Goal: Browse casually: Explore the website without a specific task or goal

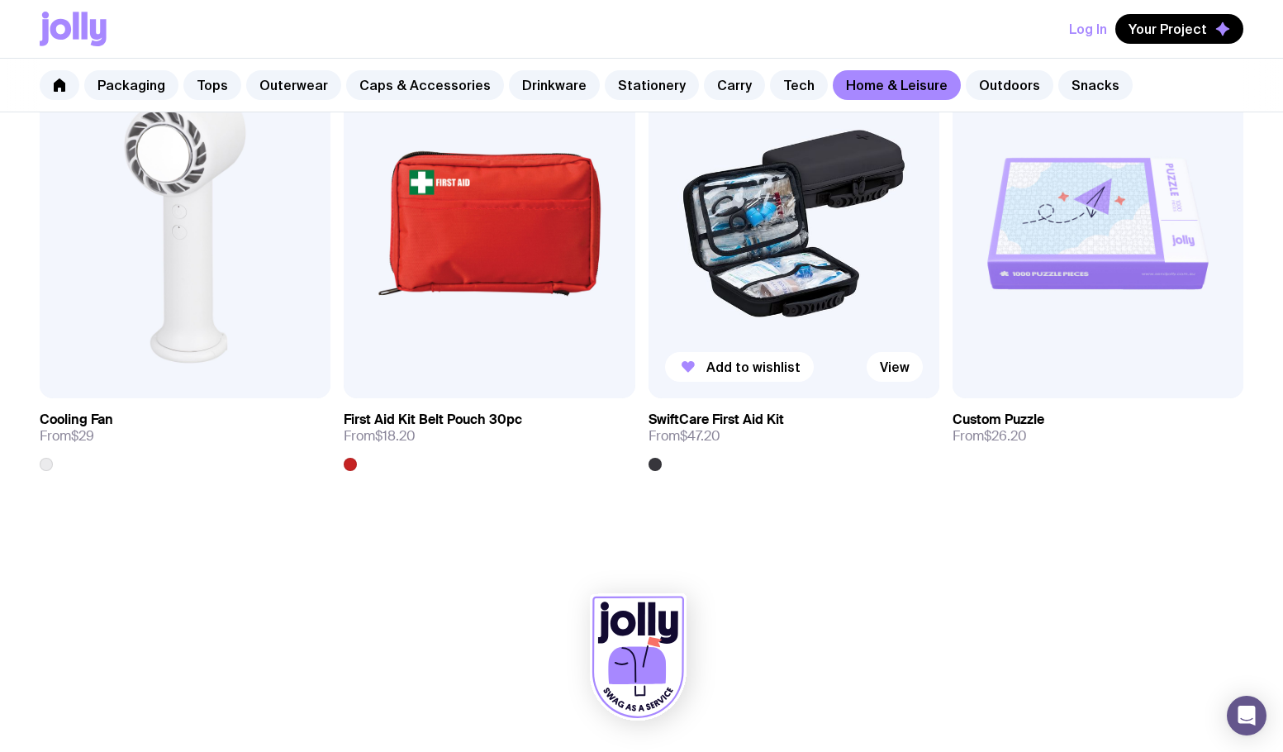
scroll to position [2962, 0]
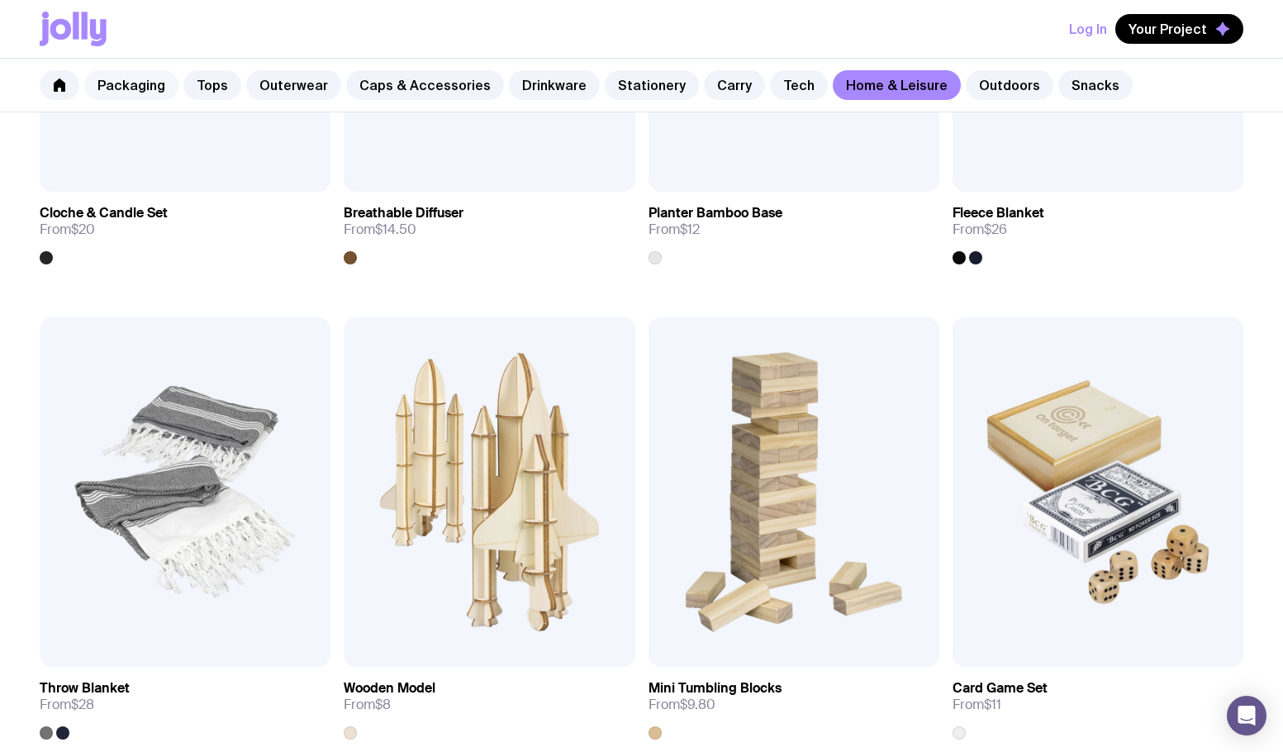
click at [133, 86] on link "Packaging" at bounding box center [131, 85] width 94 height 30
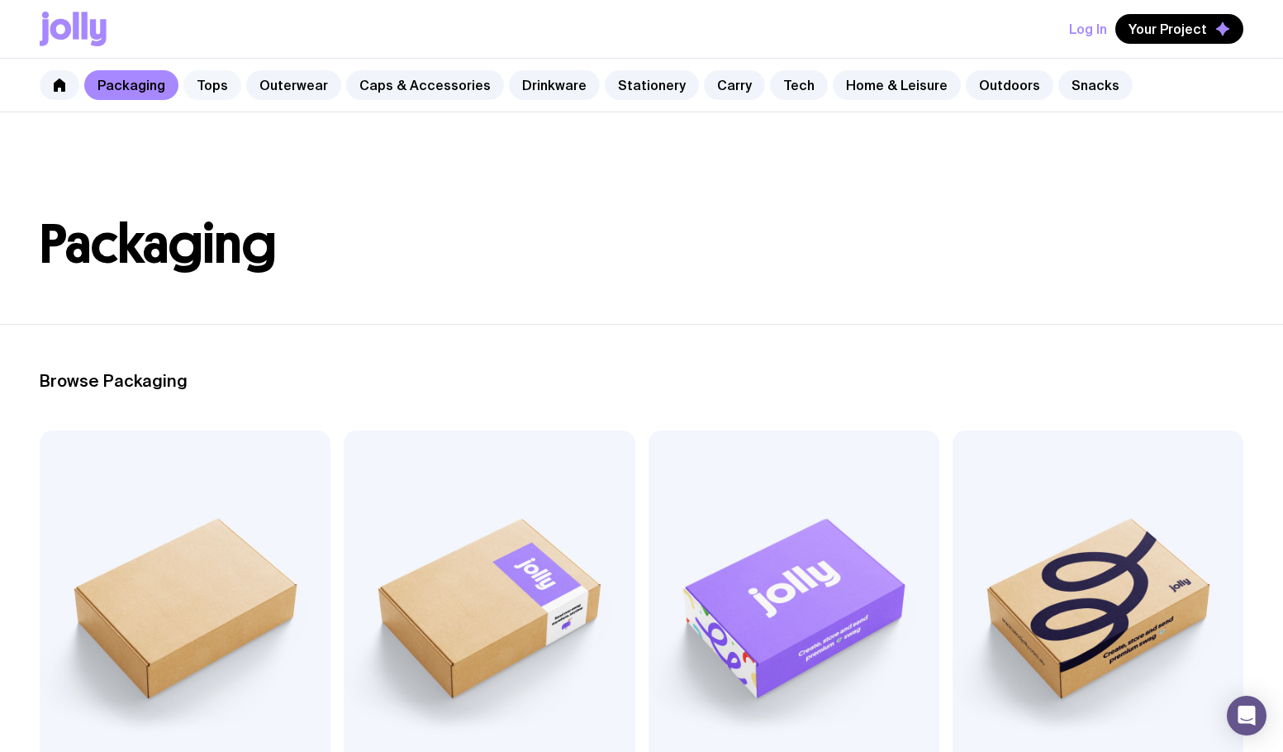
click at [203, 82] on link "Tops" at bounding box center [212, 85] width 58 height 30
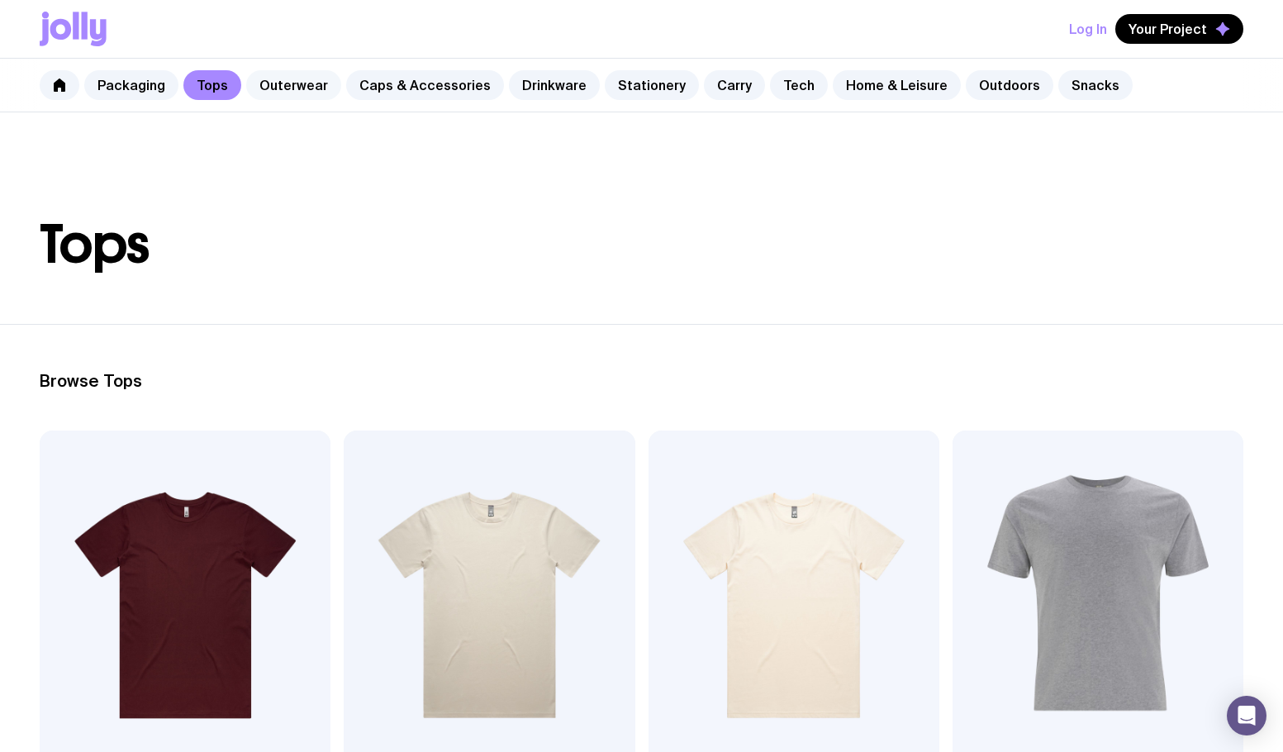
click at [277, 81] on link "Outerwear" at bounding box center [293, 85] width 95 height 30
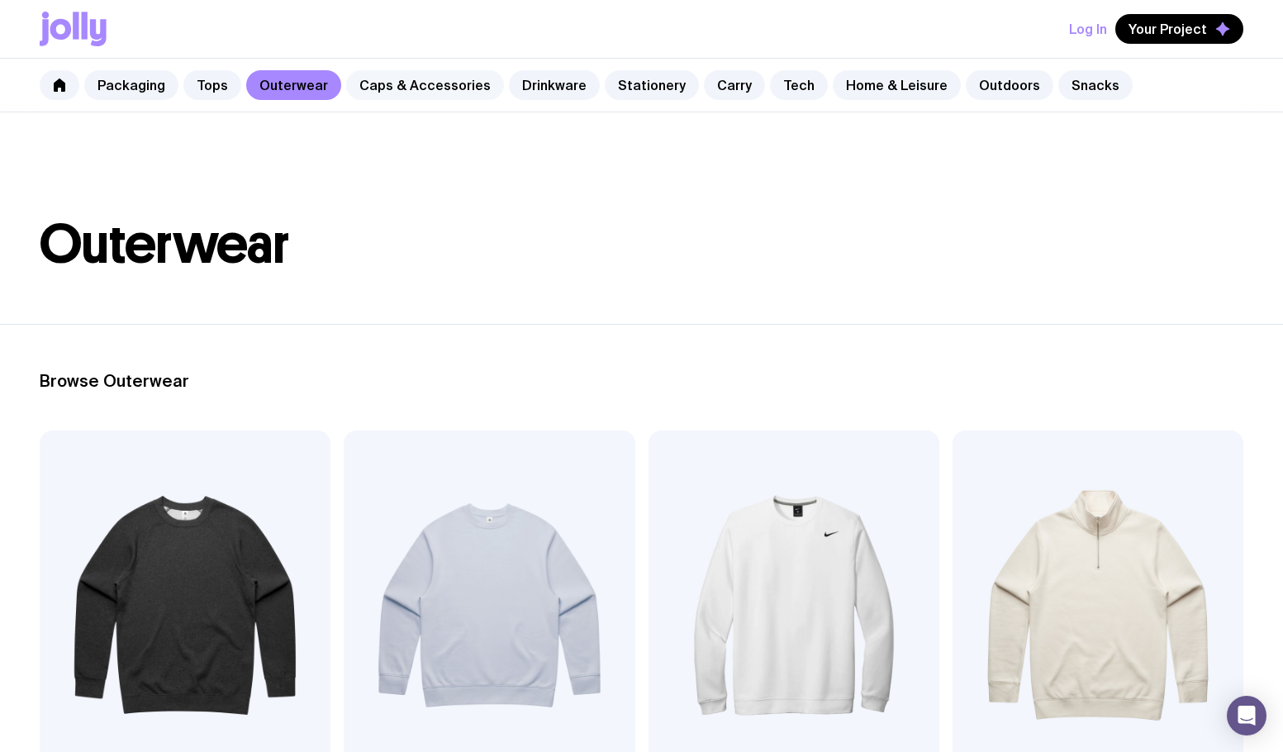
click at [393, 83] on link "Caps & Accessories" at bounding box center [425, 85] width 158 height 30
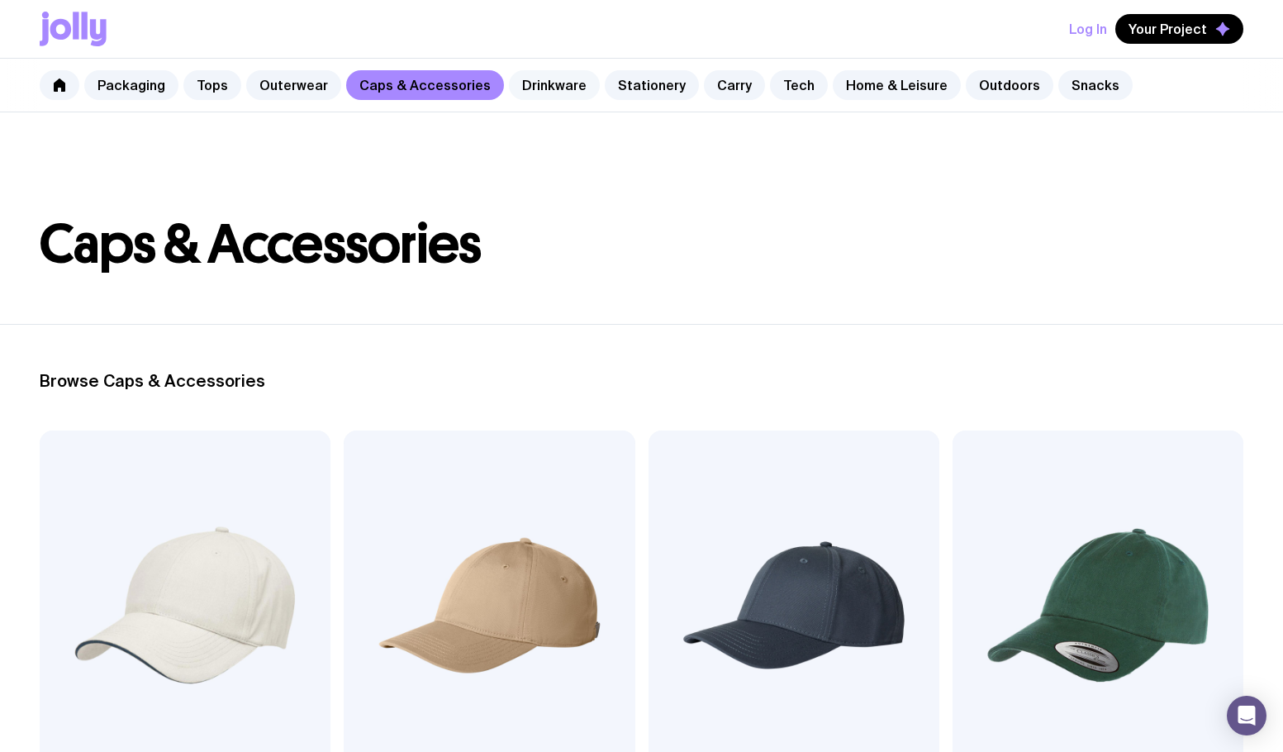
click at [535, 85] on link "Drinkware" at bounding box center [554, 85] width 91 height 30
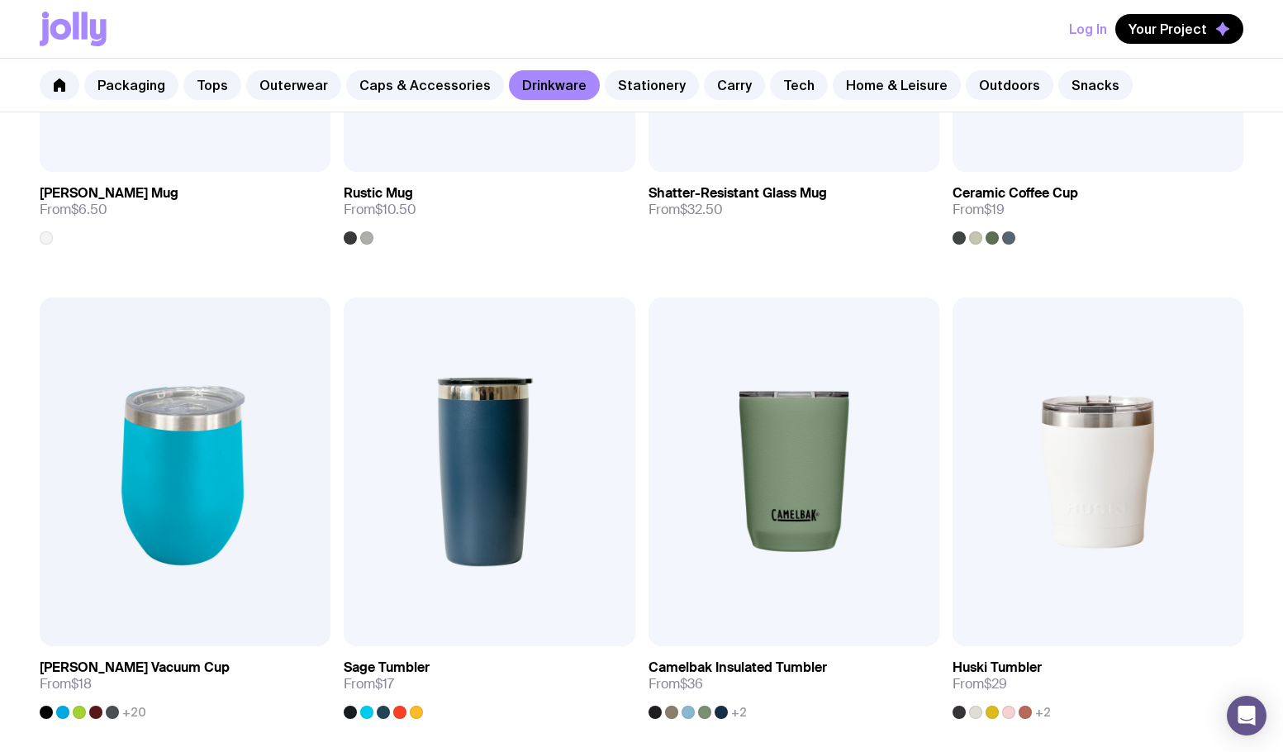
scroll to position [607, 0]
click at [616, 82] on link "Stationery" at bounding box center [652, 85] width 94 height 30
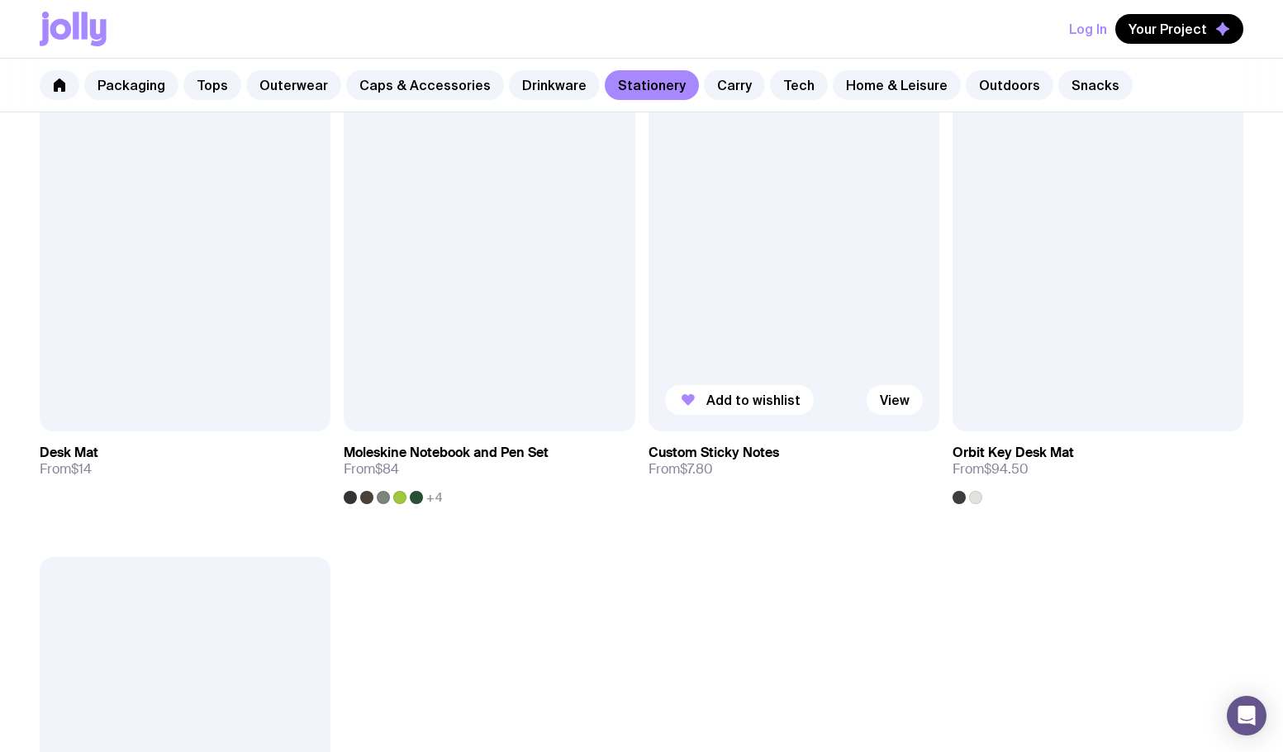
scroll to position [3057, 0]
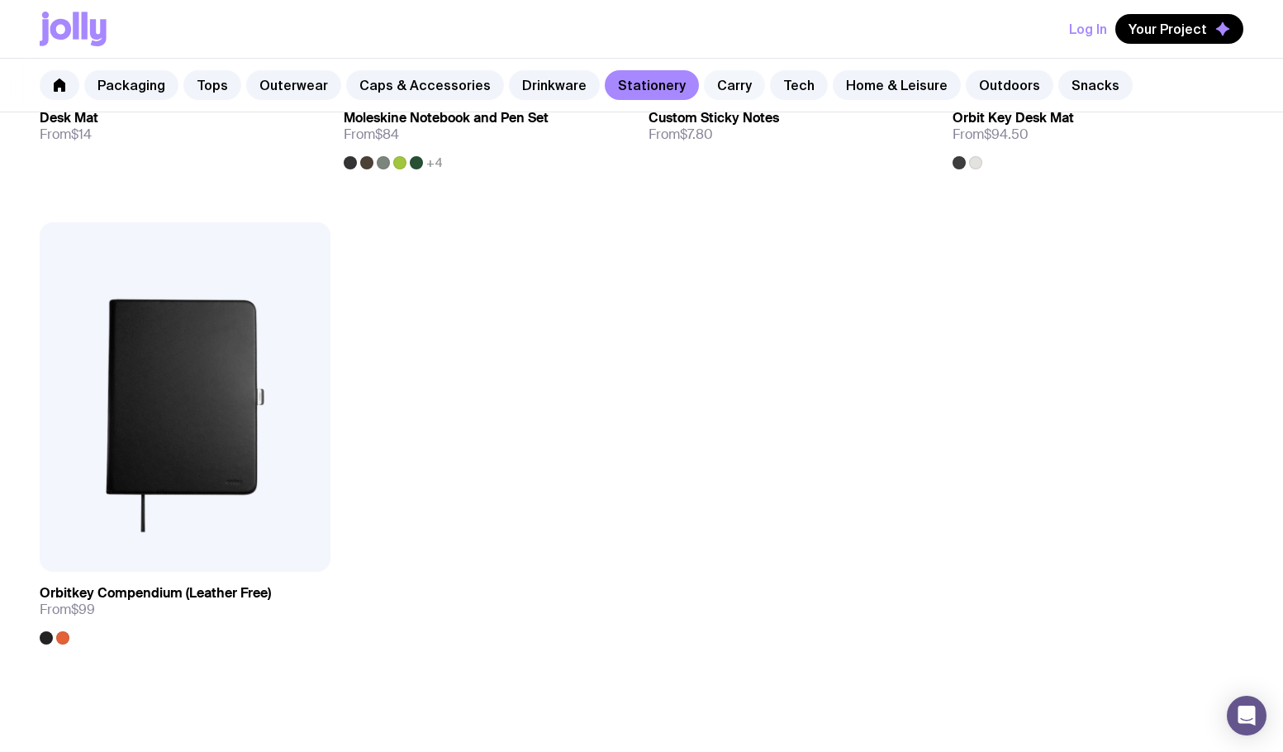
click at [704, 86] on link "Carry" at bounding box center [734, 85] width 61 height 30
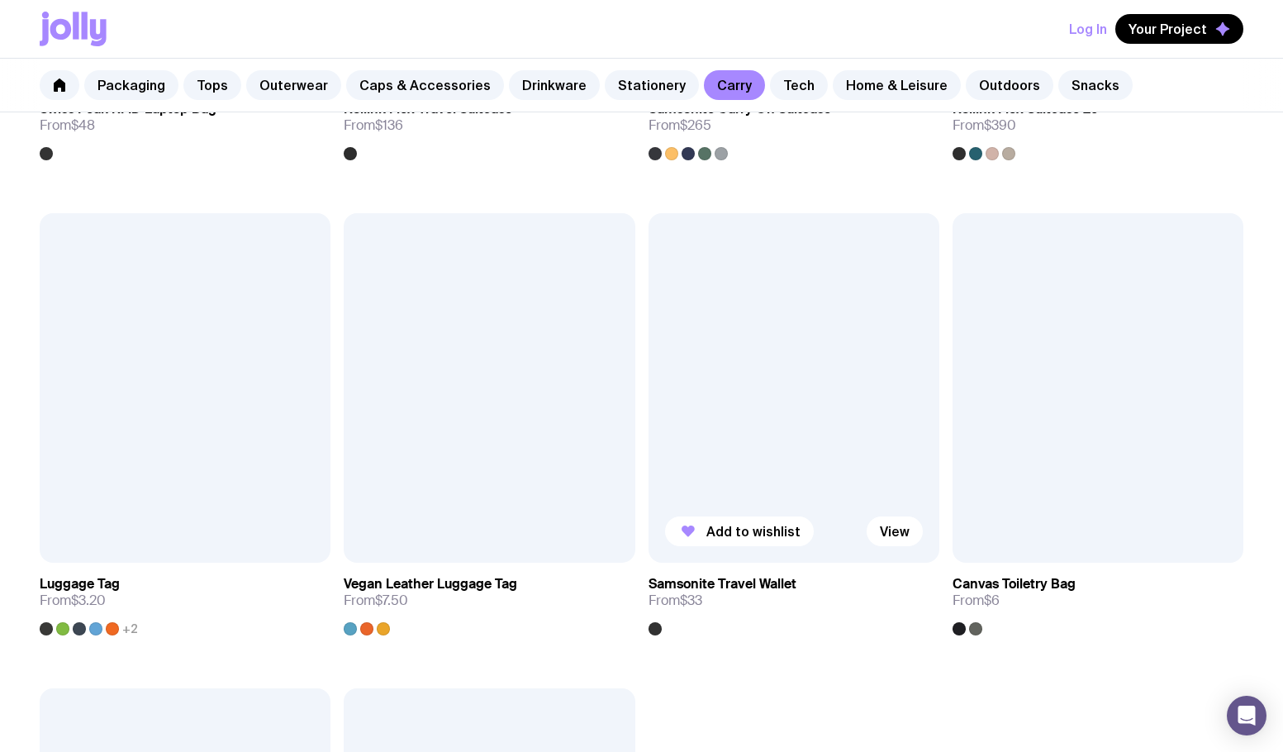
scroll to position [3883, 0]
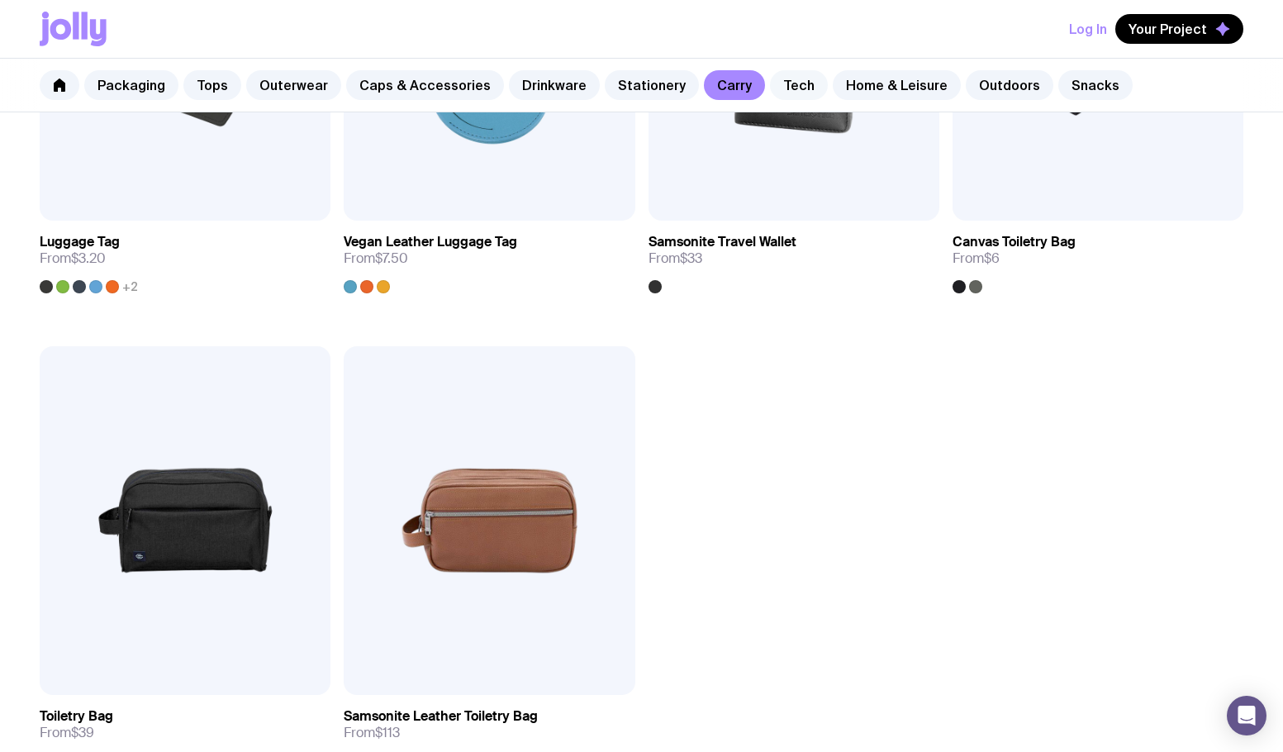
click at [770, 90] on link "Tech" at bounding box center [799, 85] width 58 height 30
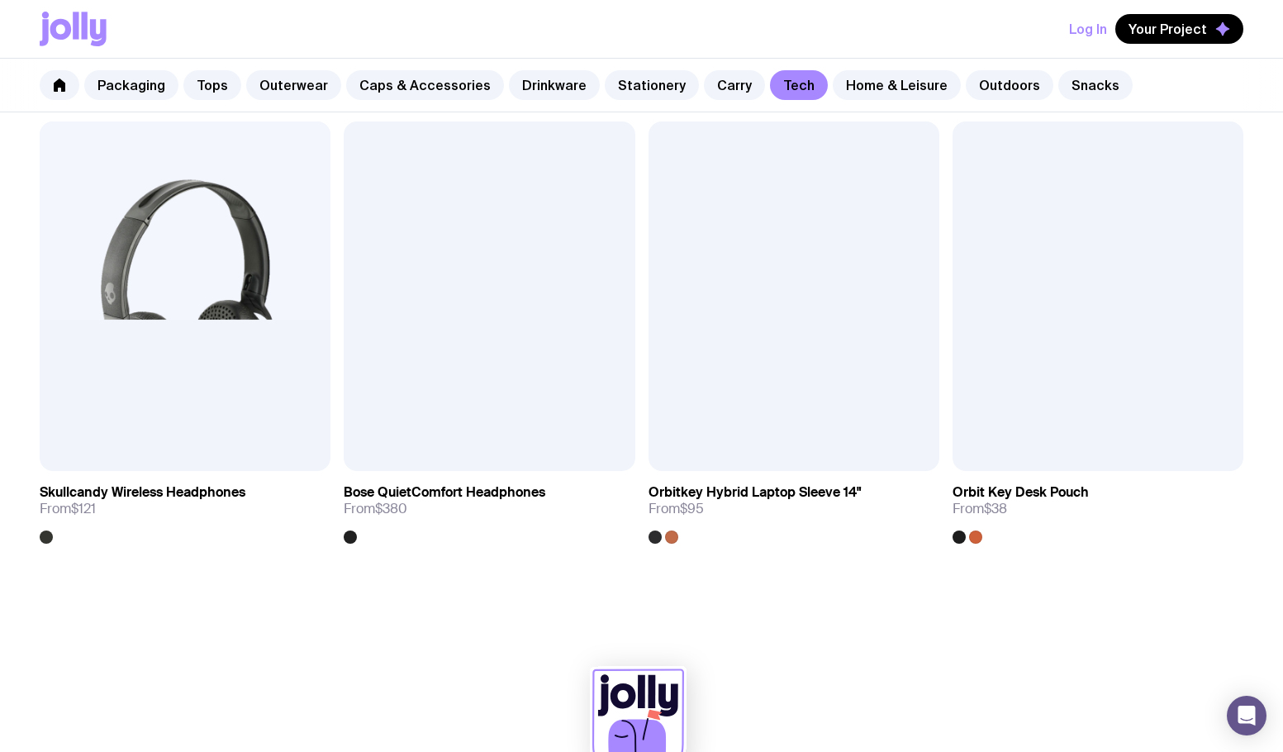
scroll to position [3065, 0]
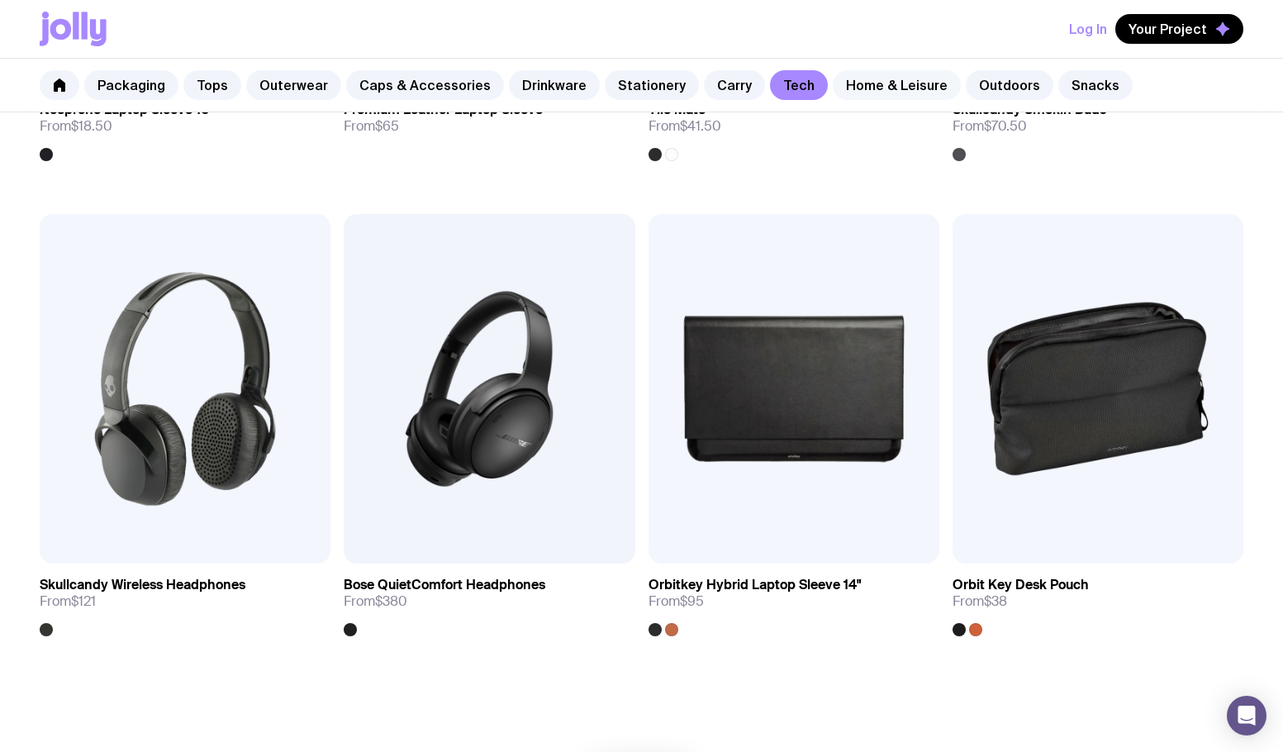
click at [837, 86] on link "Home & Leisure" at bounding box center [897, 85] width 128 height 30
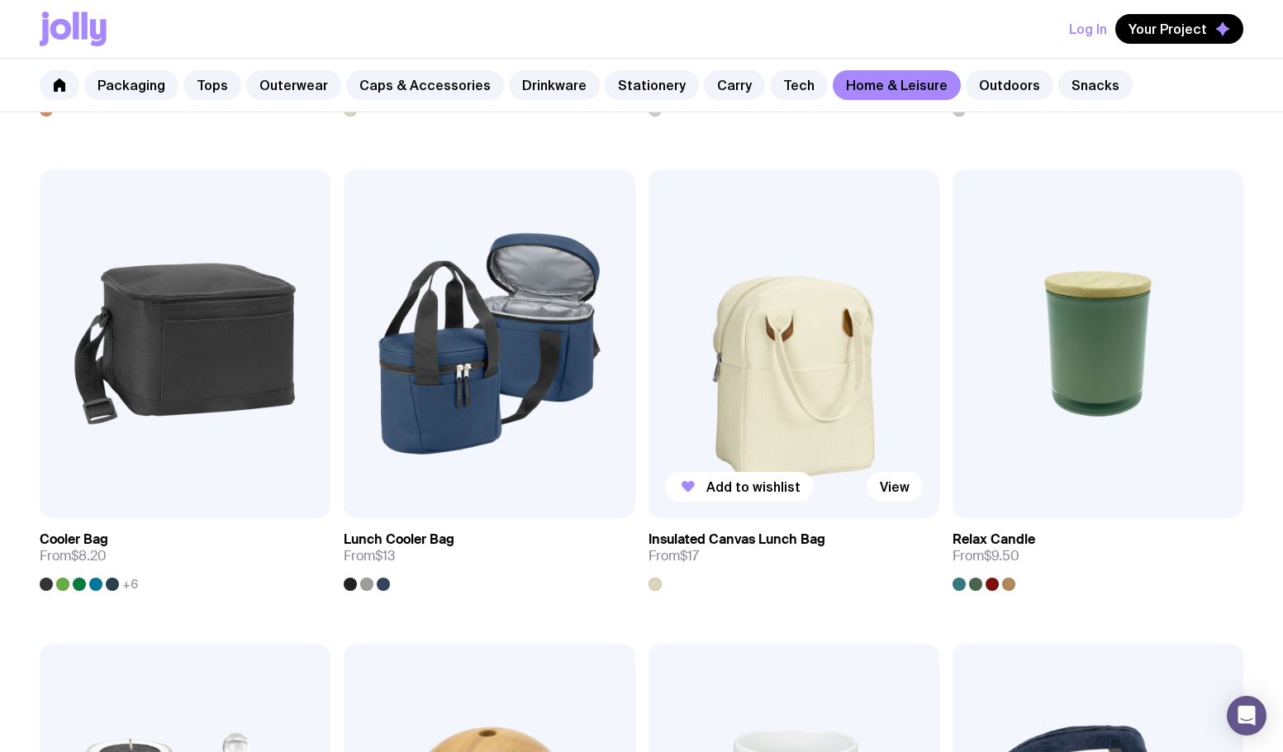
scroll to position [2148, 0]
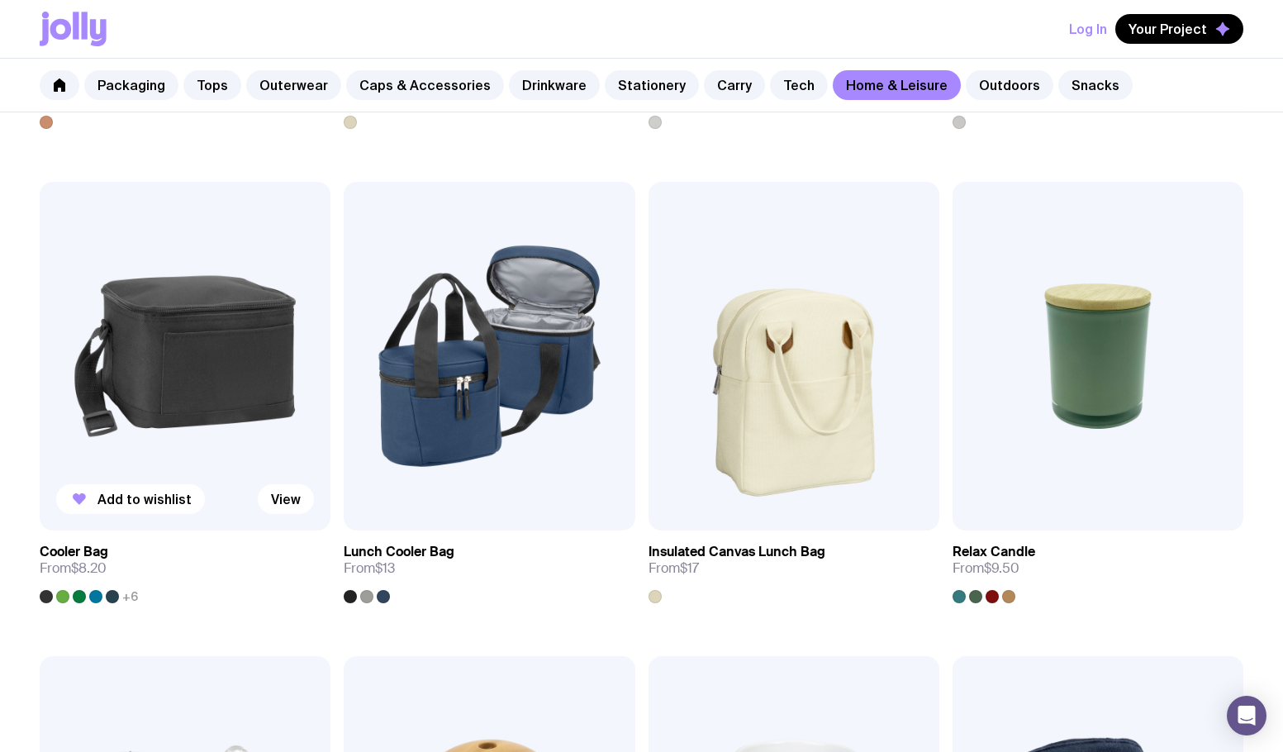
click at [171, 397] on img at bounding box center [185, 356] width 291 height 349
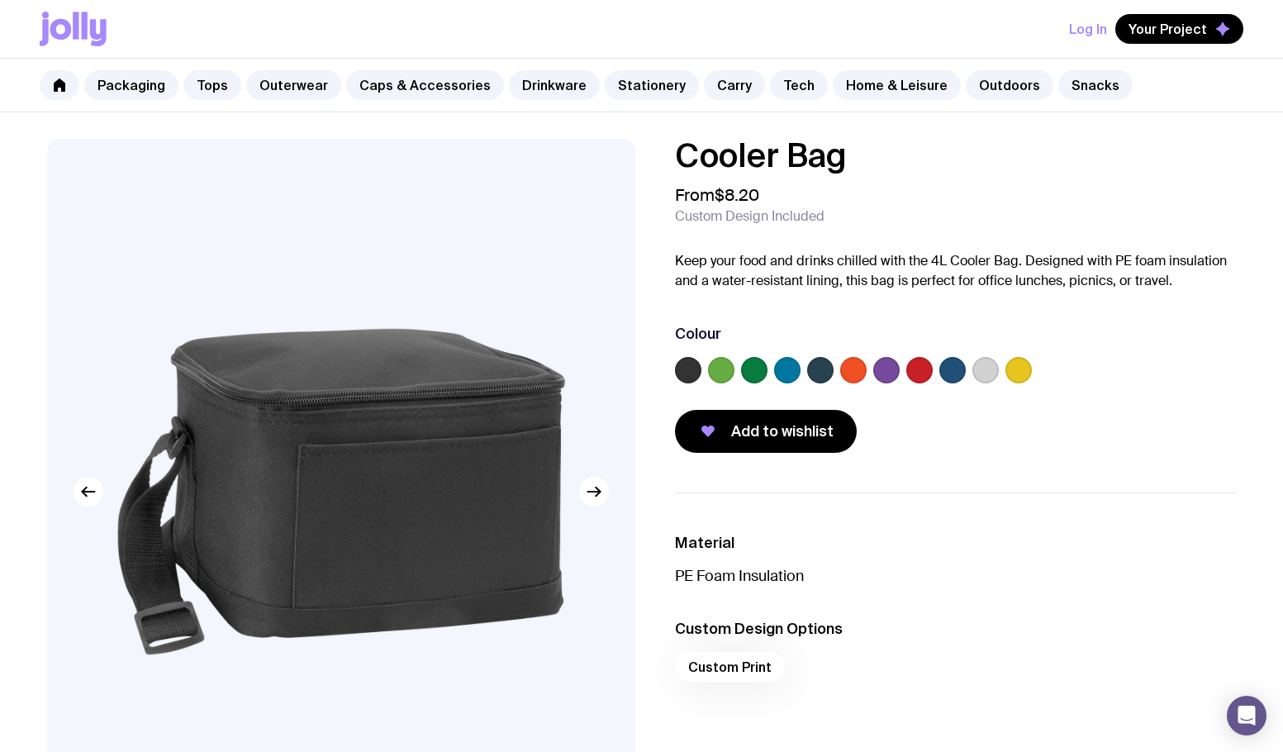
click at [1024, 374] on label at bounding box center [1019, 370] width 26 height 26
click at [0, 0] on input "radio" at bounding box center [0, 0] width 0 height 0
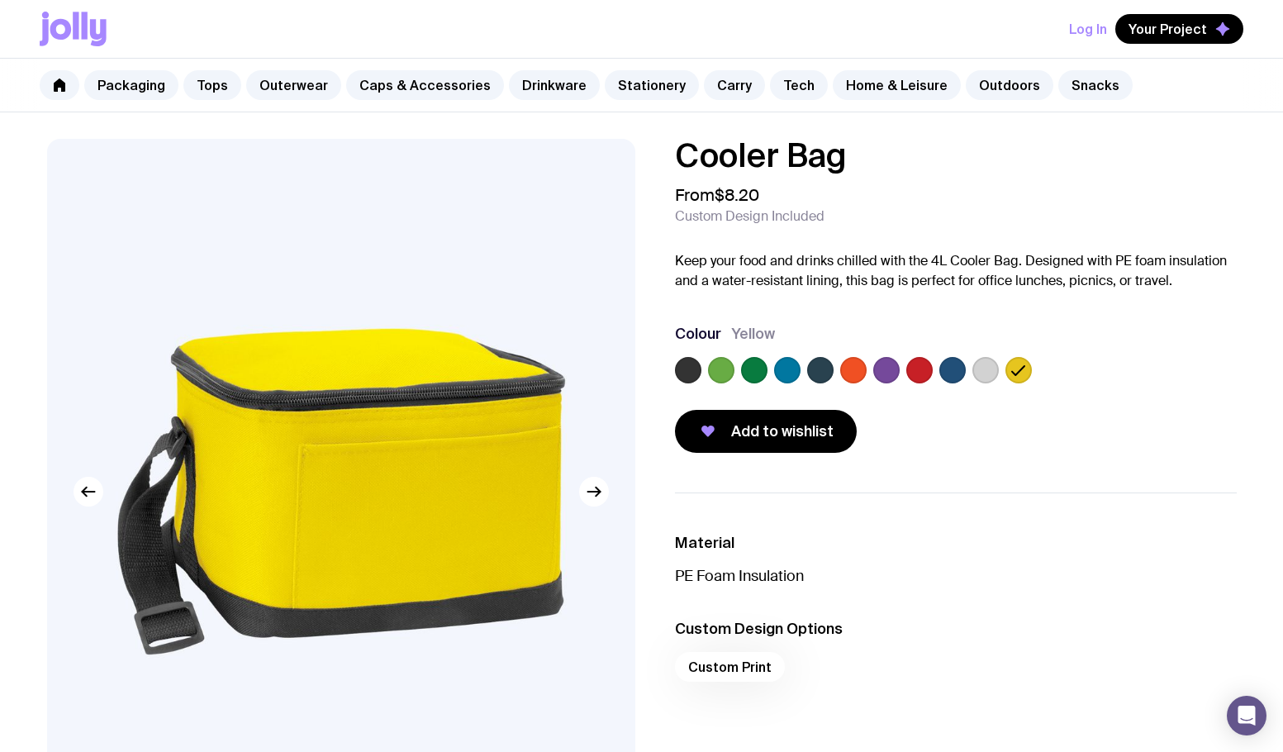
drag, startPoint x: 1048, startPoint y: 32, endPoint x: 486, endPoint y: 245, distance: 600.6
click at [486, 245] on img at bounding box center [341, 492] width 588 height 706
click at [597, 495] on icon "button" at bounding box center [598, 491] width 4 height 9
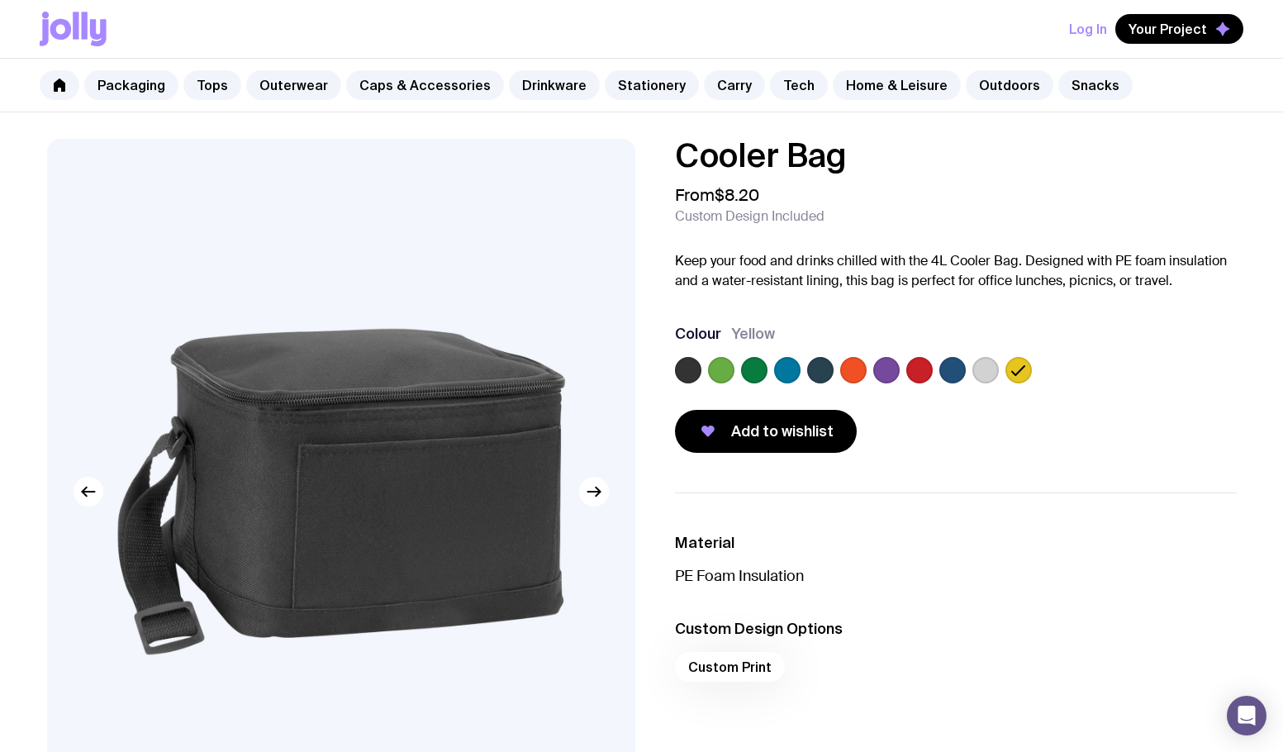
click at [695, 365] on label at bounding box center [688, 370] width 26 height 26
click at [0, 0] on input "radio" at bounding box center [0, 0] width 0 height 0
click at [1013, 369] on label at bounding box center [1019, 370] width 26 height 26
click at [0, 0] on input "radio" at bounding box center [0, 0] width 0 height 0
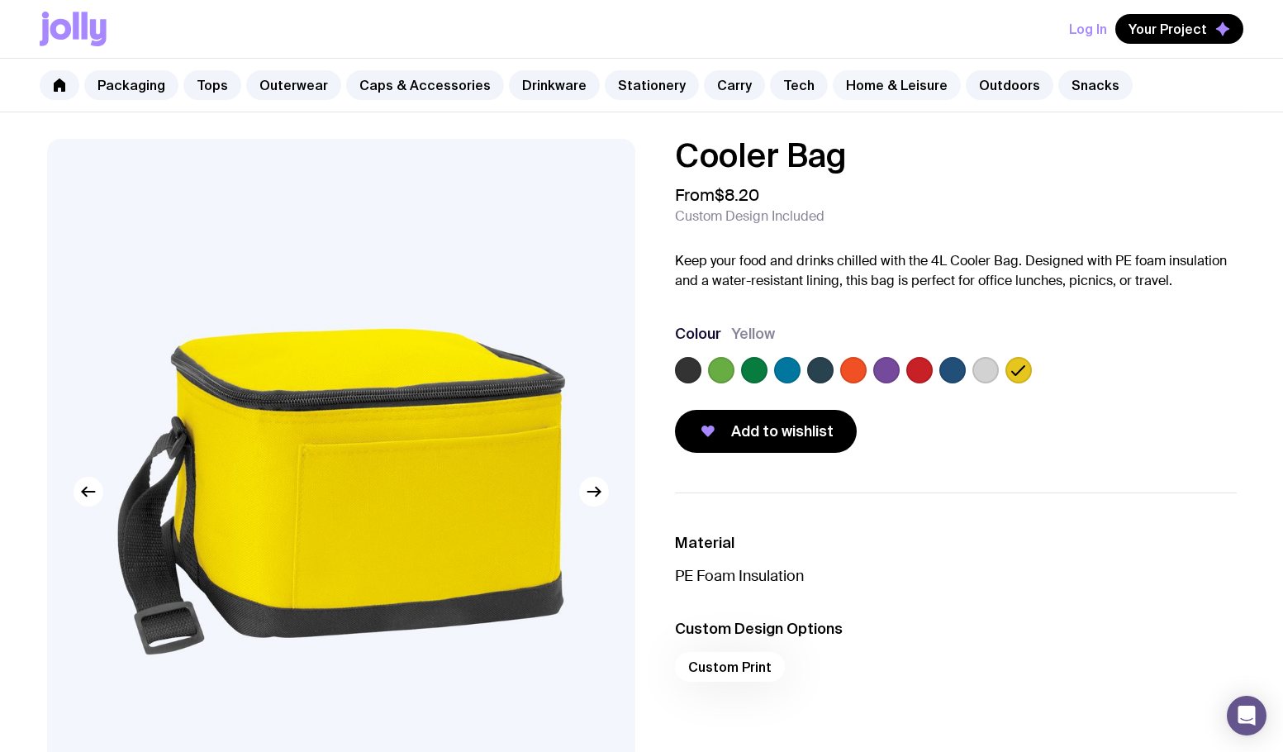
click at [857, 85] on link "Home & Leisure" at bounding box center [897, 85] width 128 height 30
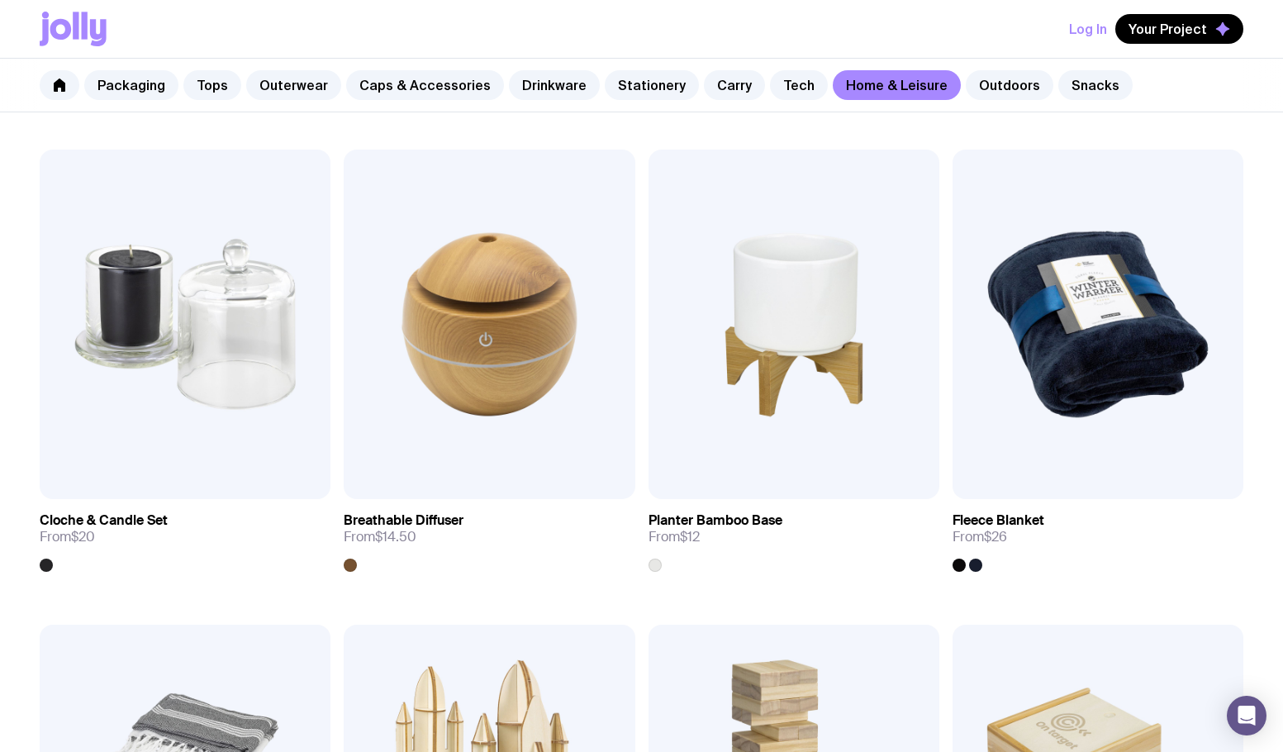
scroll to position [2218, 0]
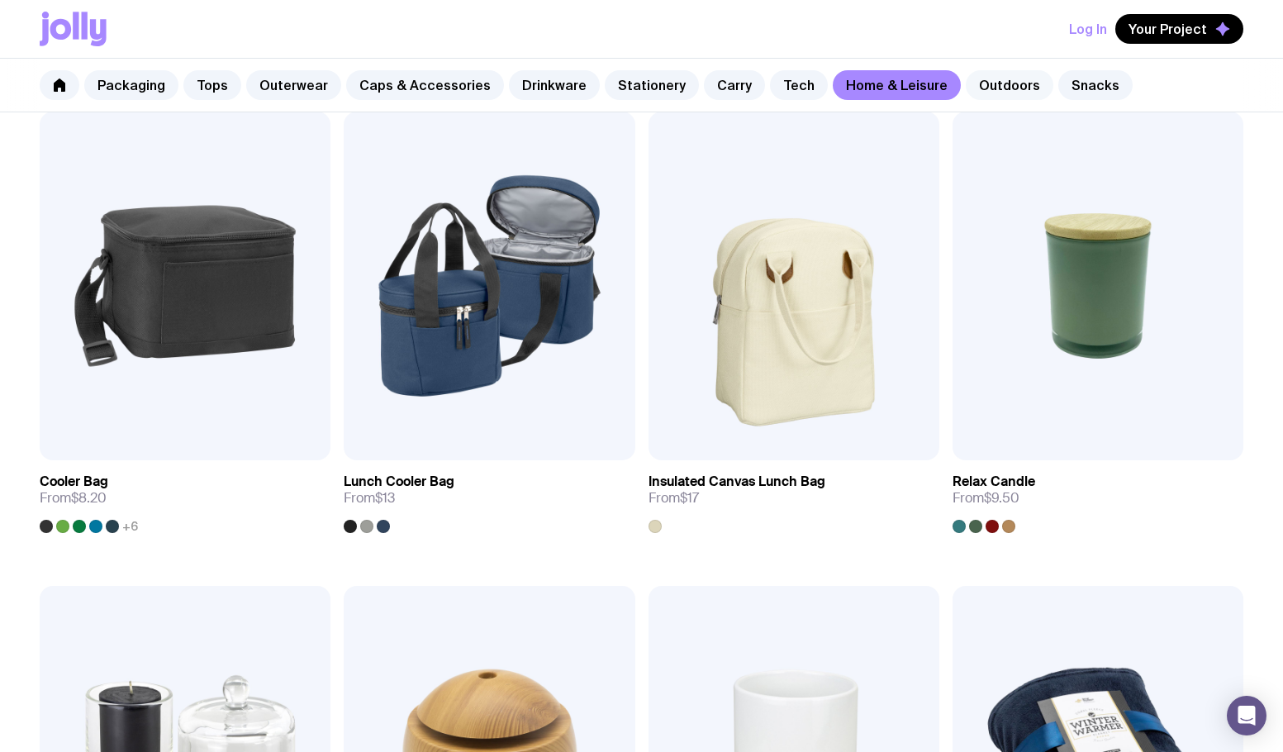
click at [966, 88] on link "Outdoors" at bounding box center [1010, 85] width 88 height 30
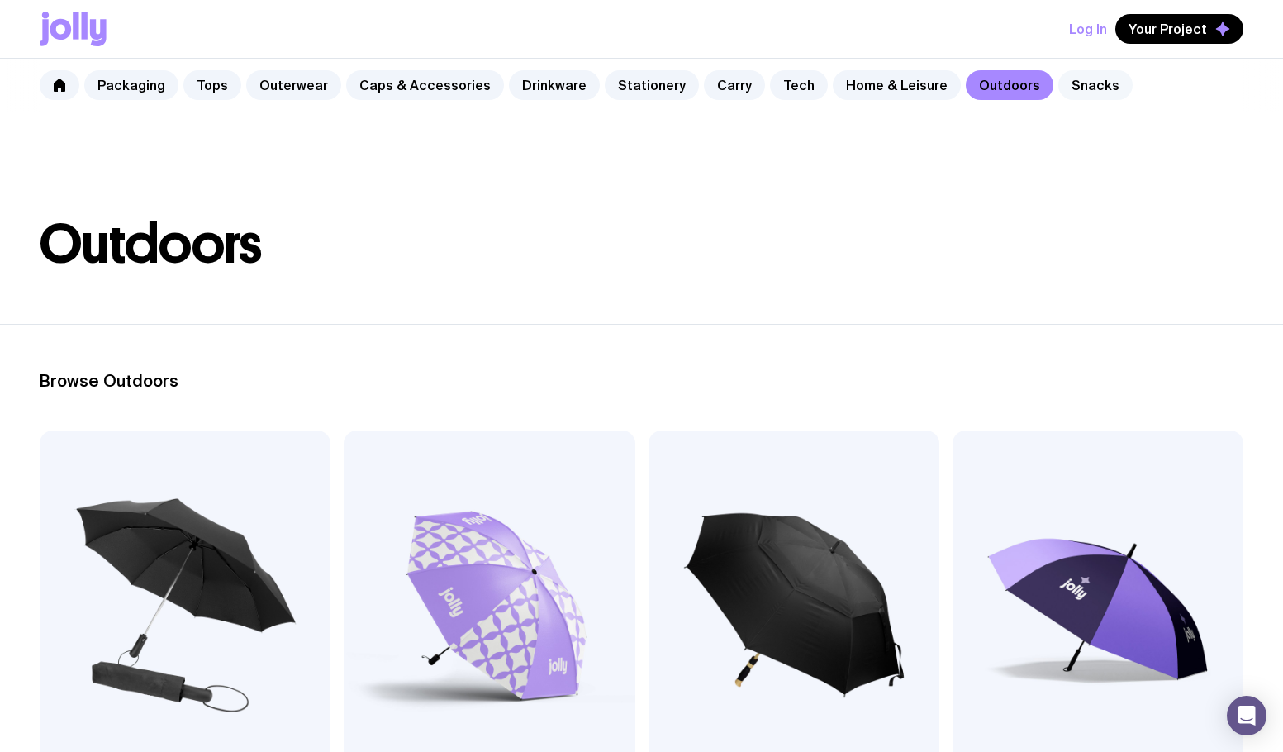
click at [1058, 83] on link "Snacks" at bounding box center [1095, 85] width 74 height 30
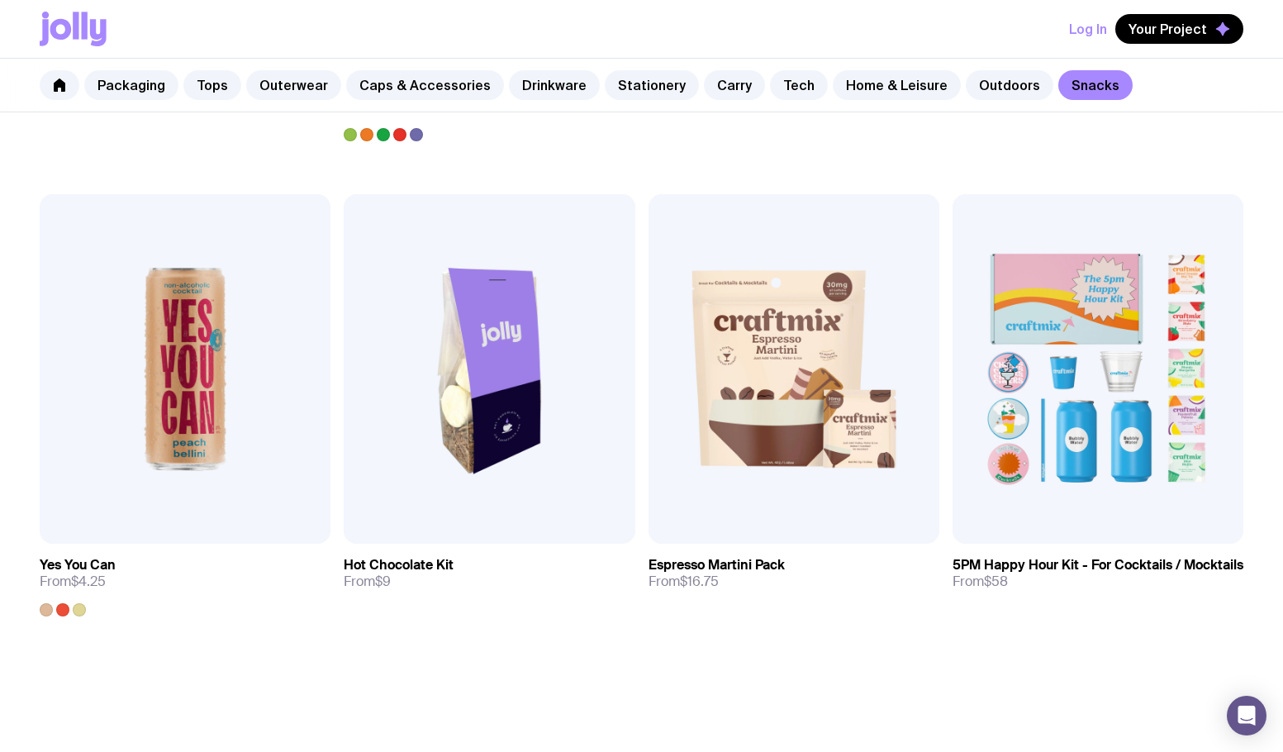
scroll to position [1334, 0]
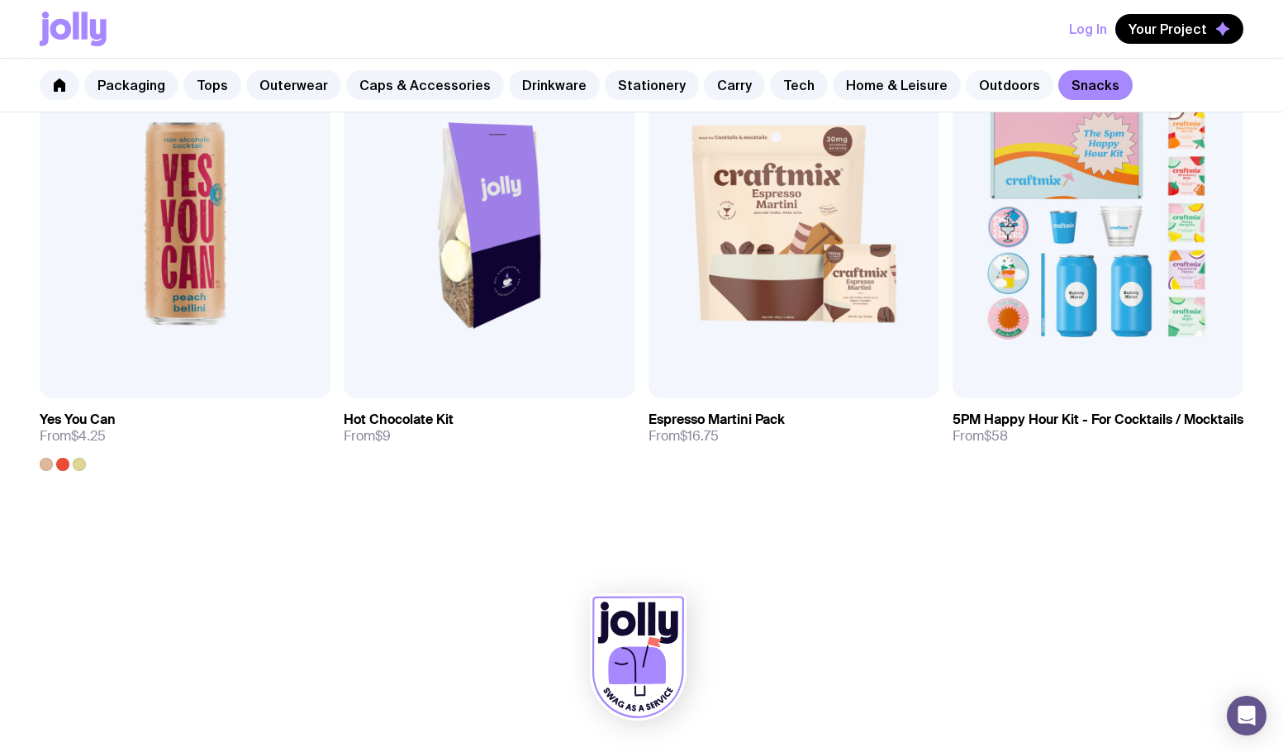
click at [990, 86] on link "Outdoors" at bounding box center [1010, 85] width 88 height 30
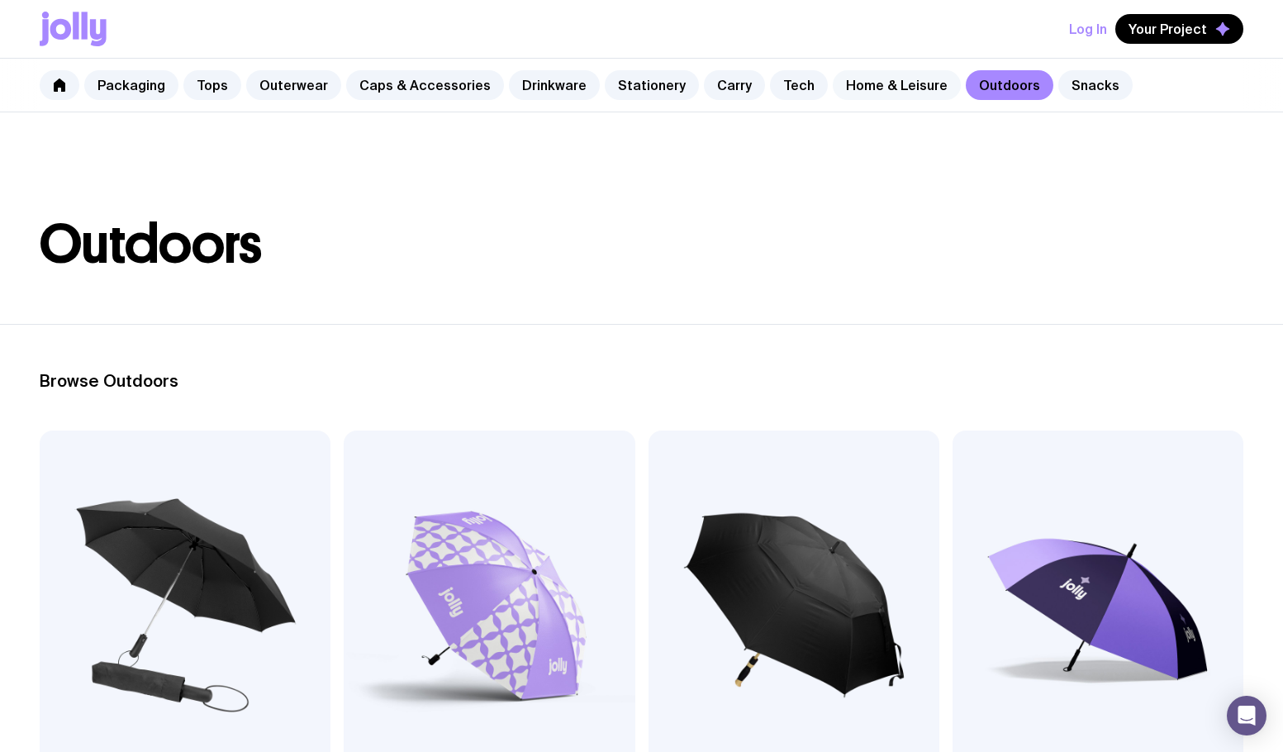
click at [887, 86] on link "Home & Leisure" at bounding box center [897, 85] width 128 height 30
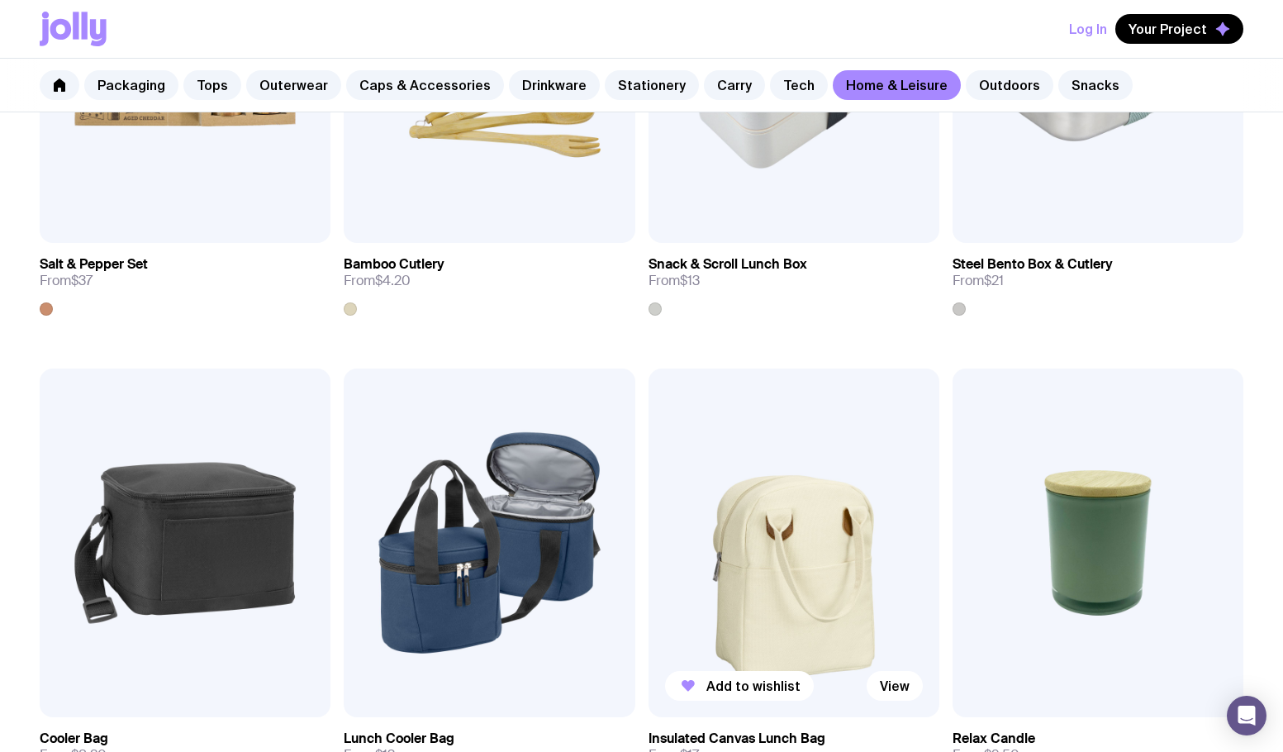
scroll to position [2148, 0]
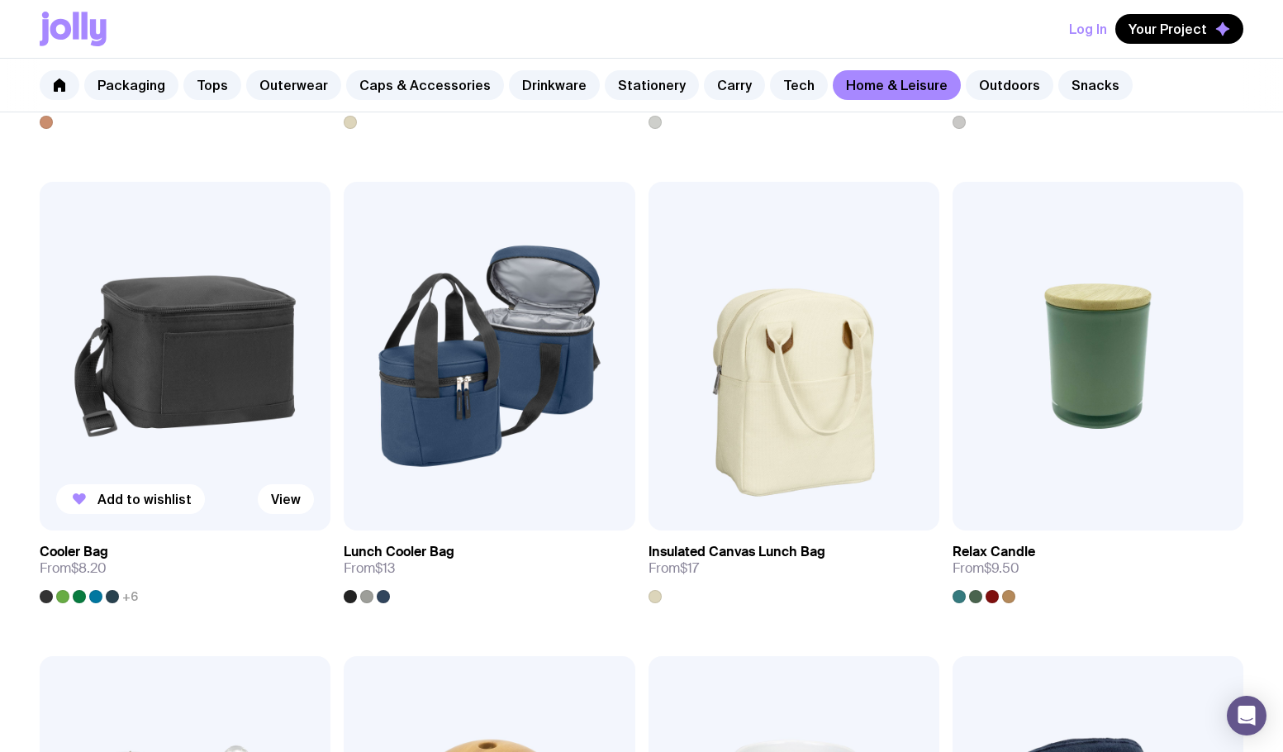
click at [253, 340] on img at bounding box center [185, 356] width 291 height 349
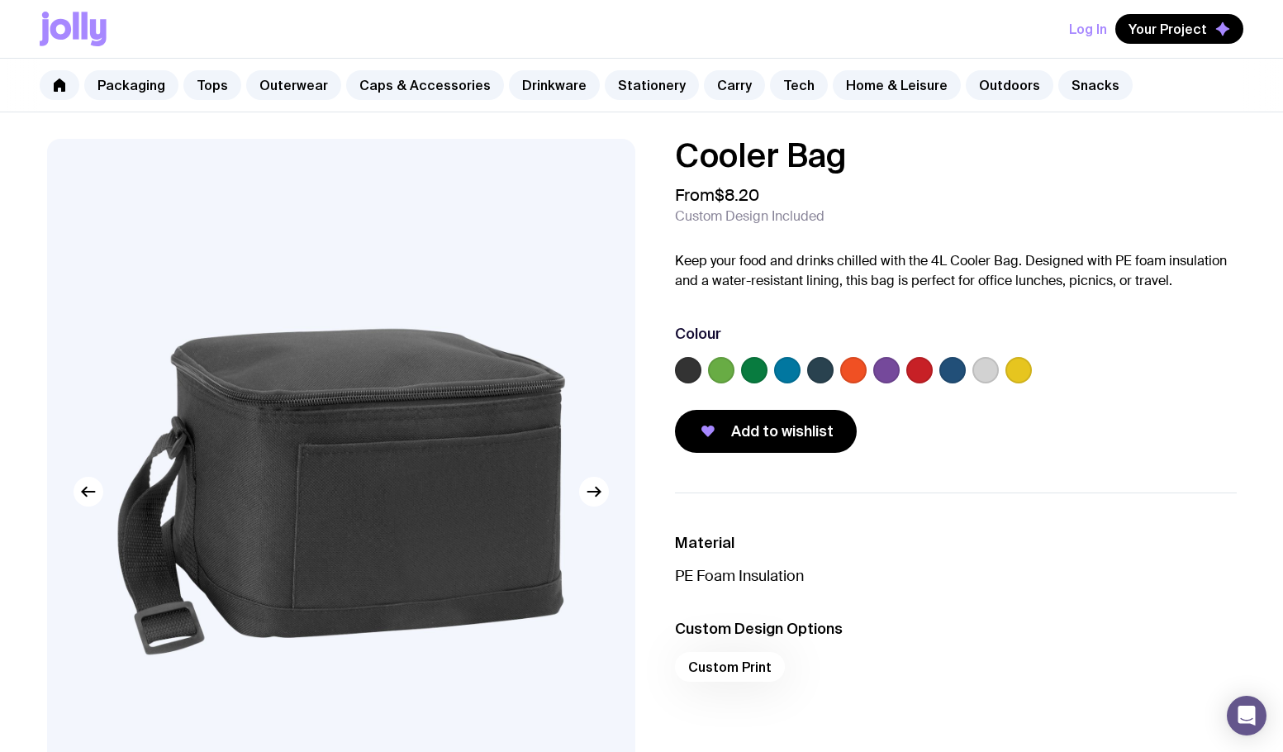
click at [1025, 372] on label at bounding box center [1019, 370] width 26 height 26
click at [0, 0] on input "radio" at bounding box center [0, 0] width 0 height 0
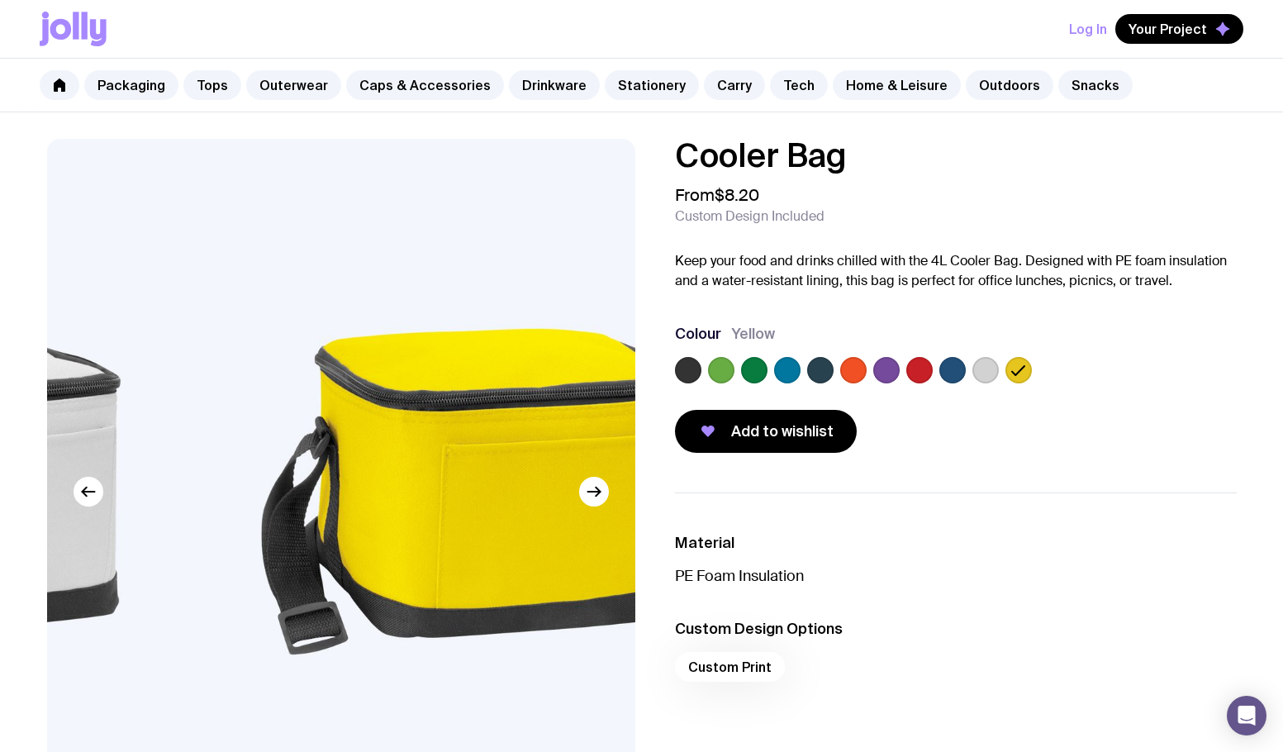
drag, startPoint x: 53, startPoint y: 271, endPoint x: 198, endPoint y: 318, distance: 152.9
click at [198, 318] on img at bounding box center [485, 492] width 588 height 706
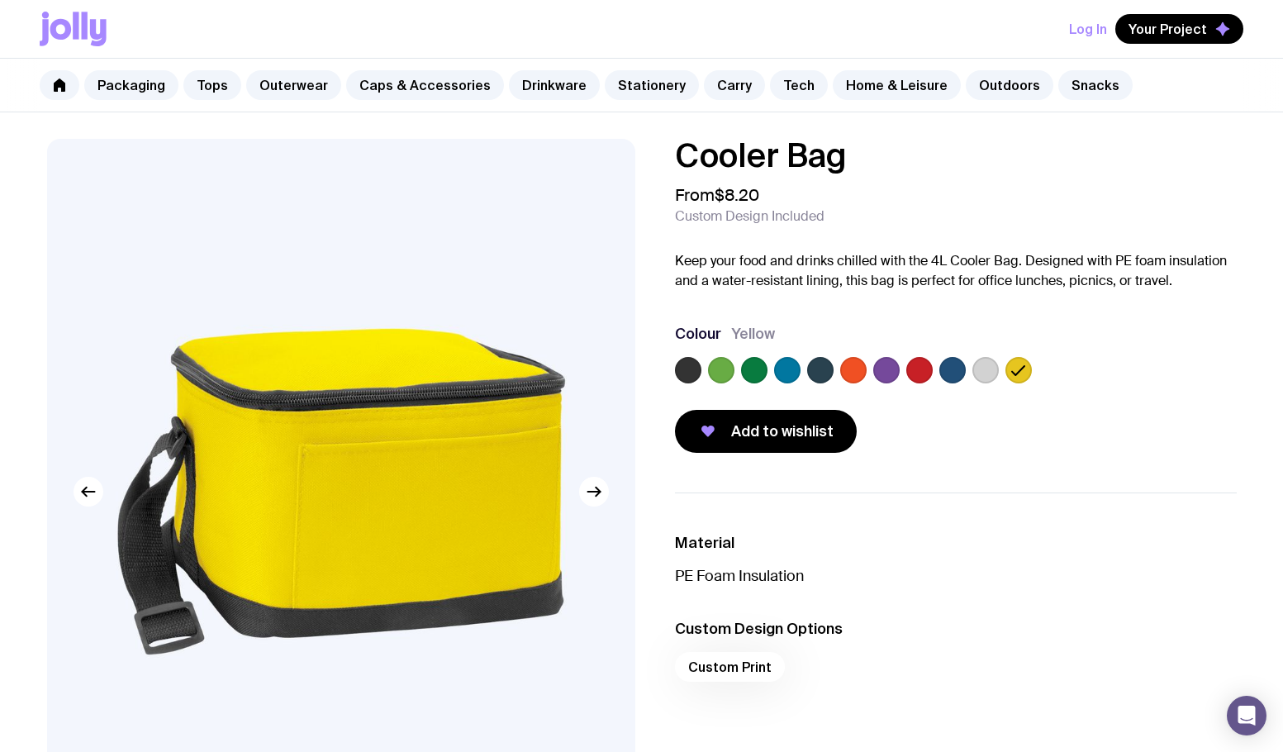
drag, startPoint x: 628, startPoint y: 183, endPoint x: 652, endPoint y: 165, distance: 30.1
click at [630, 183] on img at bounding box center [341, 492] width 588 height 706
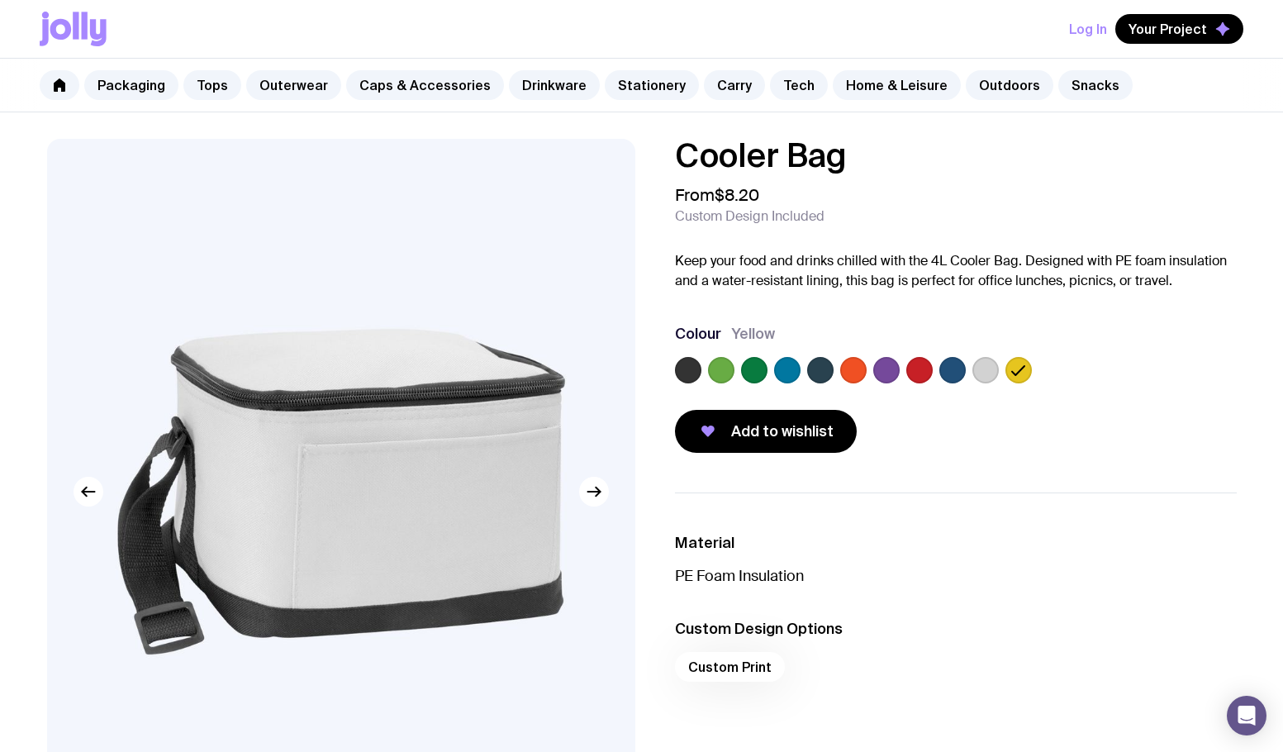
click at [1096, 26] on button "Log In" at bounding box center [1088, 29] width 38 height 30
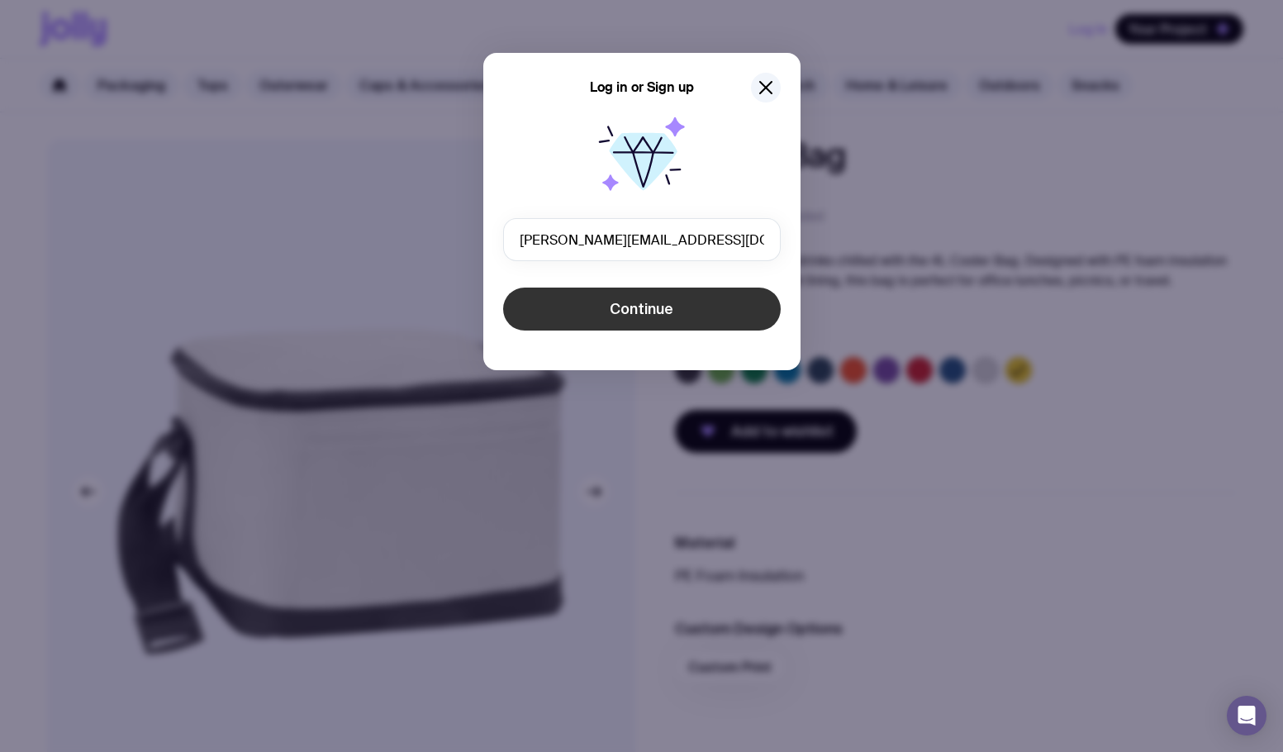
type input "[PERSON_NAME][EMAIL_ADDRESS][DOMAIN_NAME]"
click at [645, 311] on span "Continue" at bounding box center [642, 309] width 64 height 20
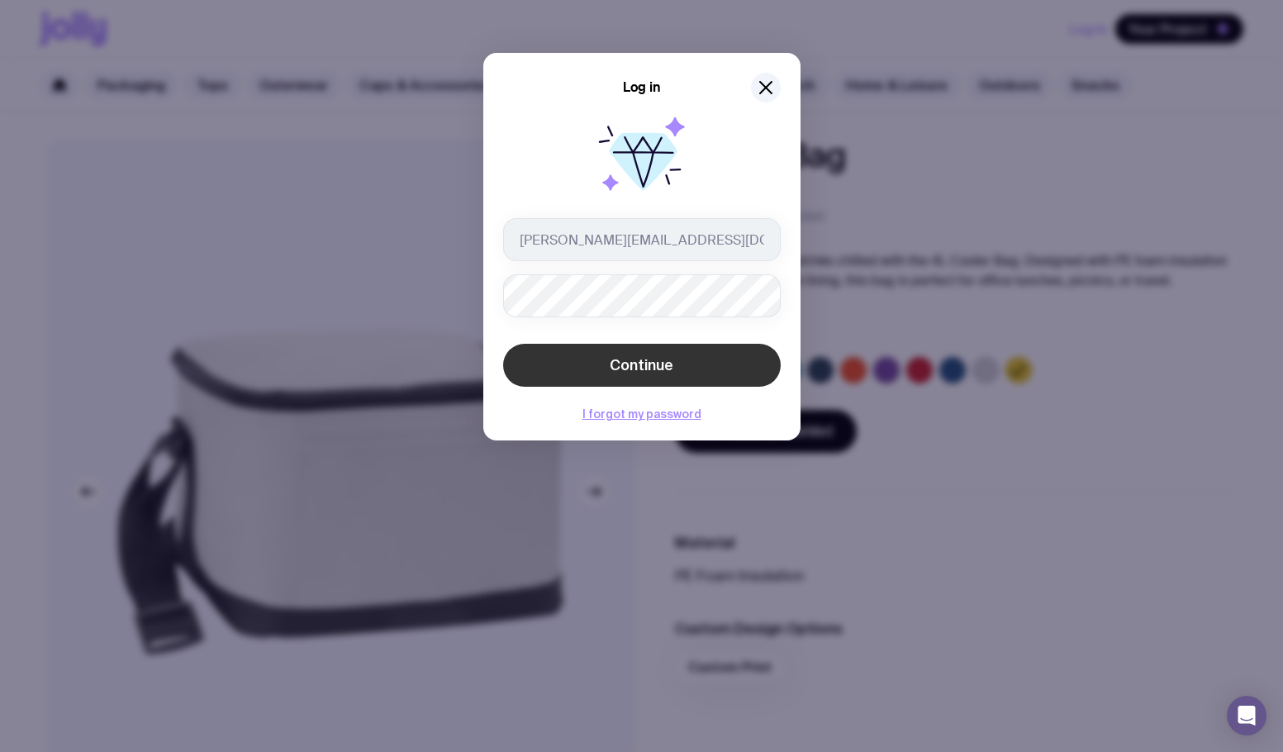
click at [640, 368] on span "Continue" at bounding box center [642, 365] width 64 height 20
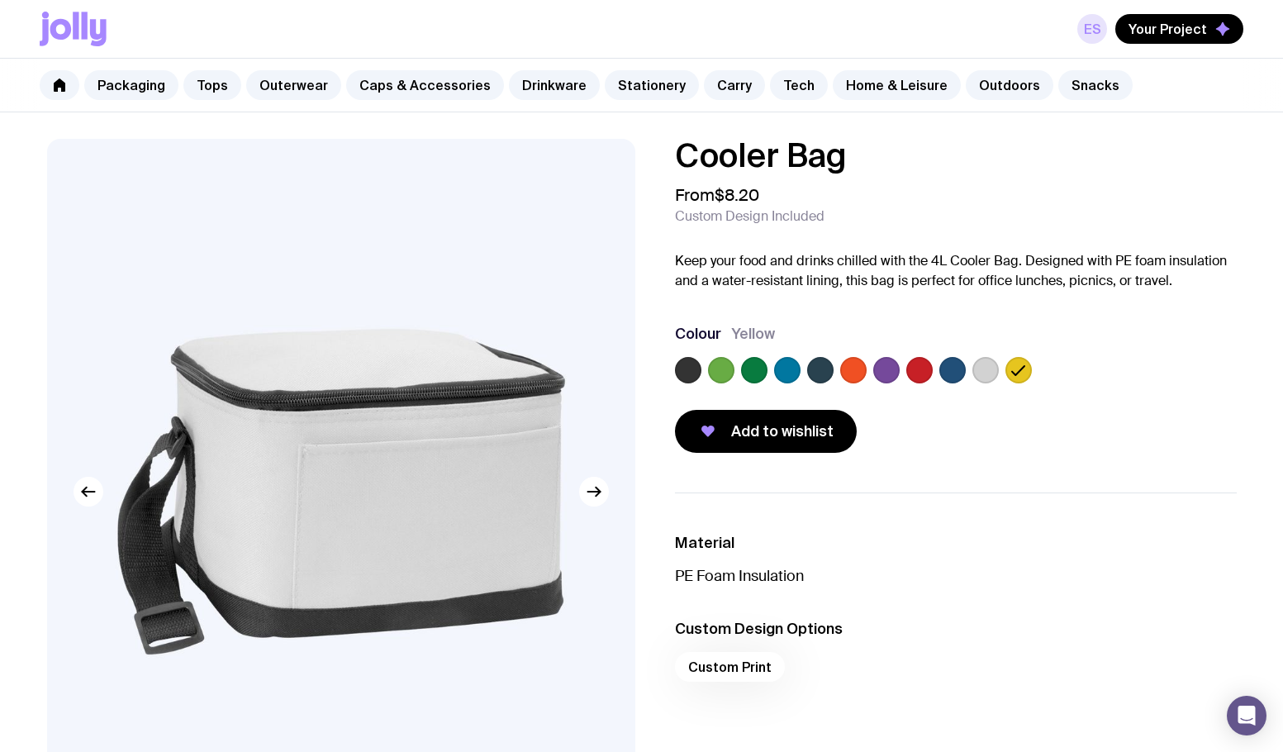
click at [1100, 26] on link "ES" at bounding box center [1092, 29] width 30 height 30
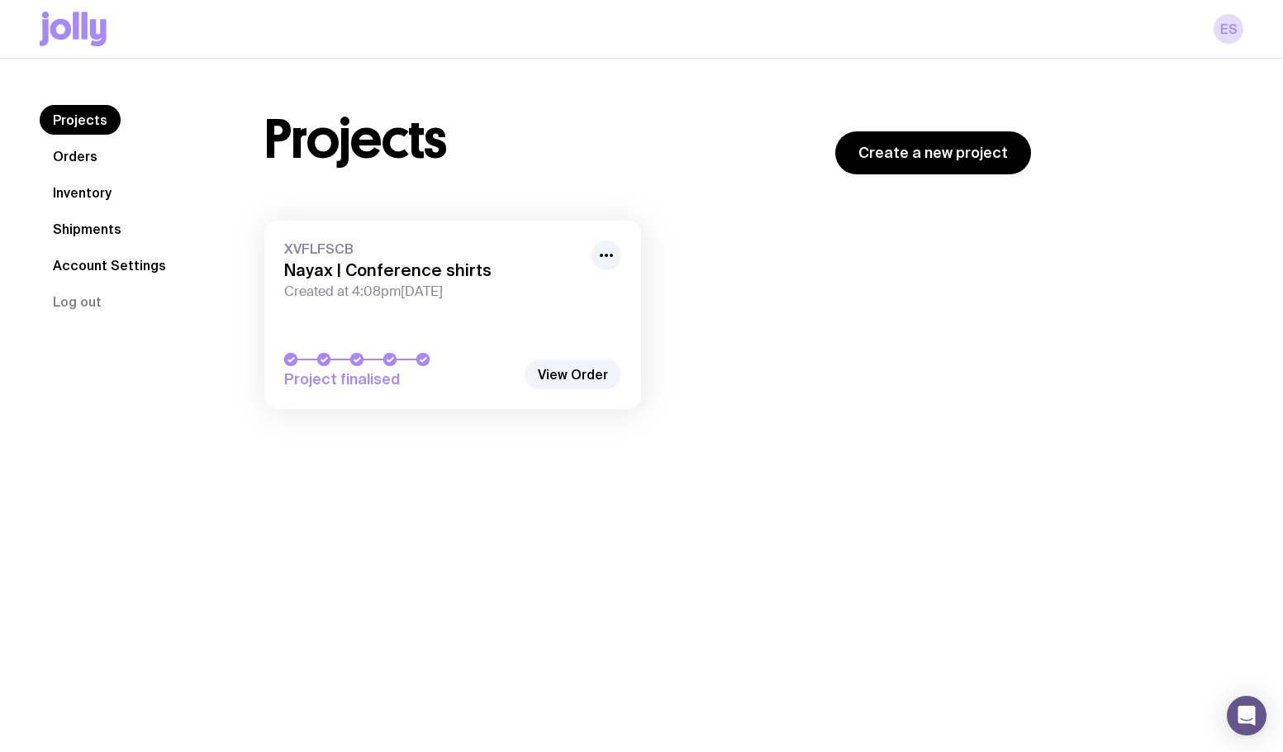
click at [78, 161] on link "Orders" at bounding box center [75, 156] width 71 height 30
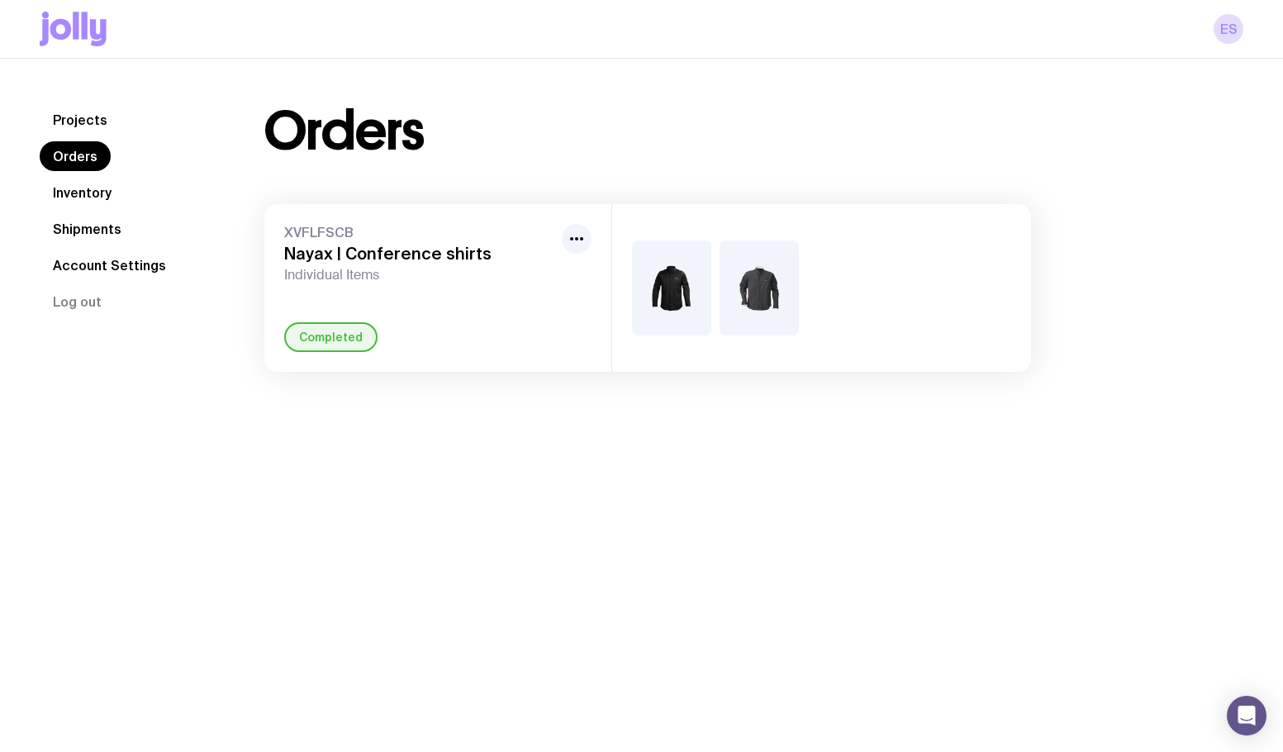
click at [80, 197] on link "Inventory" at bounding box center [82, 193] width 85 height 30
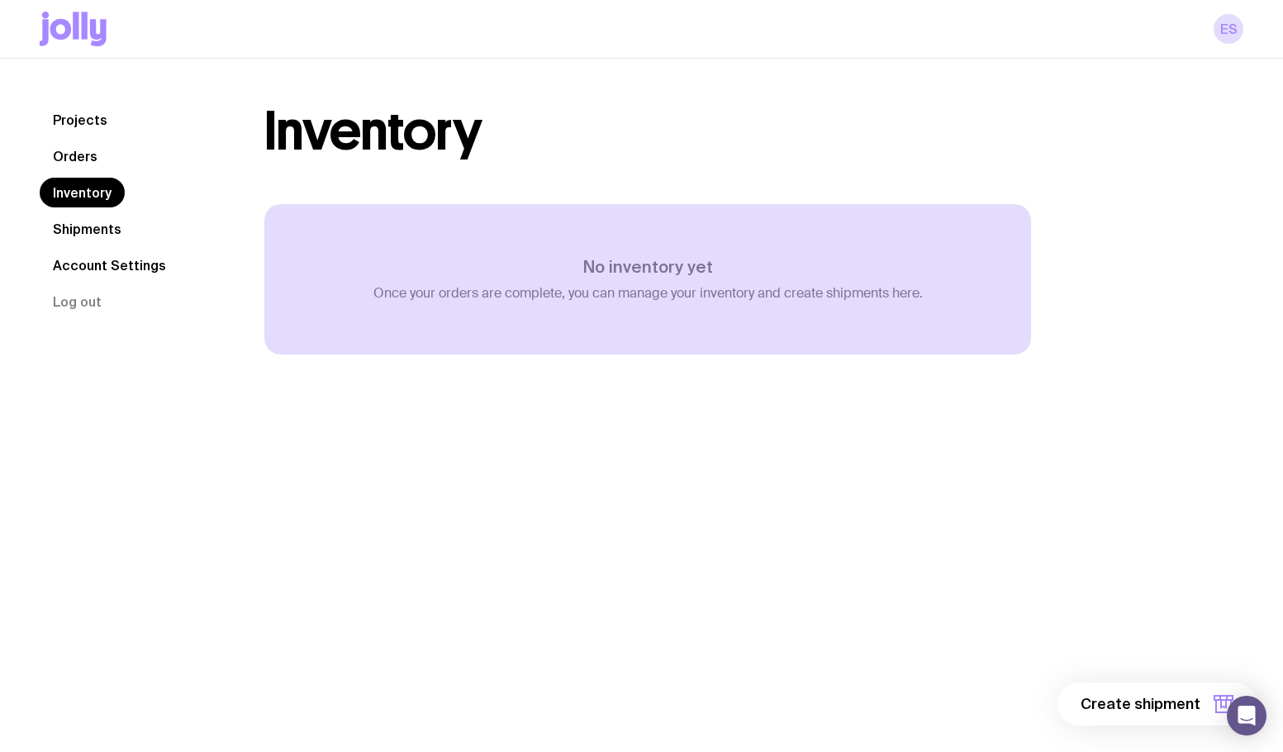
click at [87, 224] on link "Shipments" at bounding box center [87, 229] width 95 height 30
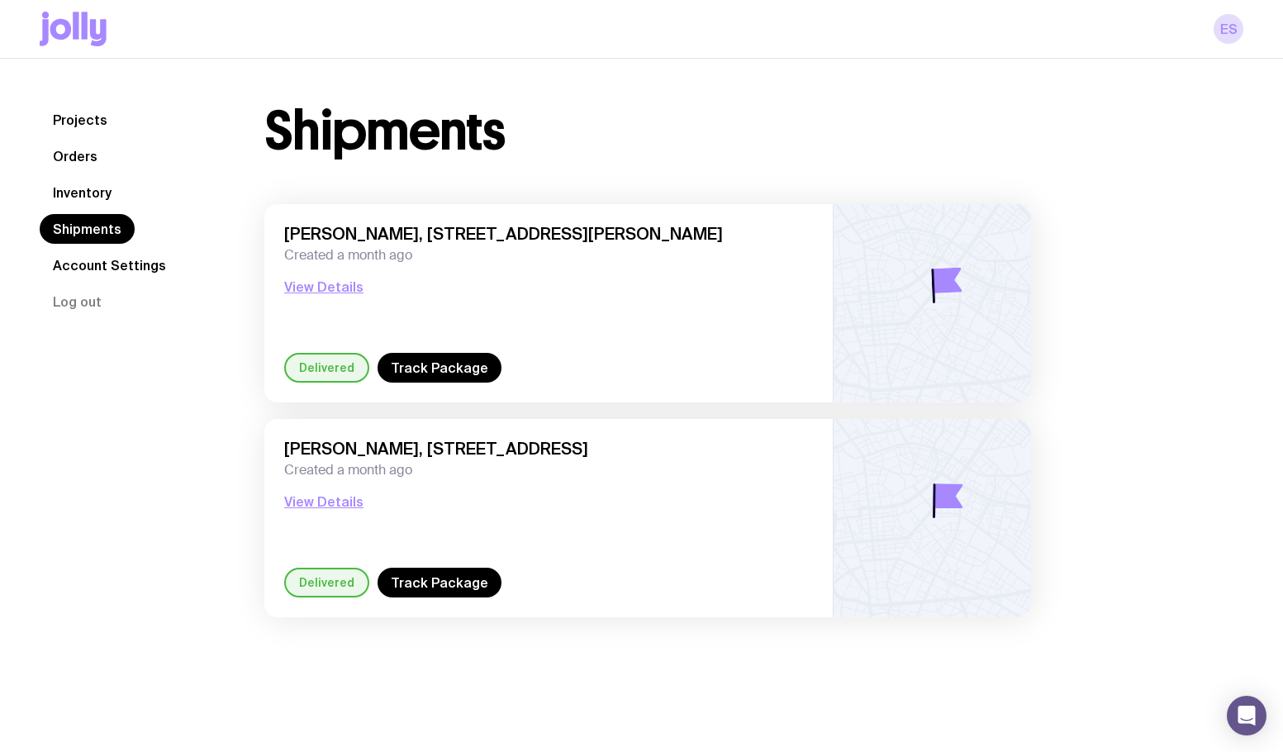
click at [83, 121] on link "Projects" at bounding box center [80, 120] width 81 height 30
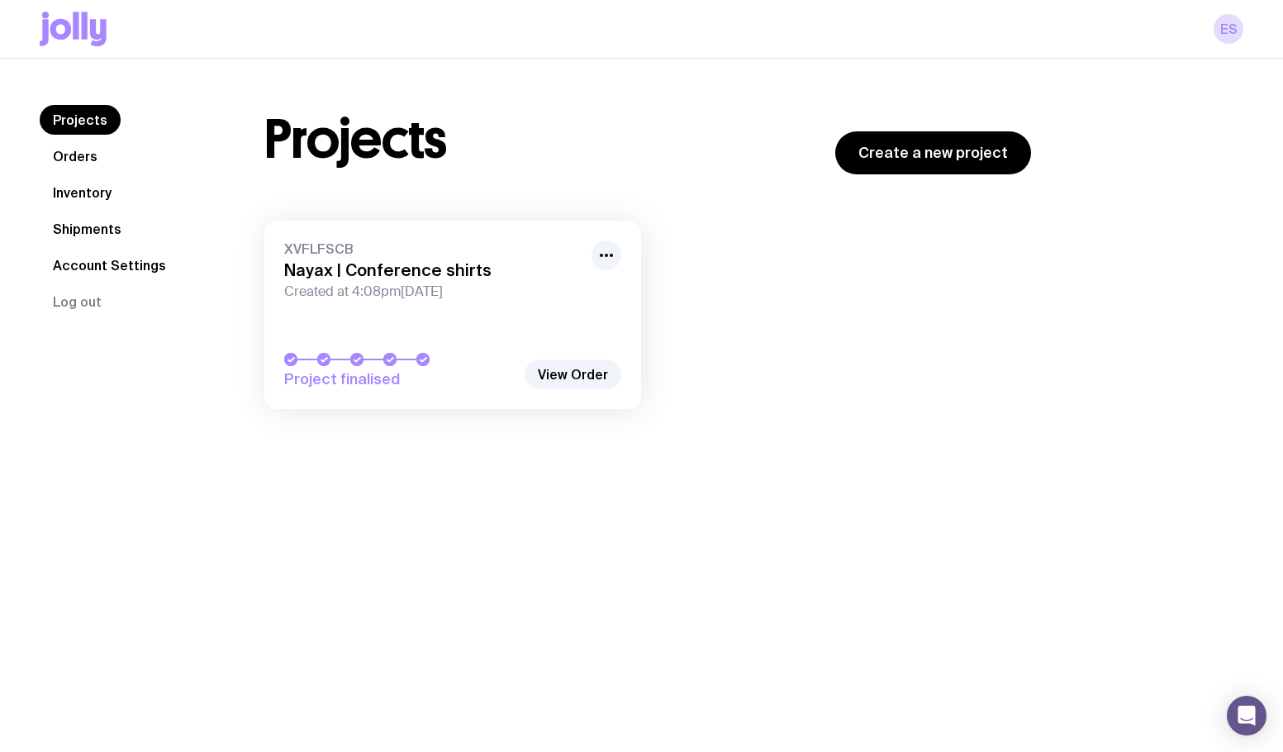
click at [90, 31] on icon at bounding box center [98, 32] width 17 height 27
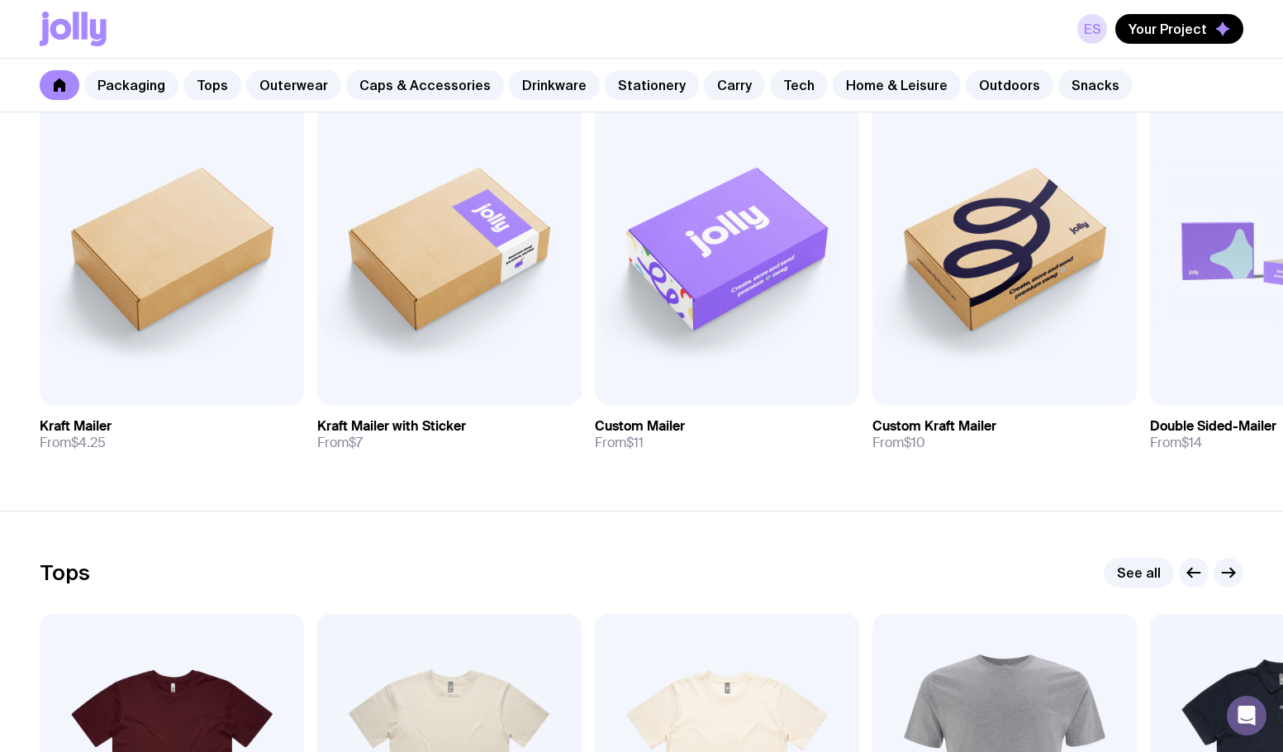
scroll to position [413, 0]
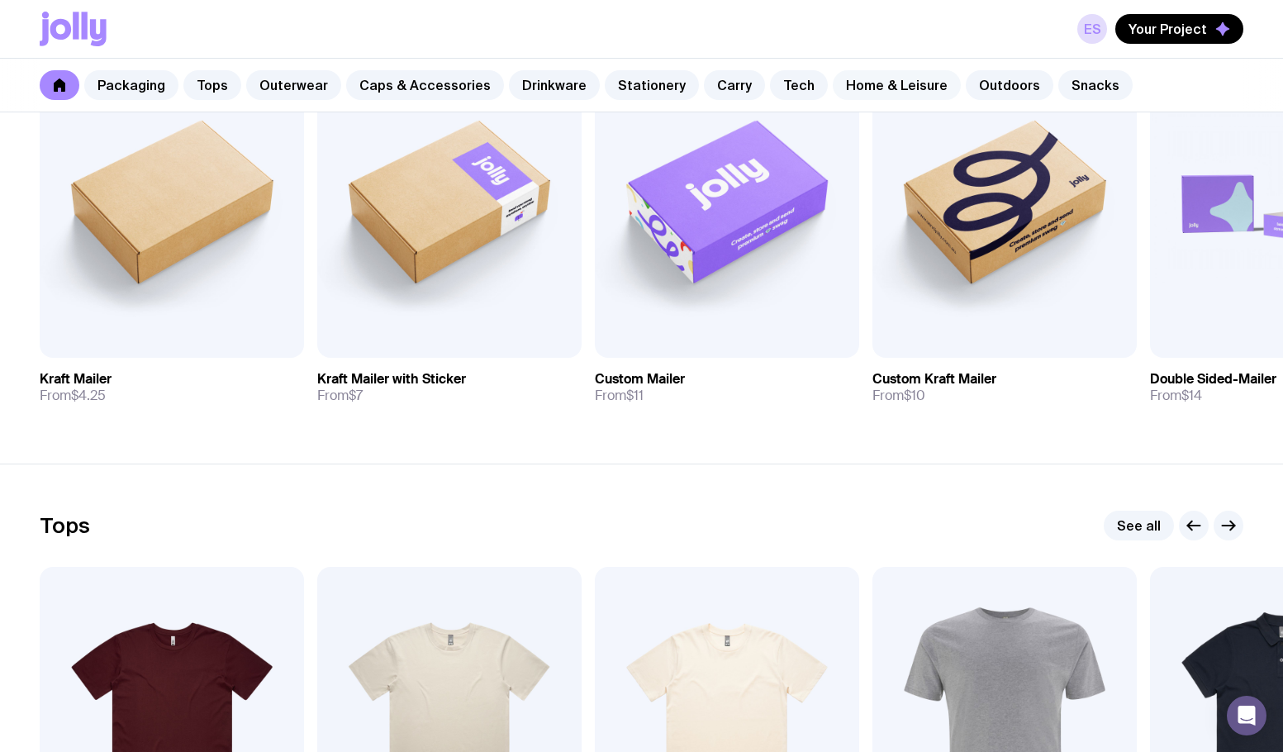
click at [844, 89] on link "Home & Leisure" at bounding box center [897, 85] width 128 height 30
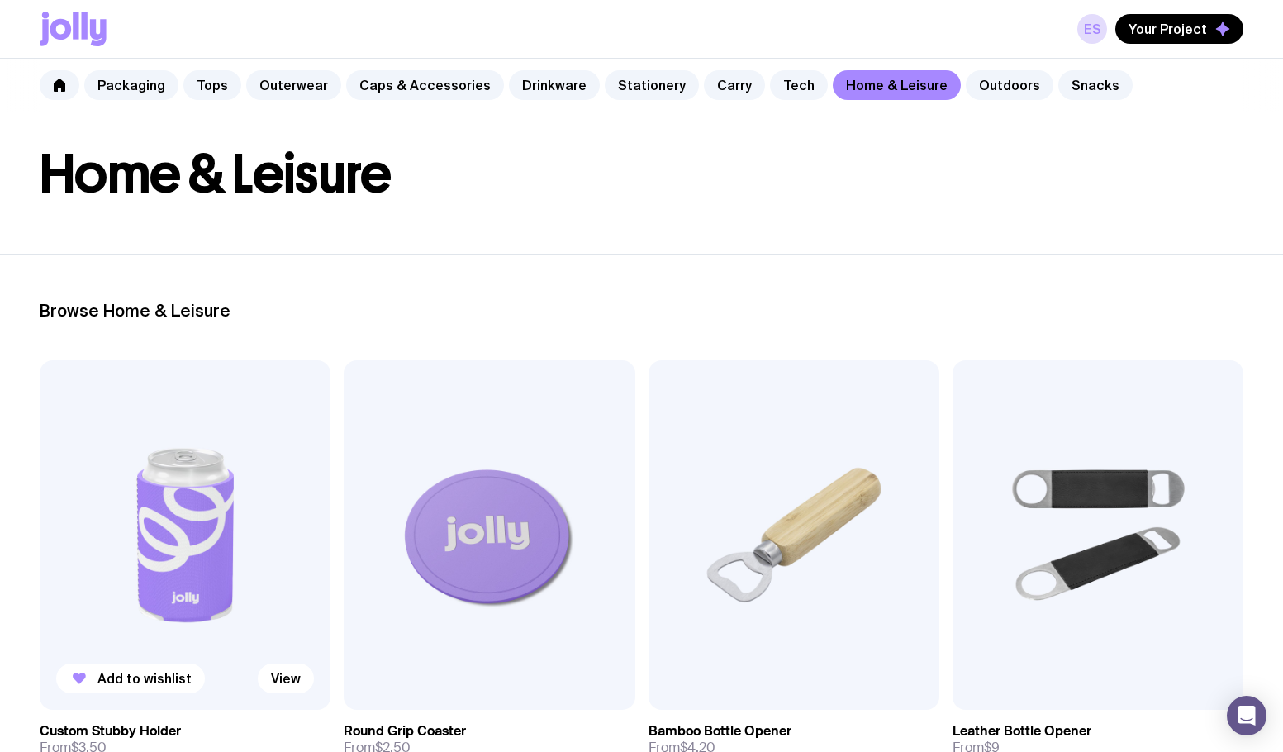
scroll to position [165, 0]
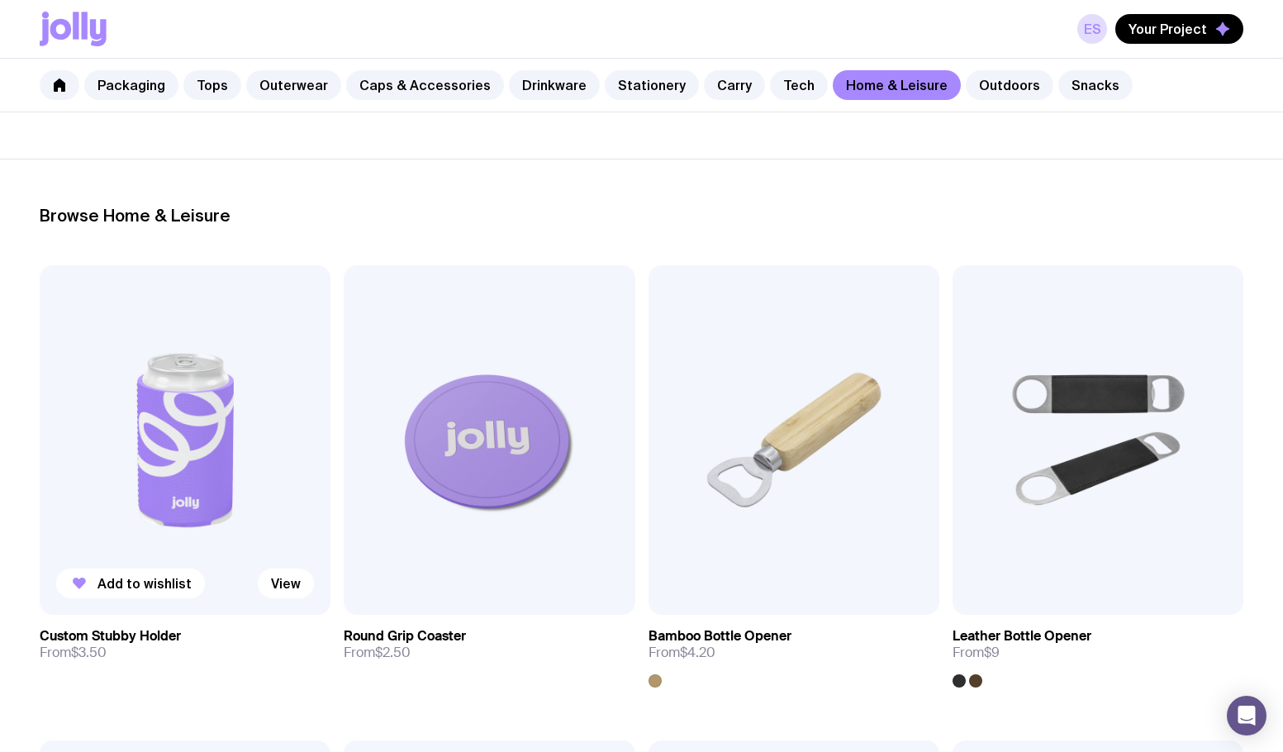
click at [188, 454] on img at bounding box center [185, 439] width 291 height 349
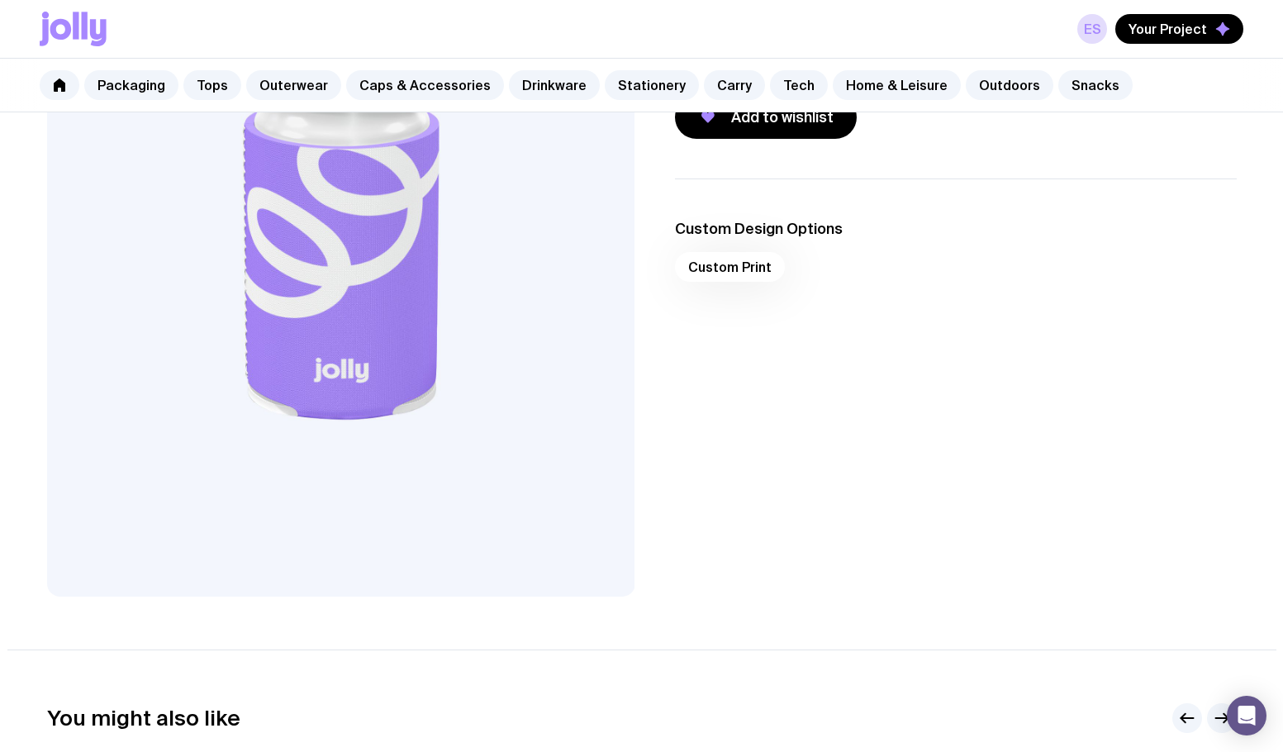
scroll to position [83, 0]
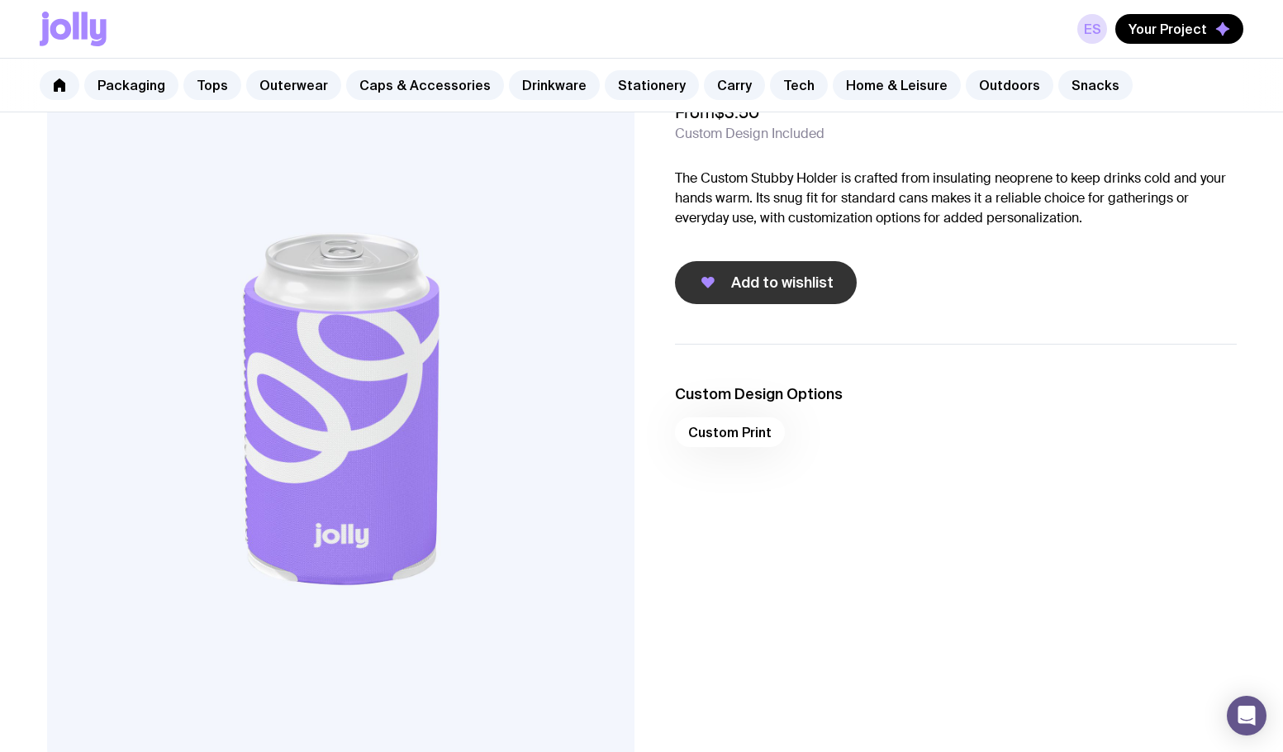
click at [739, 283] on span "Add to wishlist" at bounding box center [782, 283] width 102 height 20
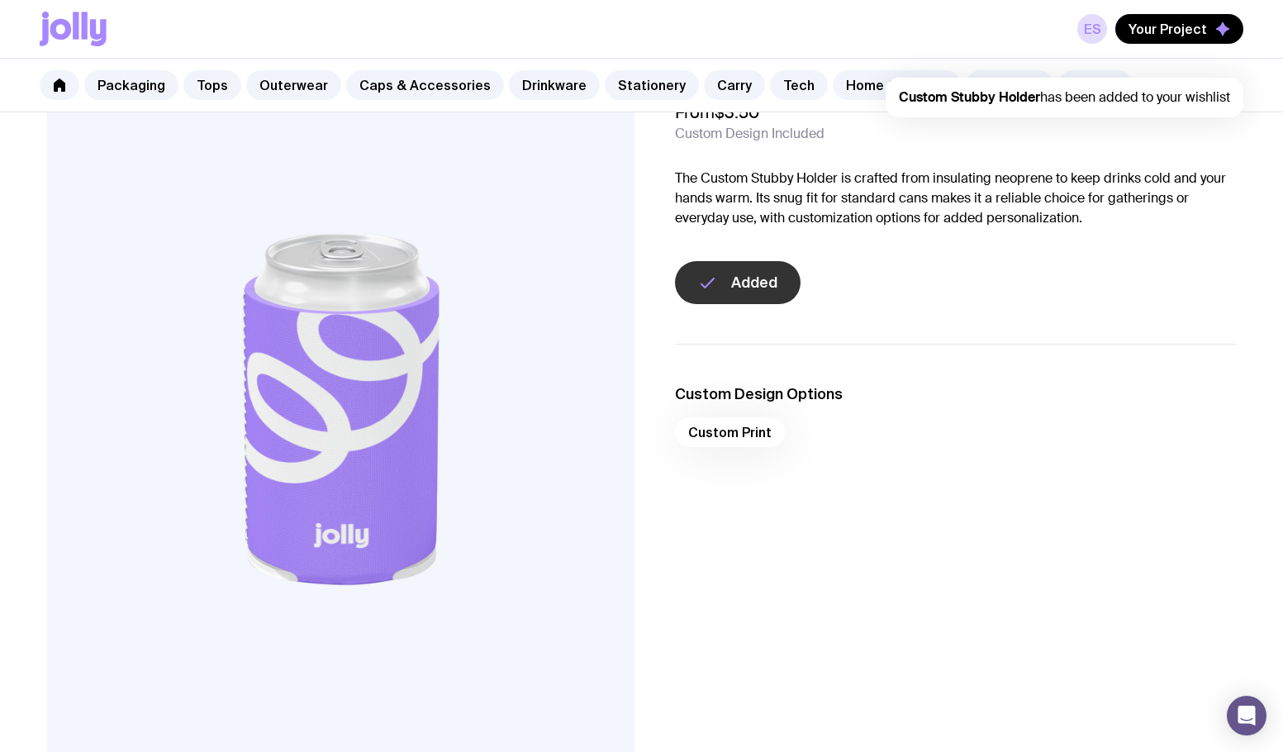
scroll to position [0, 0]
click at [605, 82] on link "Stationery" at bounding box center [652, 85] width 94 height 30
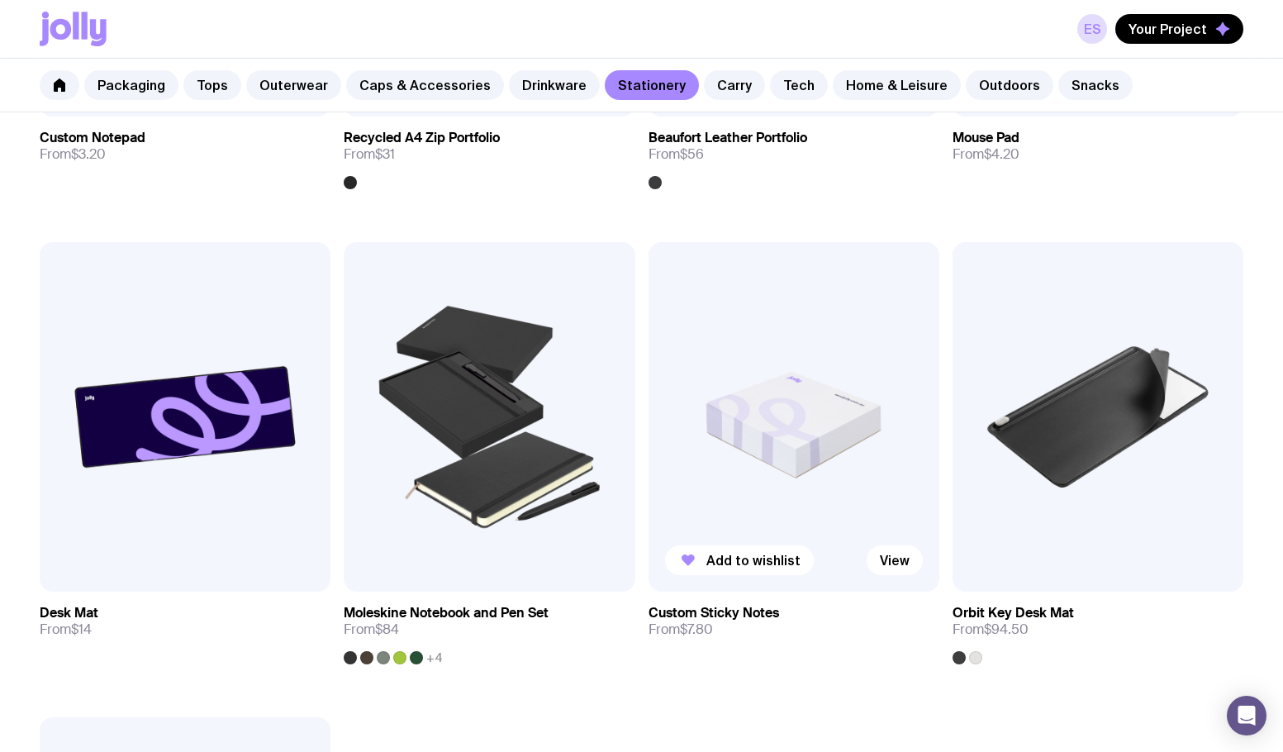
scroll to position [2561, 0]
click at [530, 92] on link "Drinkware" at bounding box center [554, 85] width 91 height 30
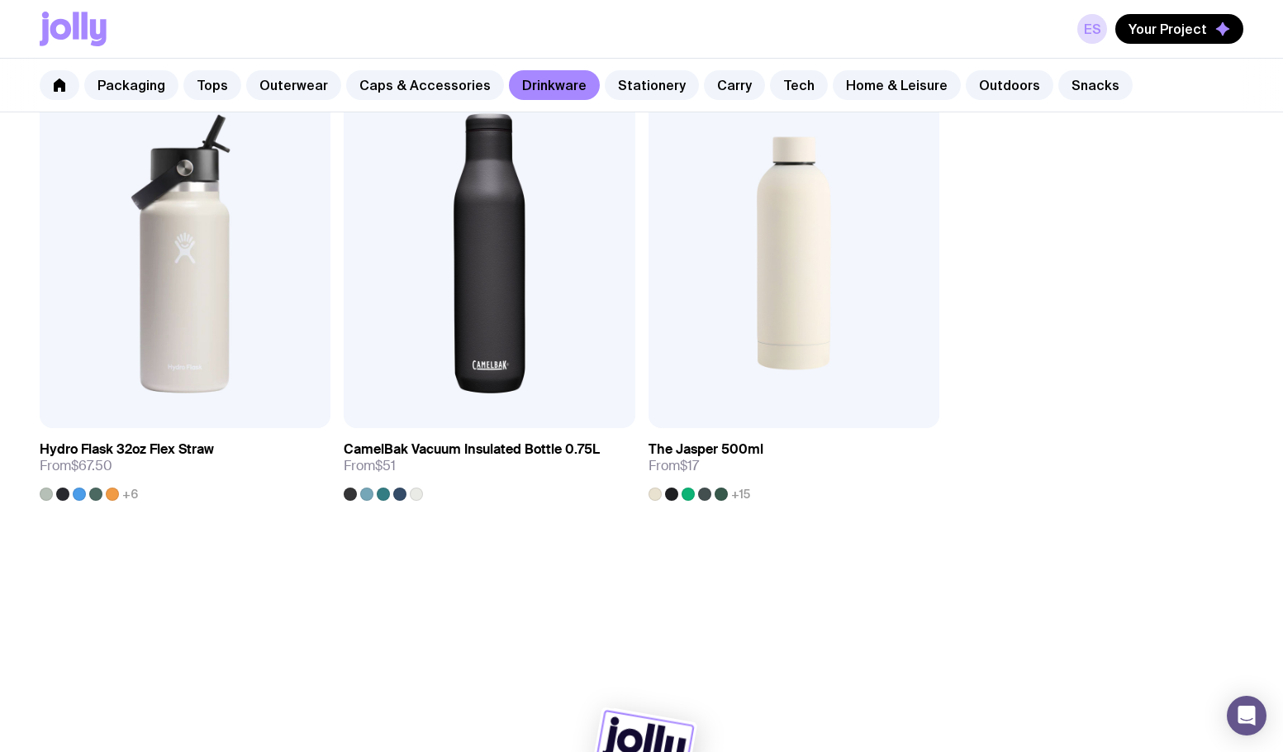
scroll to position [2755, 0]
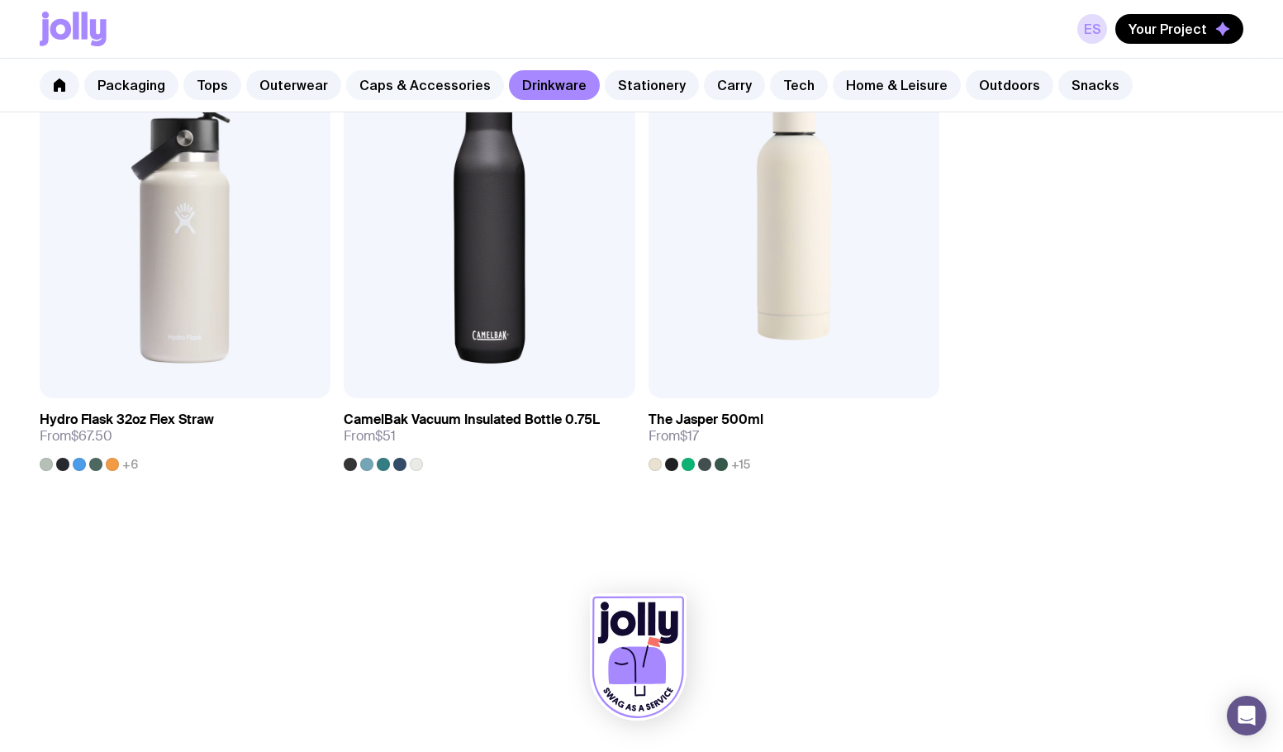
click at [391, 72] on link "Caps & Accessories" at bounding box center [425, 85] width 158 height 30
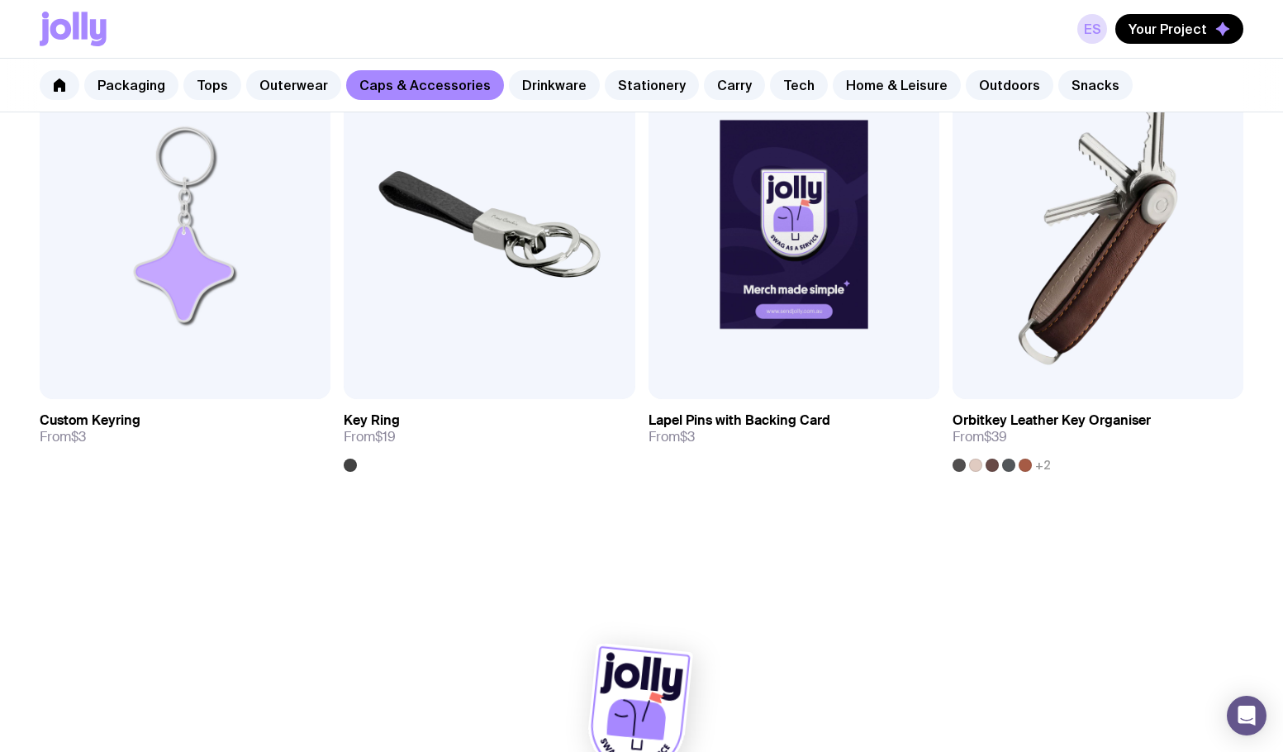
scroll to position [2755, 0]
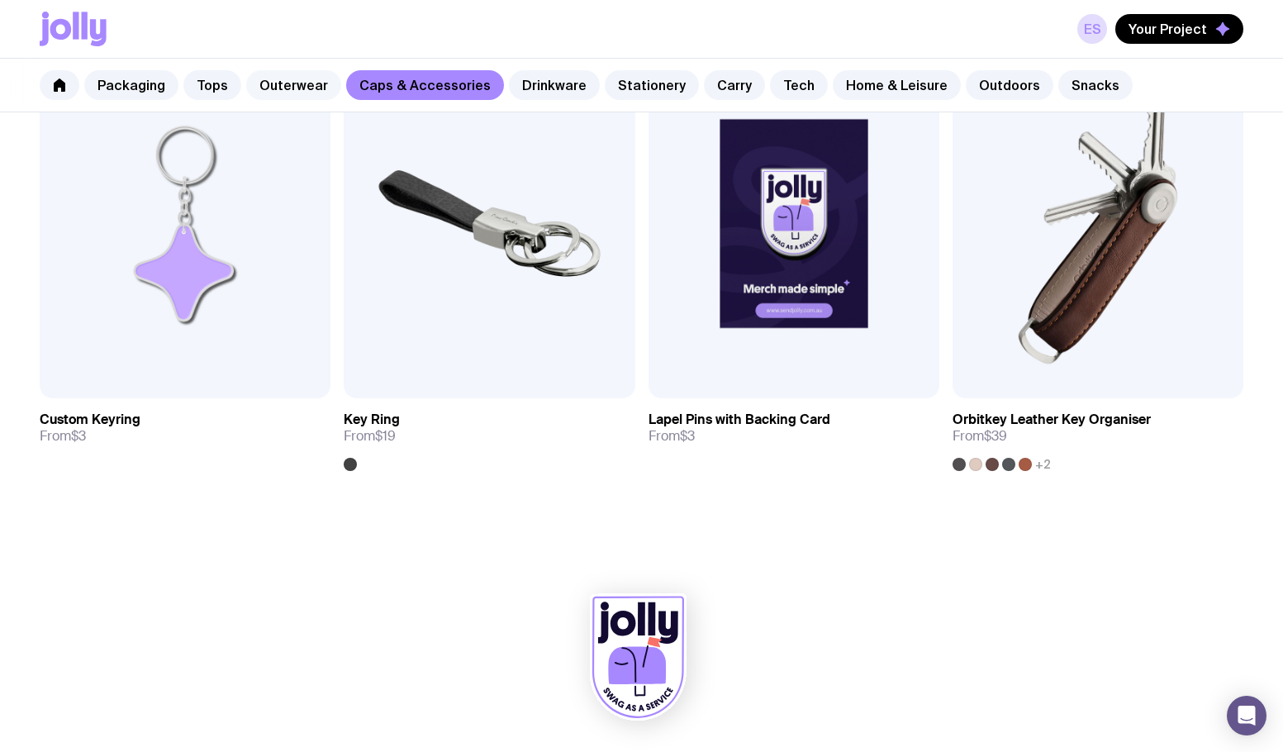
click at [260, 94] on link "Outerwear" at bounding box center [293, 85] width 95 height 30
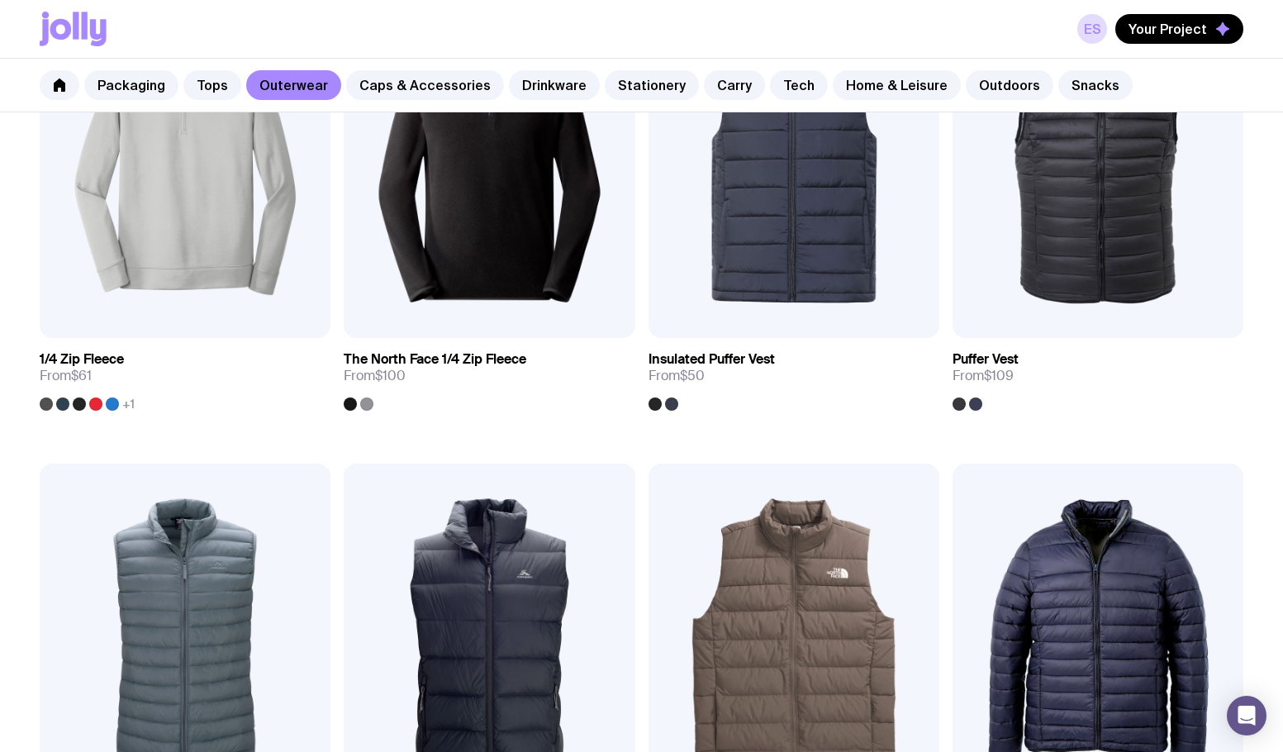
scroll to position [909, 0]
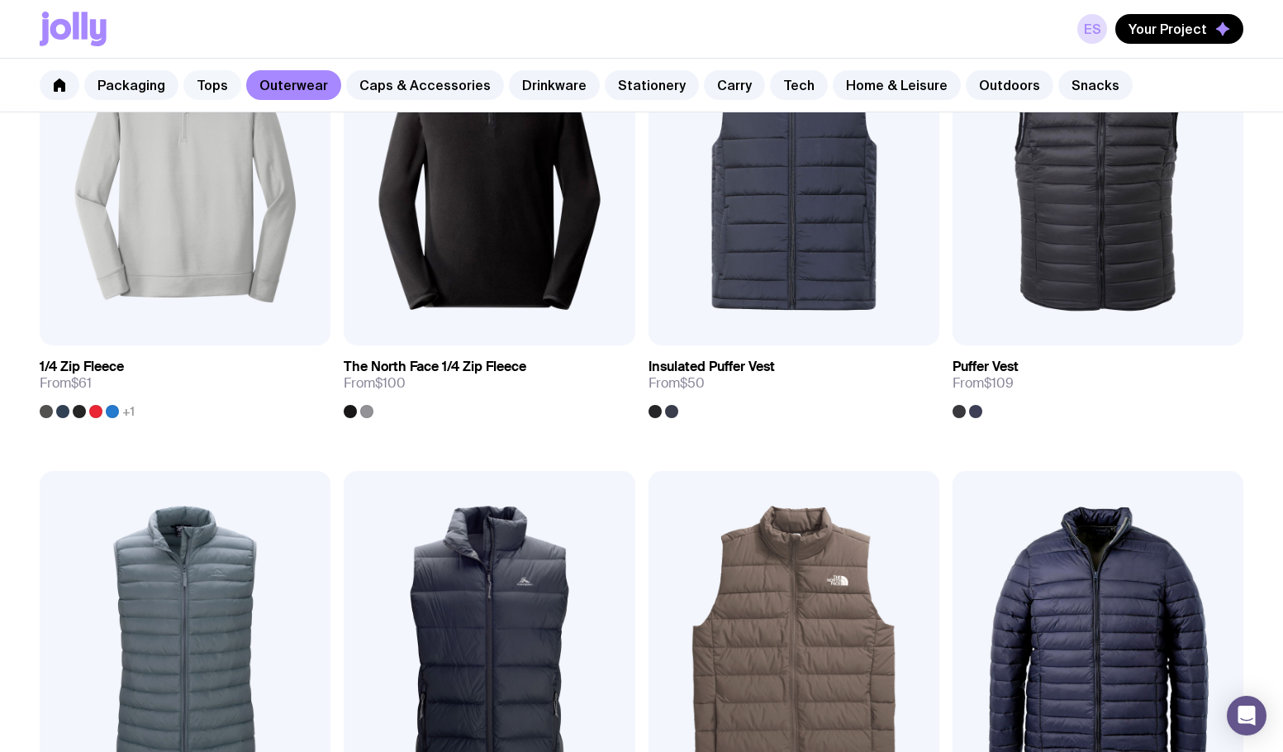
click at [202, 85] on link "Tops" at bounding box center [212, 85] width 58 height 30
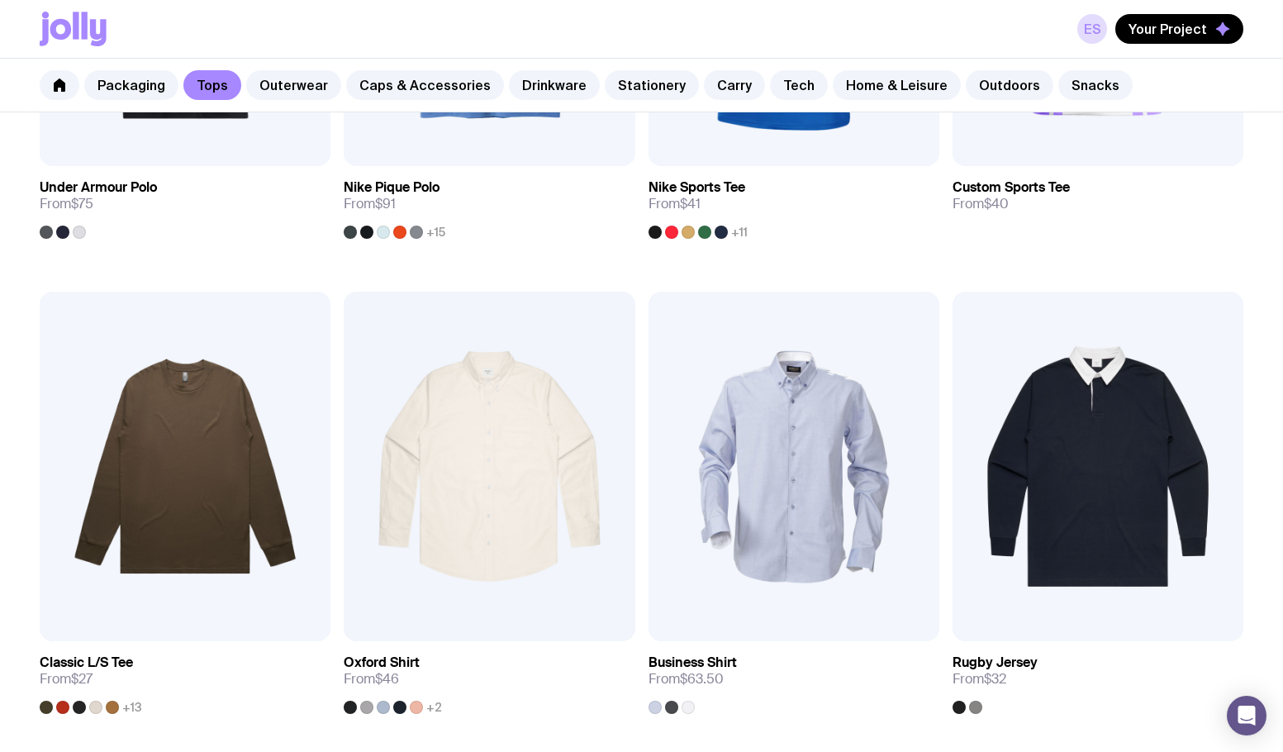
scroll to position [1806, 0]
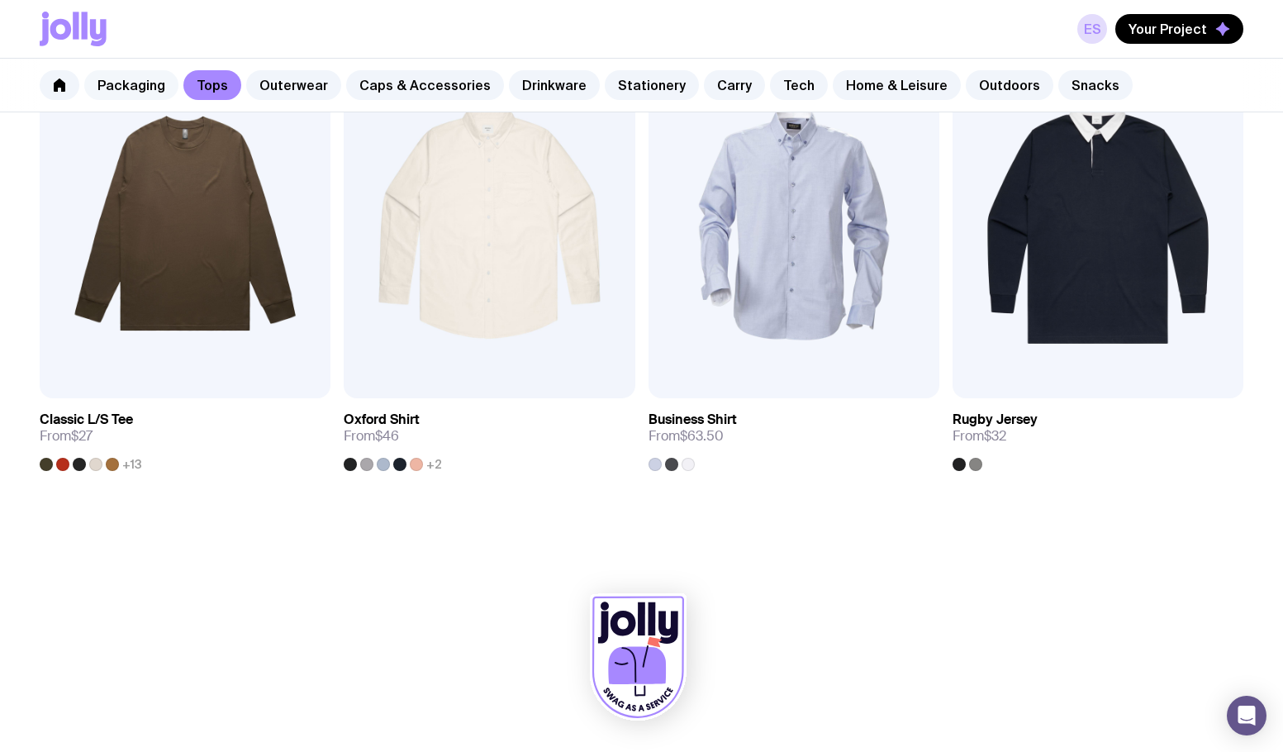
click at [121, 84] on link "Packaging" at bounding box center [131, 85] width 94 height 30
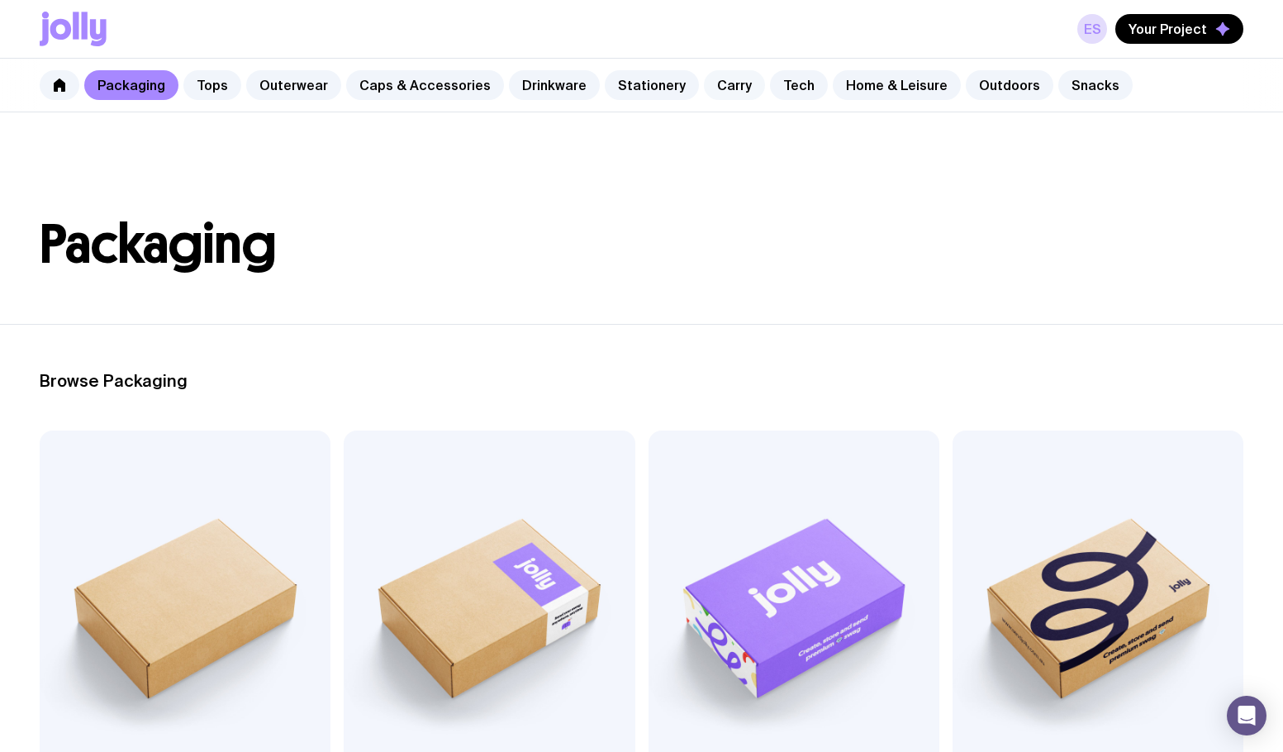
click at [704, 81] on link "Carry" at bounding box center [734, 85] width 61 height 30
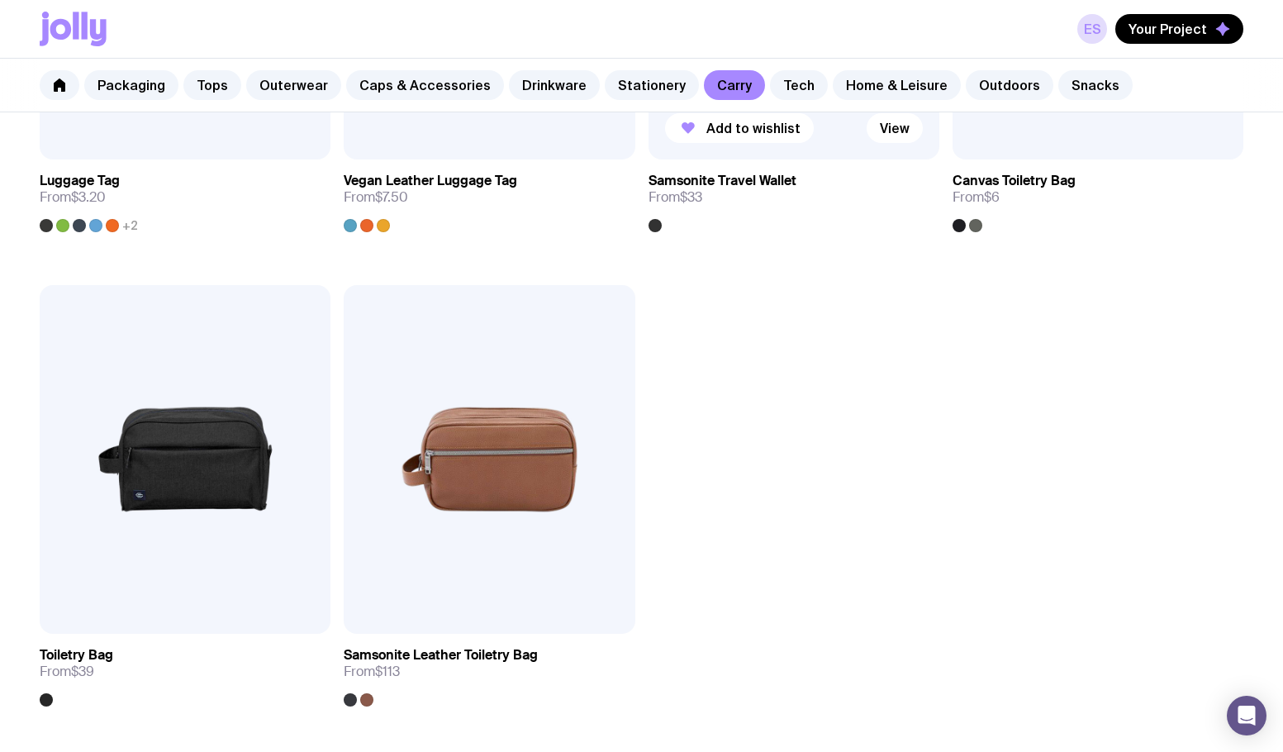
scroll to position [4048, 0]
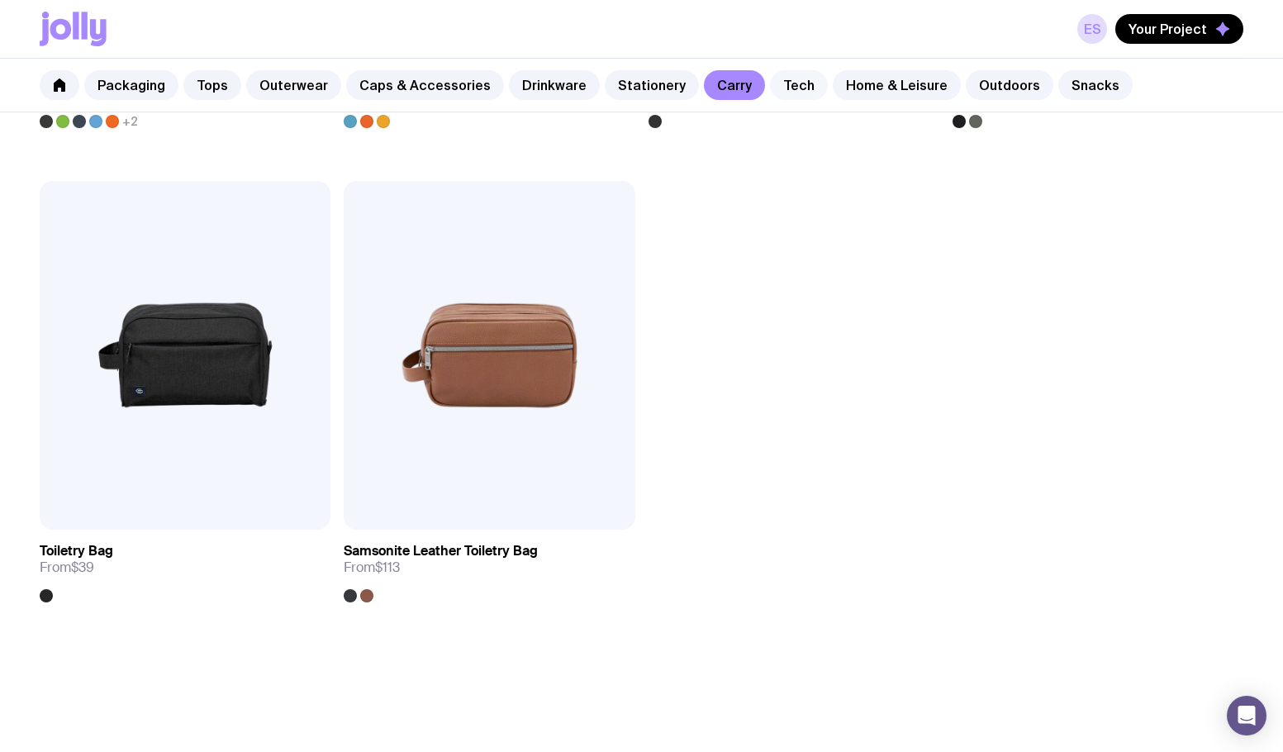
click at [781, 83] on link "Tech" at bounding box center [799, 85] width 58 height 30
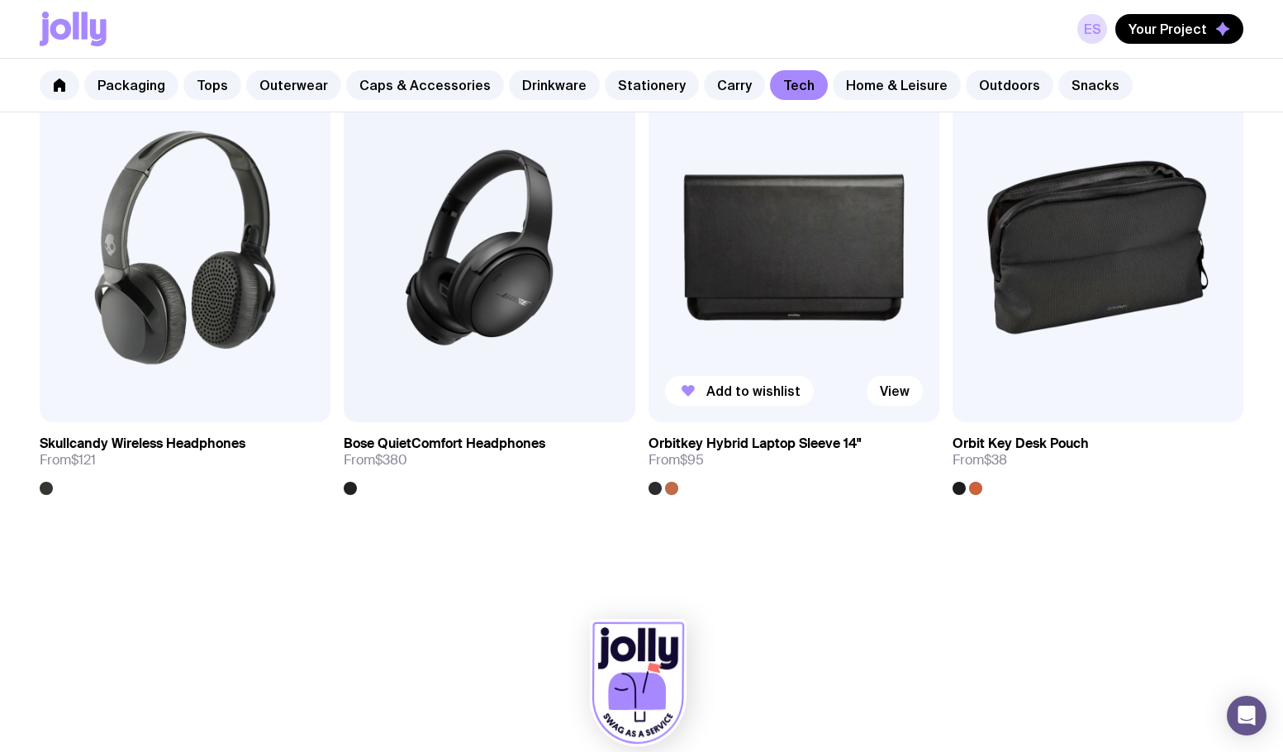
scroll to position [3231, 0]
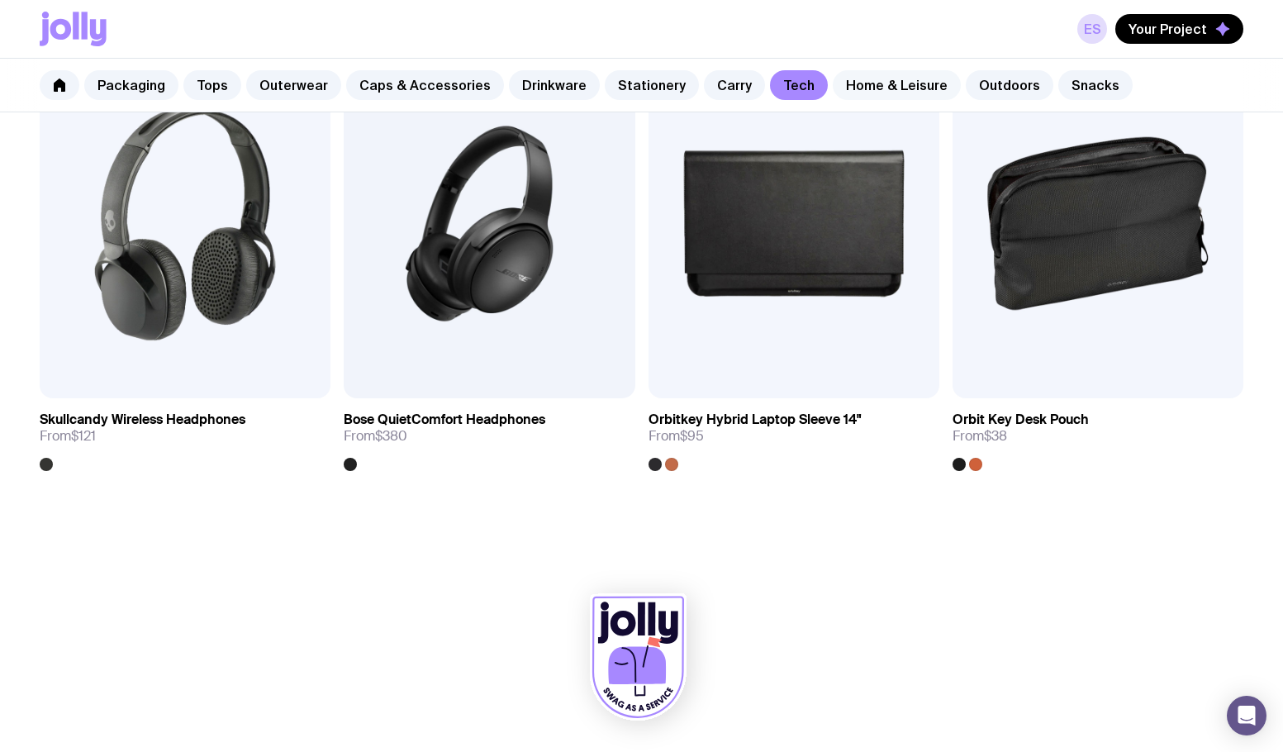
click at [856, 80] on link "Home & Leisure" at bounding box center [897, 85] width 128 height 30
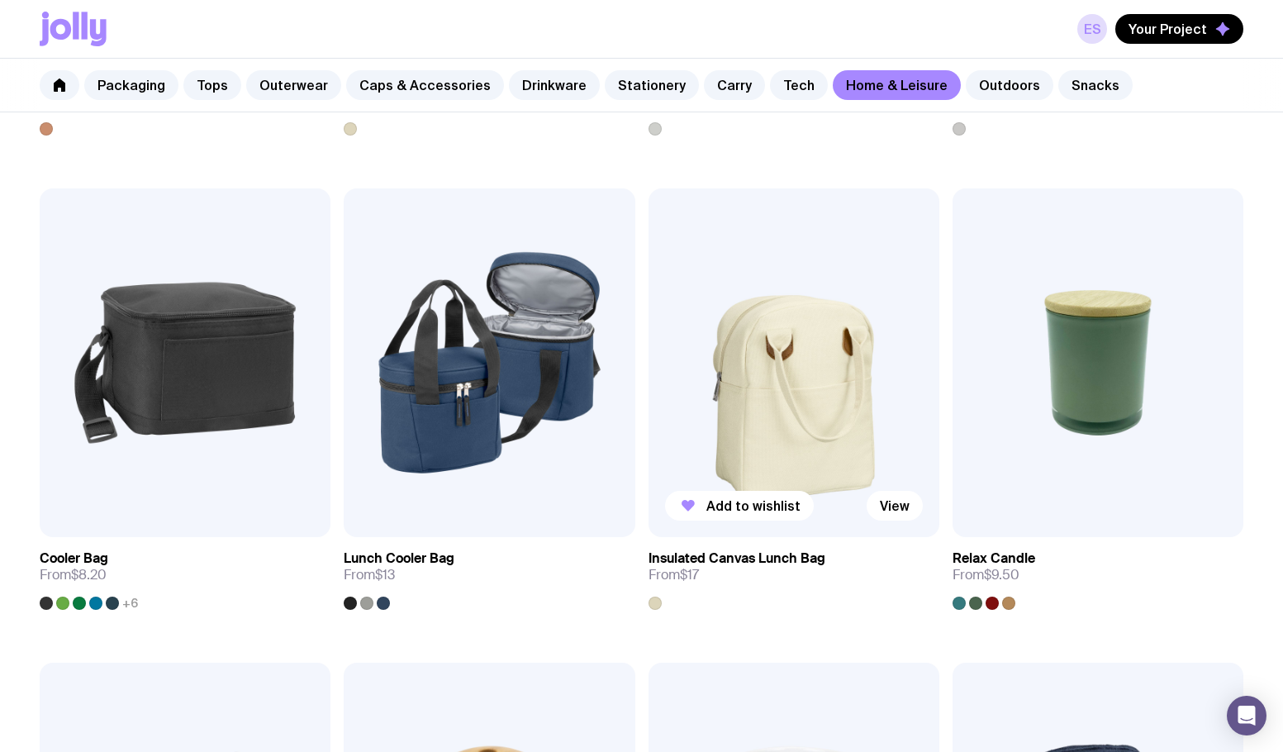
scroll to position [2148, 0]
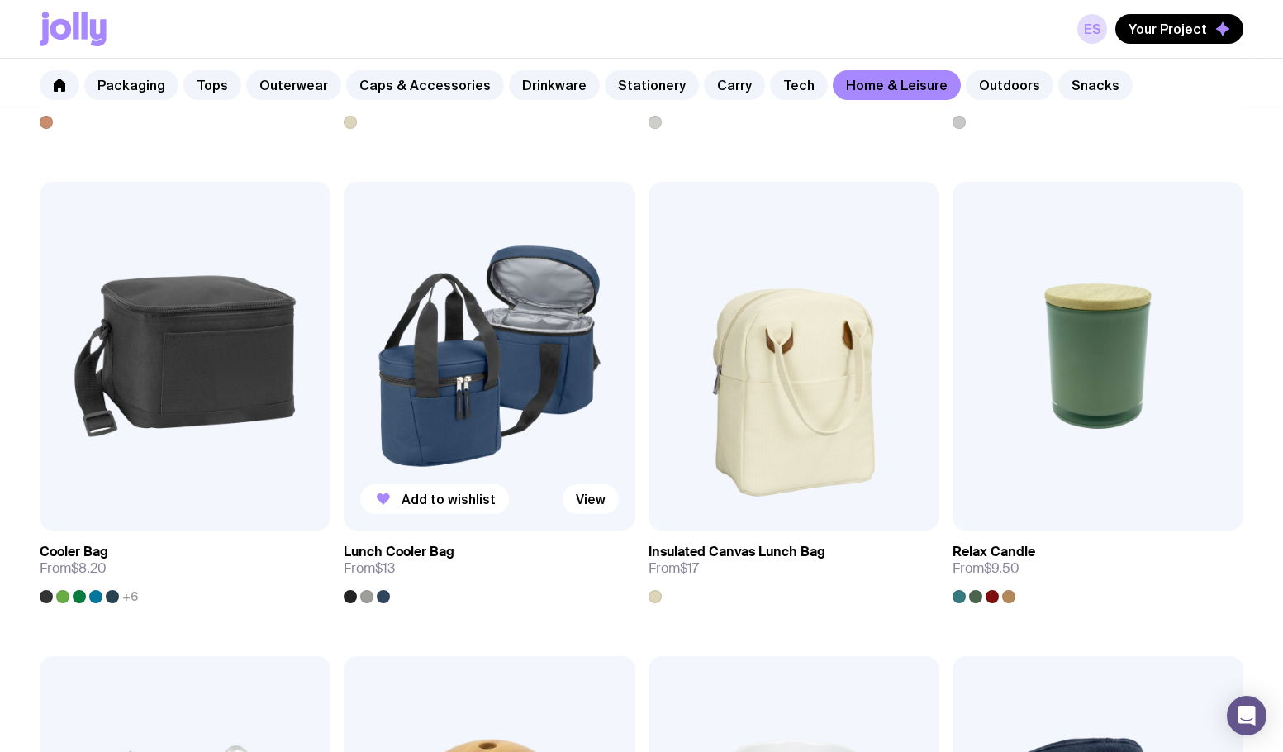
click at [456, 379] on img at bounding box center [489, 356] width 291 height 349
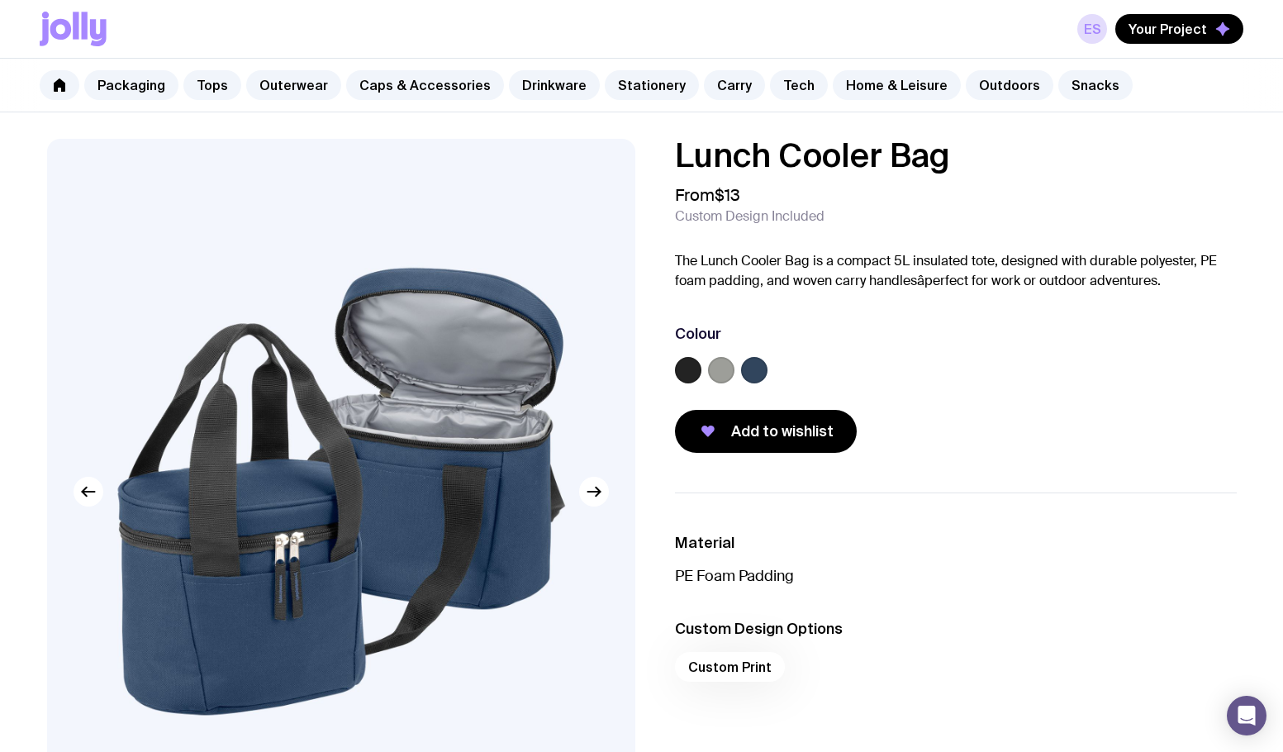
click at [724, 366] on label at bounding box center [721, 370] width 26 height 26
click at [0, 0] on input "radio" at bounding box center [0, 0] width 0 height 0
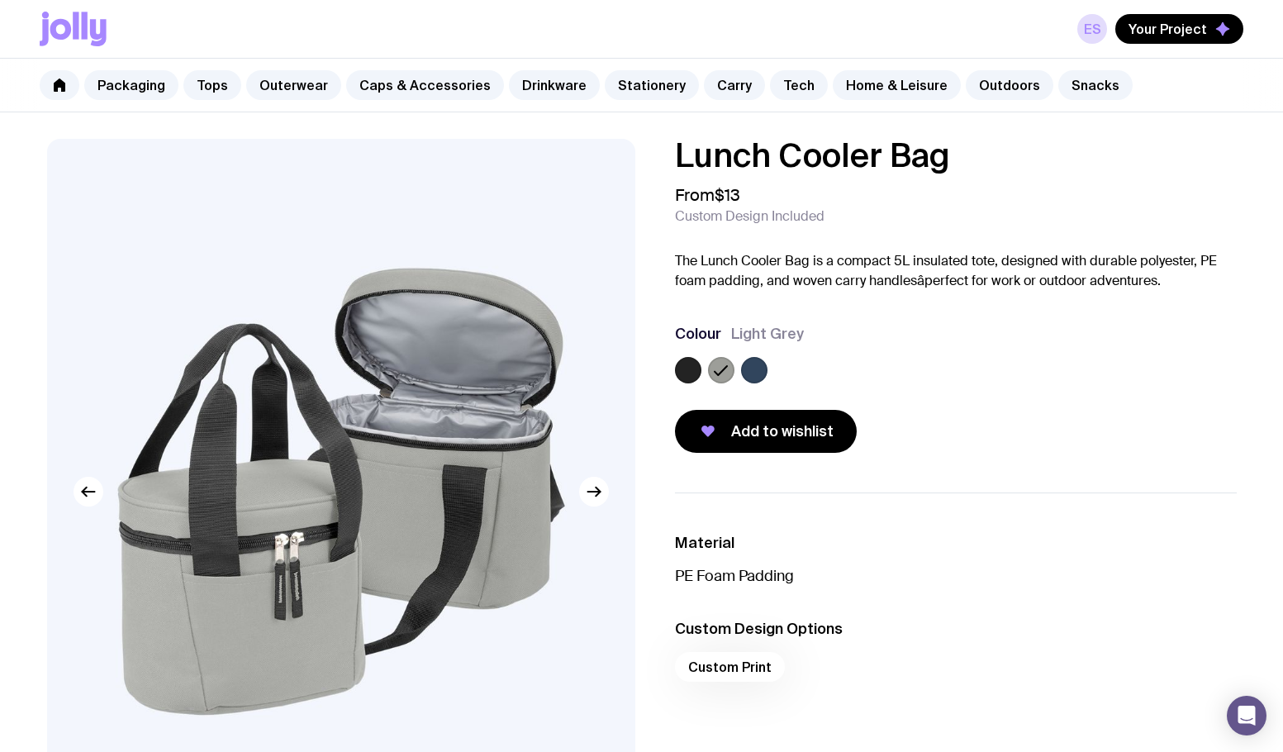
click at [763, 373] on label at bounding box center [754, 370] width 26 height 26
click at [0, 0] on input "radio" at bounding box center [0, 0] width 0 height 0
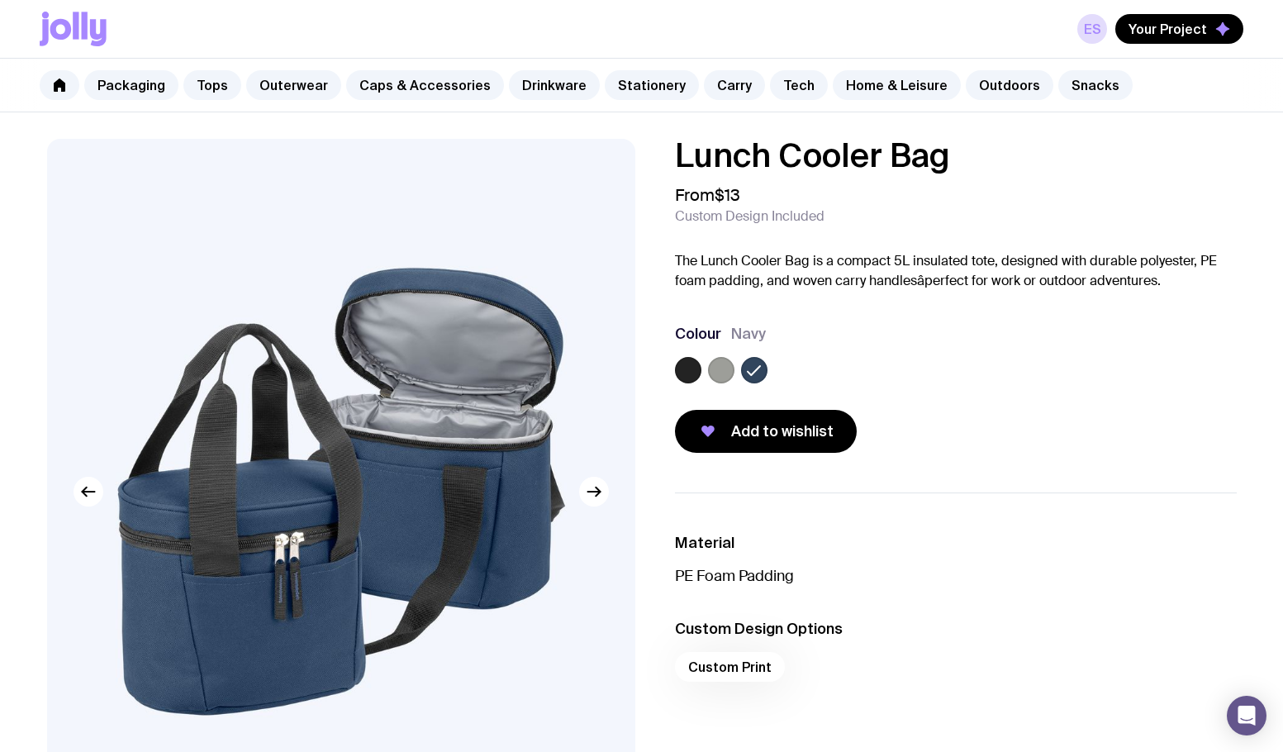
click at [695, 370] on label at bounding box center [688, 370] width 26 height 26
click at [0, 0] on input "radio" at bounding box center [0, 0] width 0 height 0
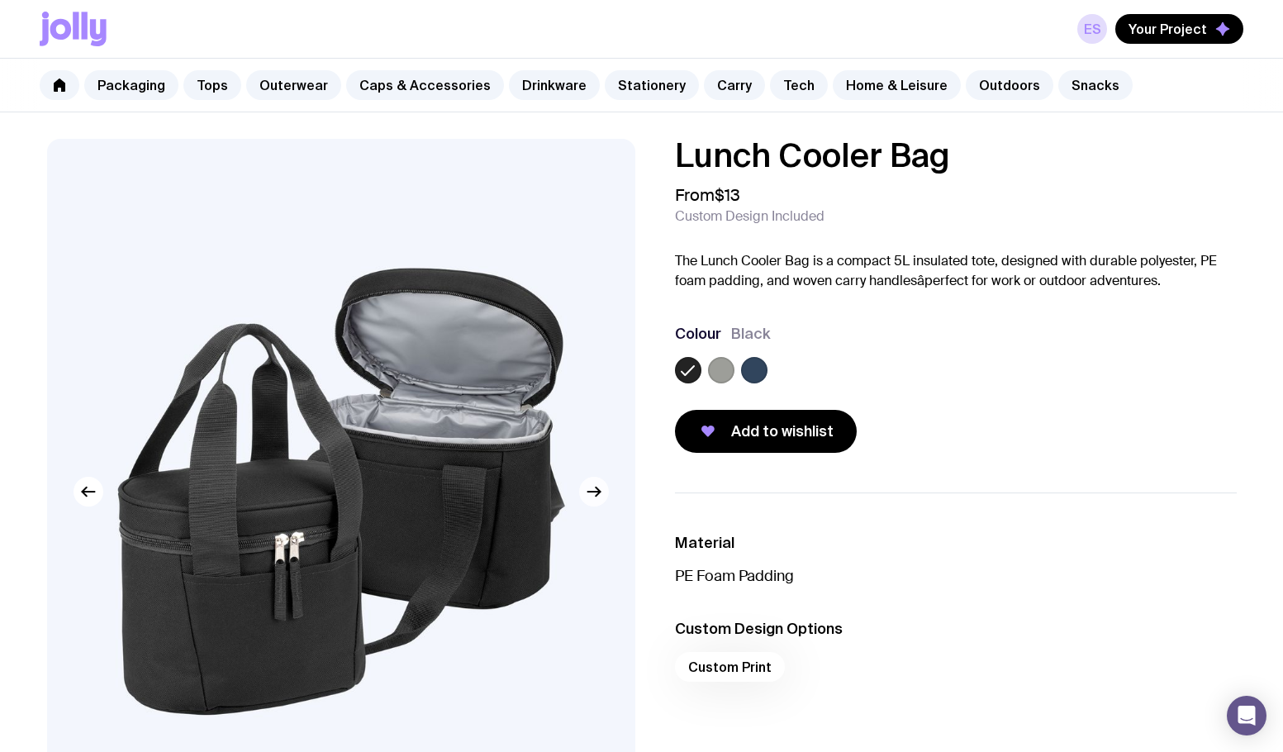
click at [597, 492] on icon "button" at bounding box center [593, 492] width 12 height 0
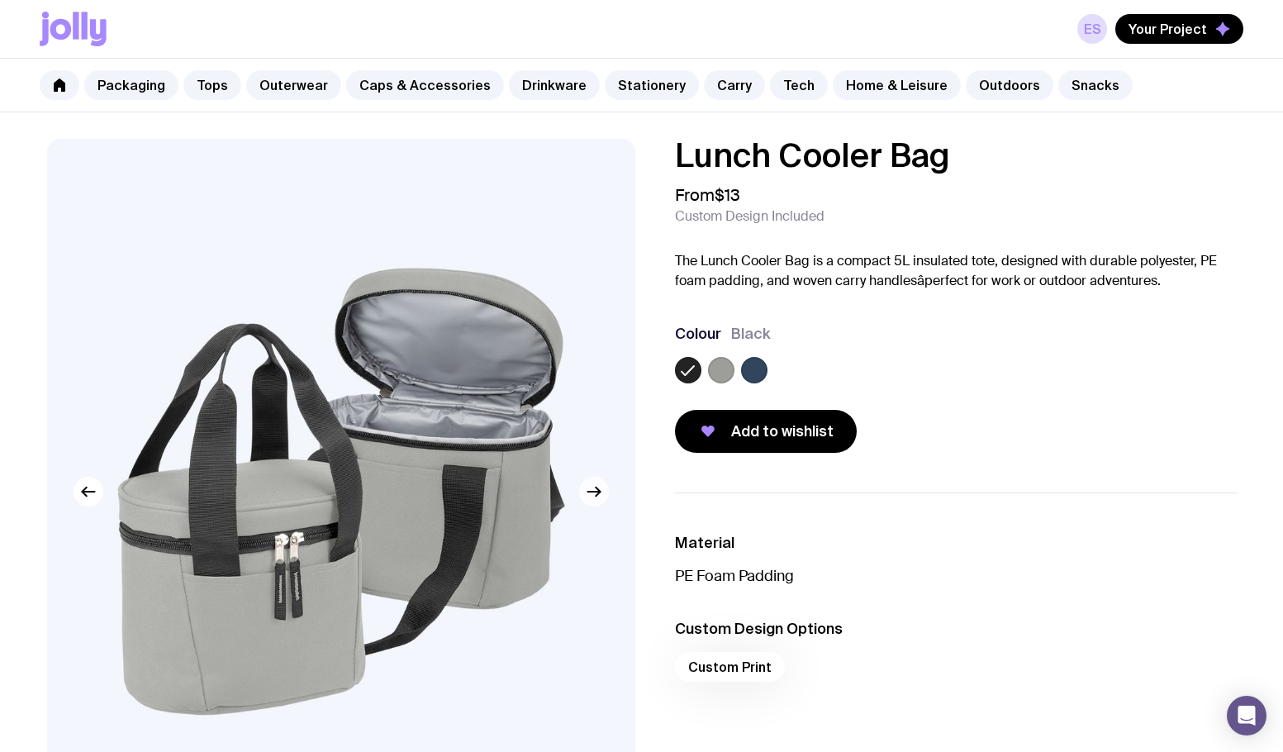
click at [597, 492] on icon "button" at bounding box center [593, 492] width 12 height 0
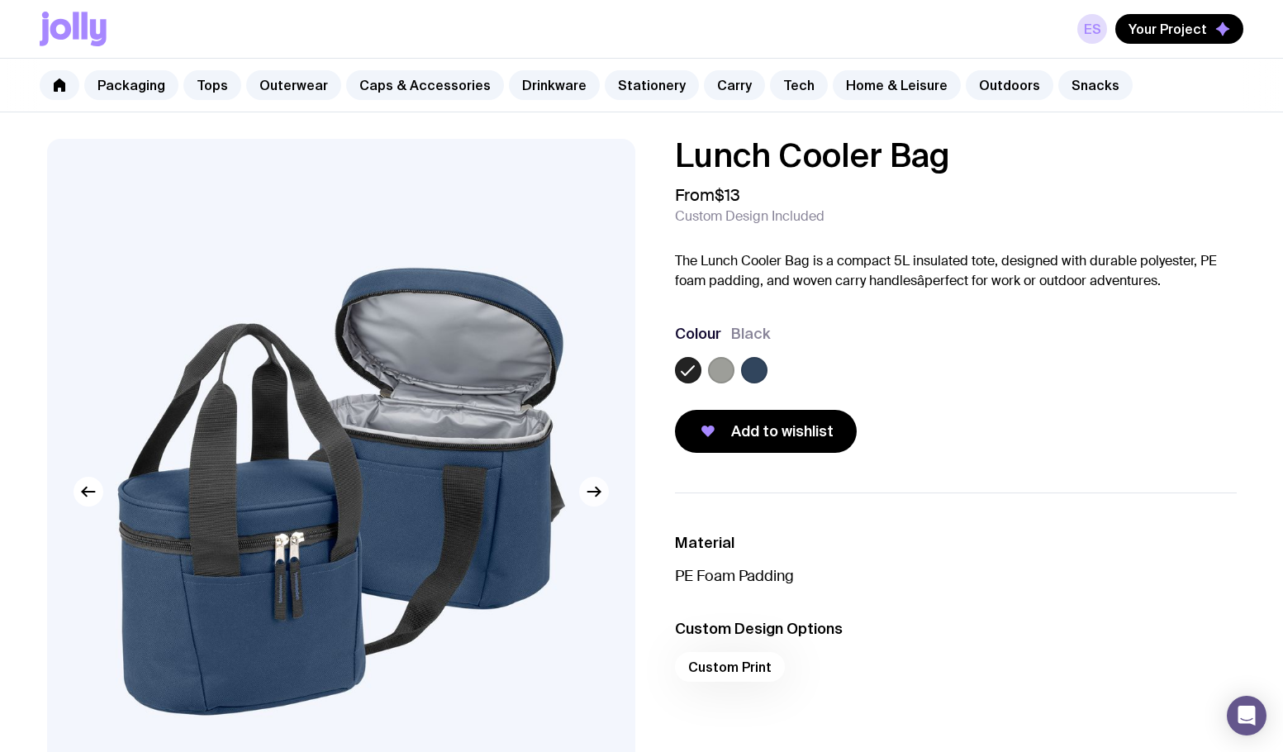
click at [597, 492] on icon "button" at bounding box center [593, 492] width 12 height 0
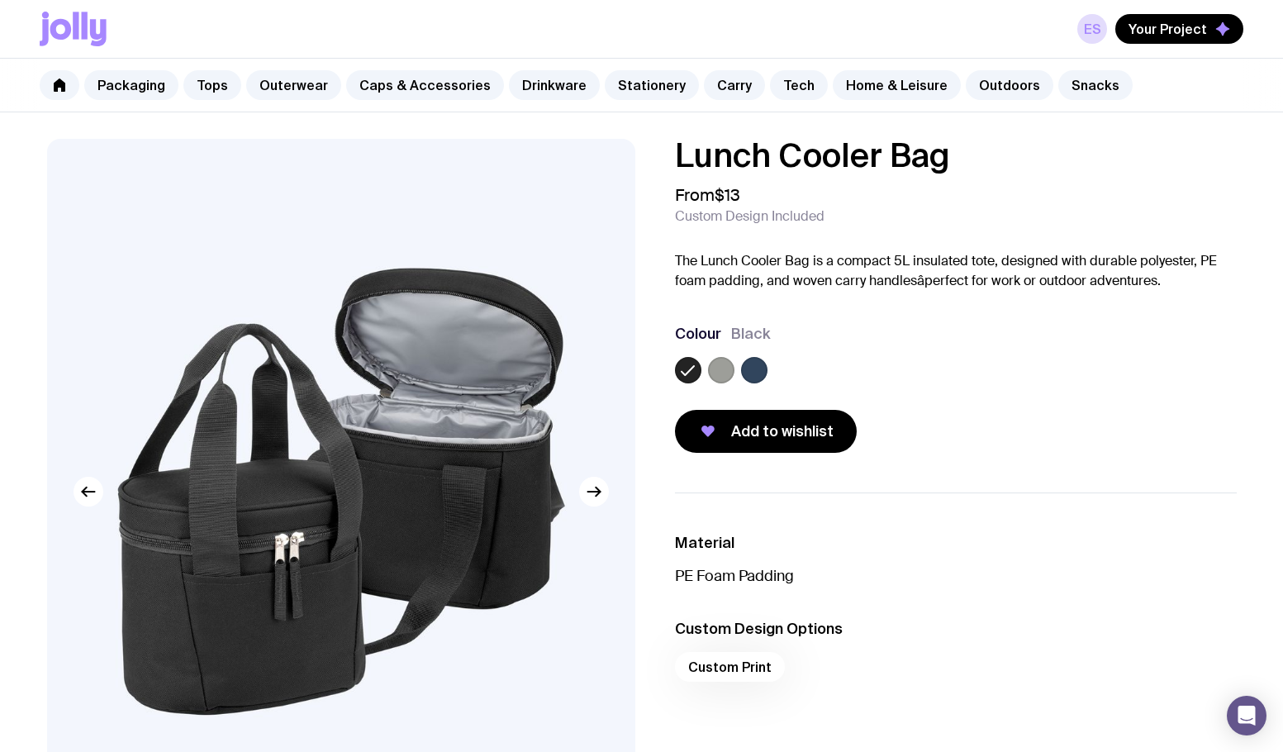
click at [725, 368] on label at bounding box center [721, 370] width 26 height 26
click at [0, 0] on input "radio" at bounding box center [0, 0] width 0 height 0
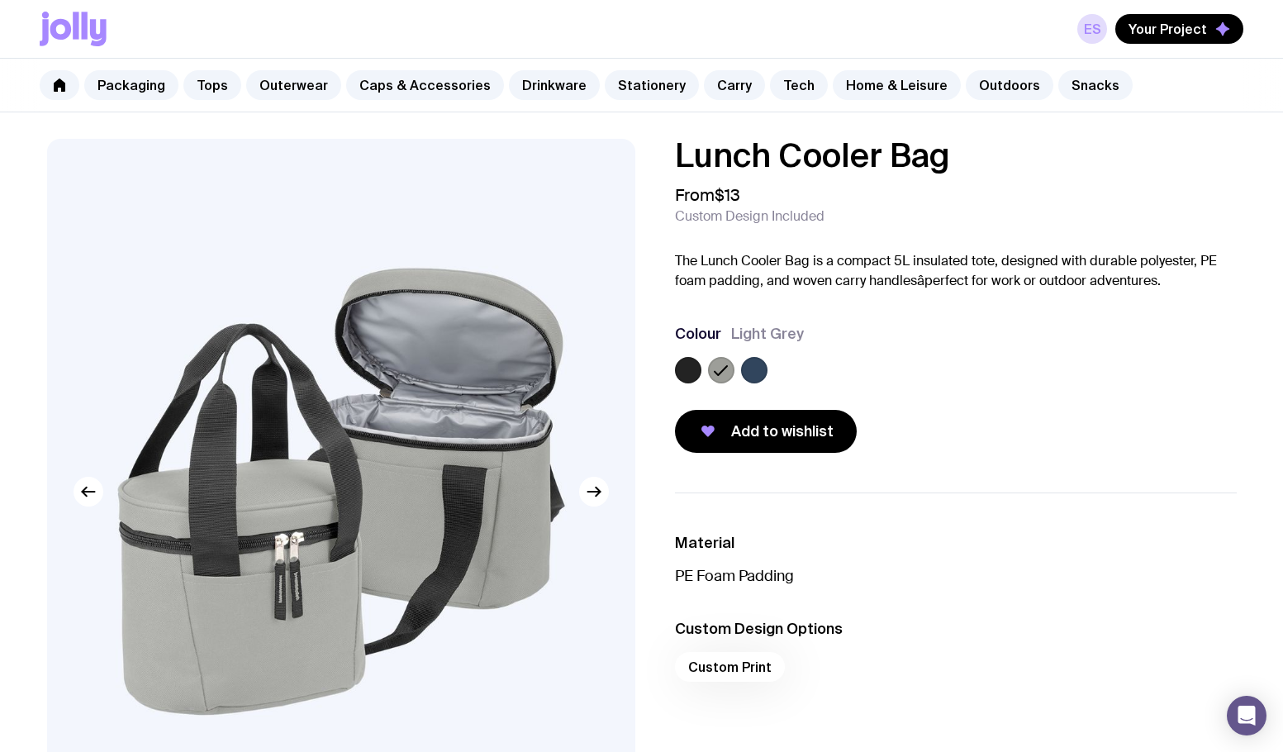
click at [761, 373] on label at bounding box center [754, 370] width 26 height 26
click at [0, 0] on input "radio" at bounding box center [0, 0] width 0 height 0
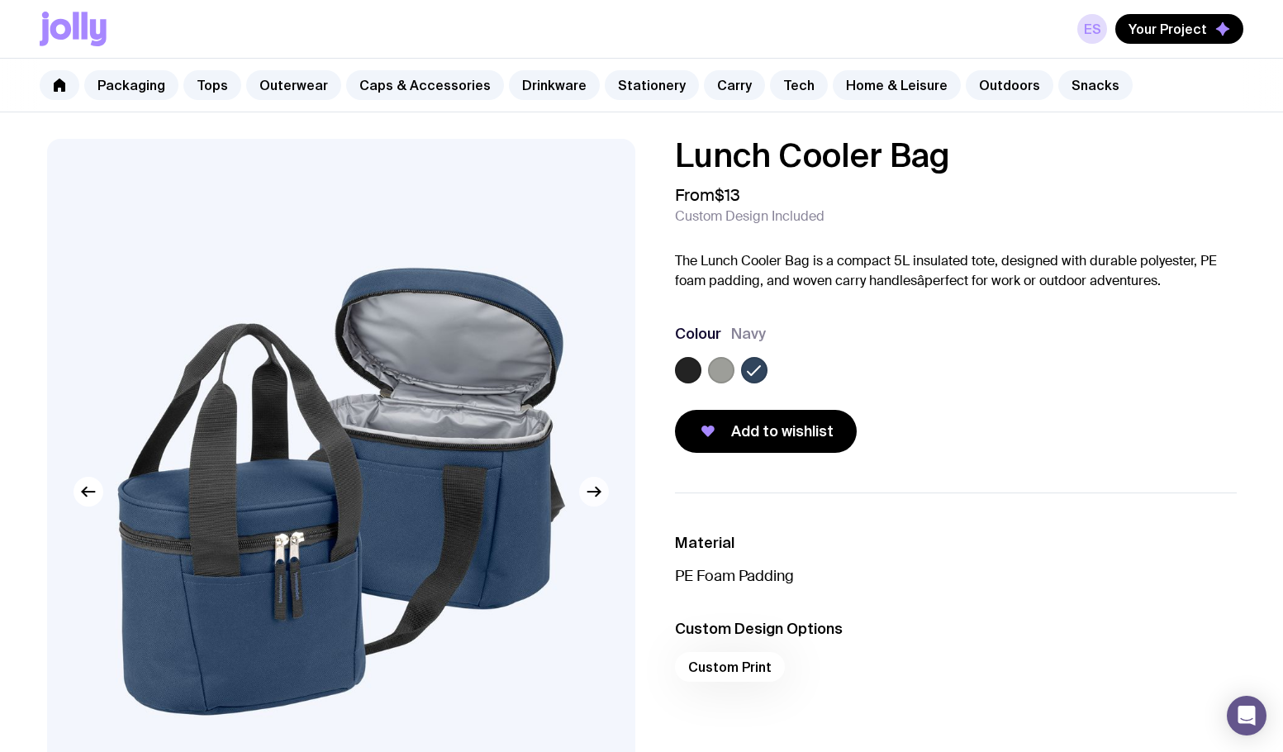
click at [599, 486] on icon "button" at bounding box center [594, 492] width 20 height 20
click at [597, 489] on icon "button" at bounding box center [598, 491] width 4 height 9
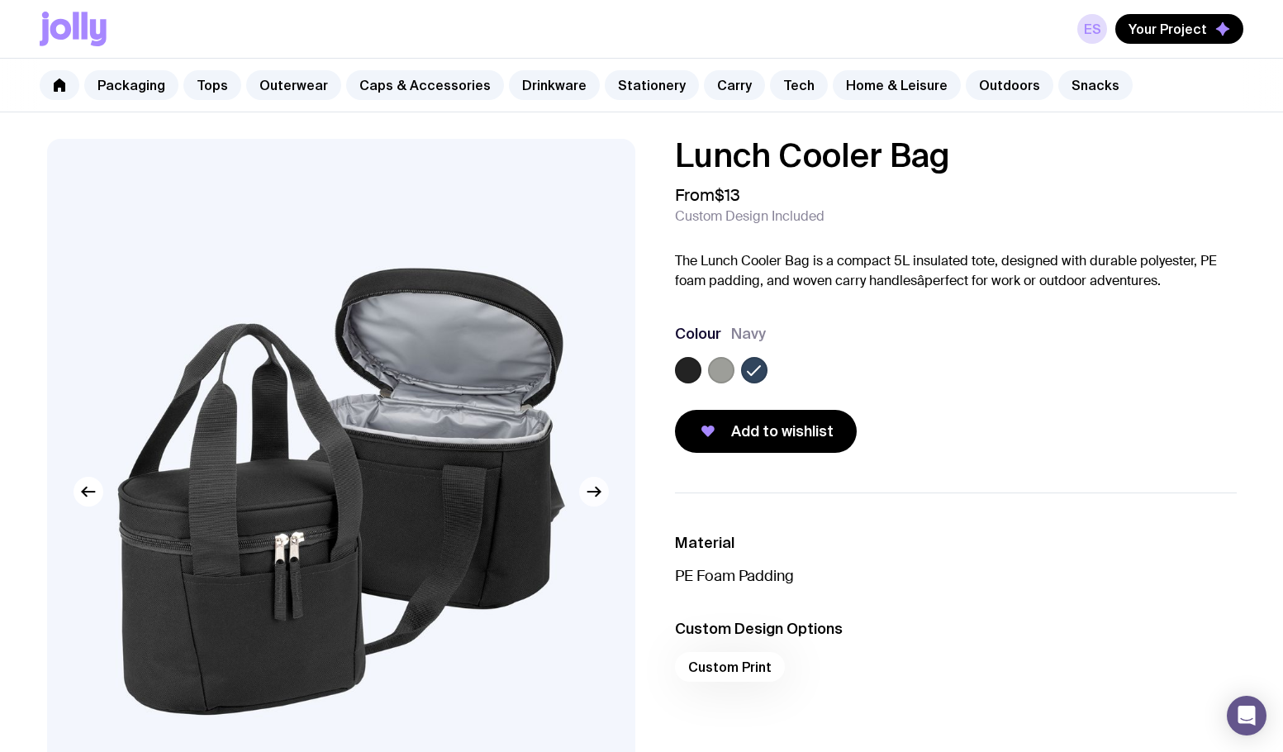
click at [599, 494] on icon "button" at bounding box center [594, 492] width 20 height 20
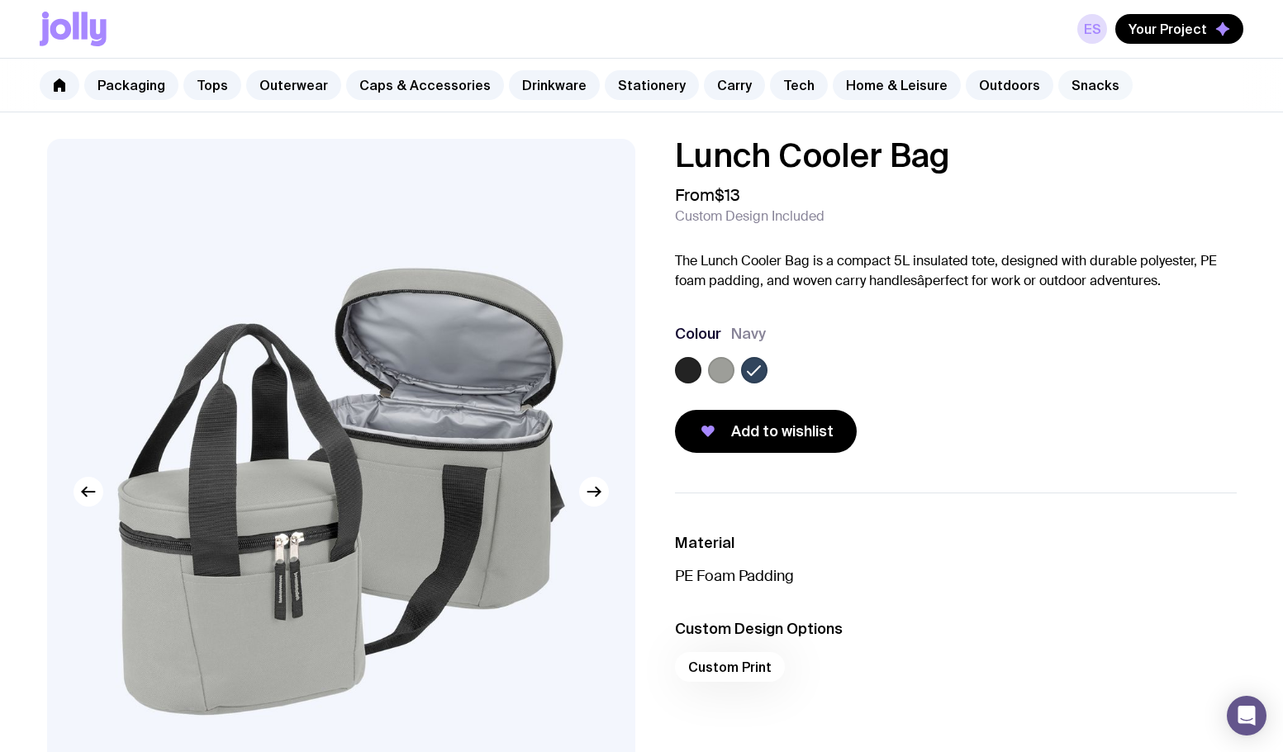
click at [1058, 90] on link "Snacks" at bounding box center [1095, 85] width 74 height 30
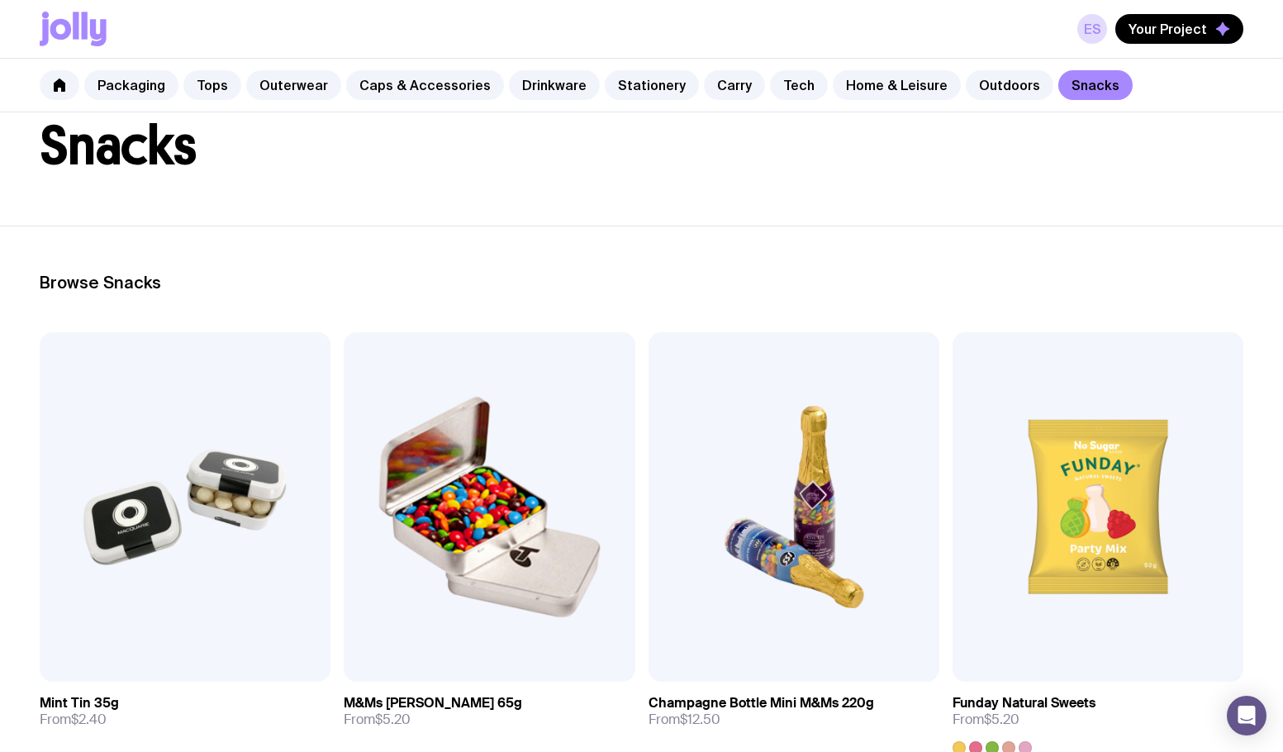
scroll to position [12, 0]
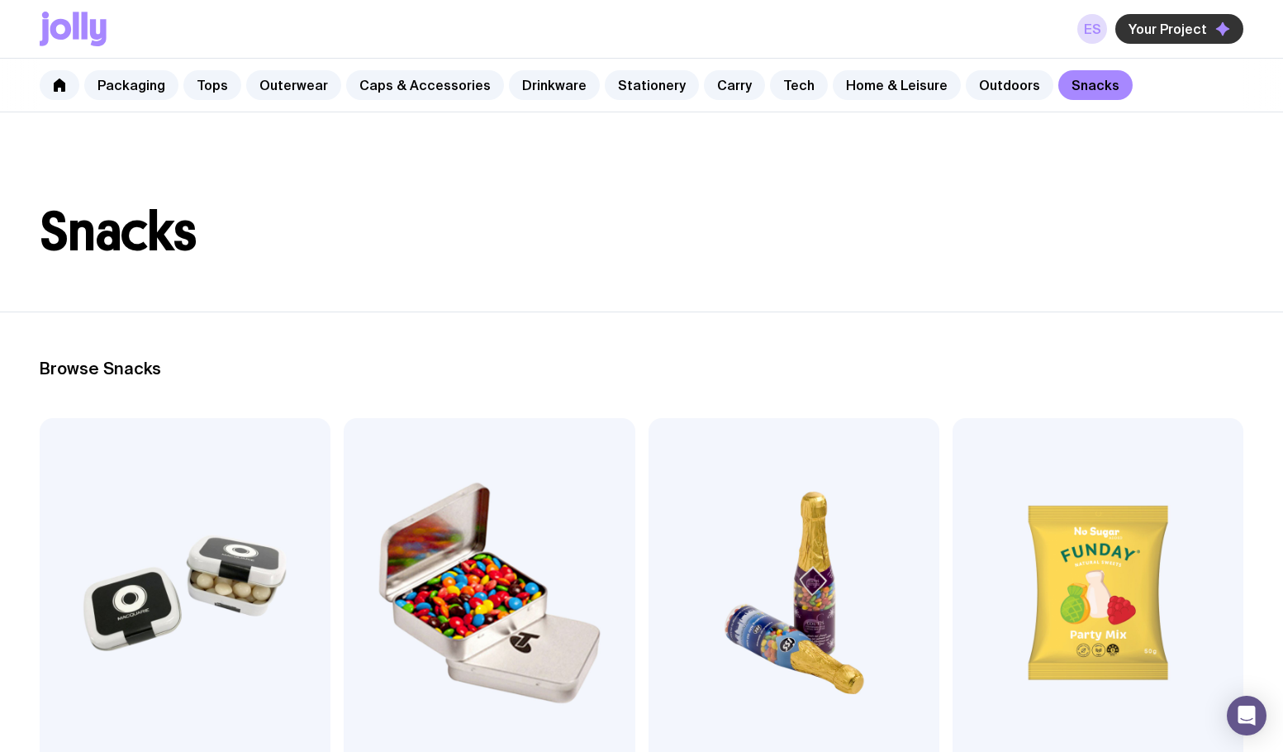
click at [1163, 30] on span "Your Project" at bounding box center [1168, 29] width 78 height 17
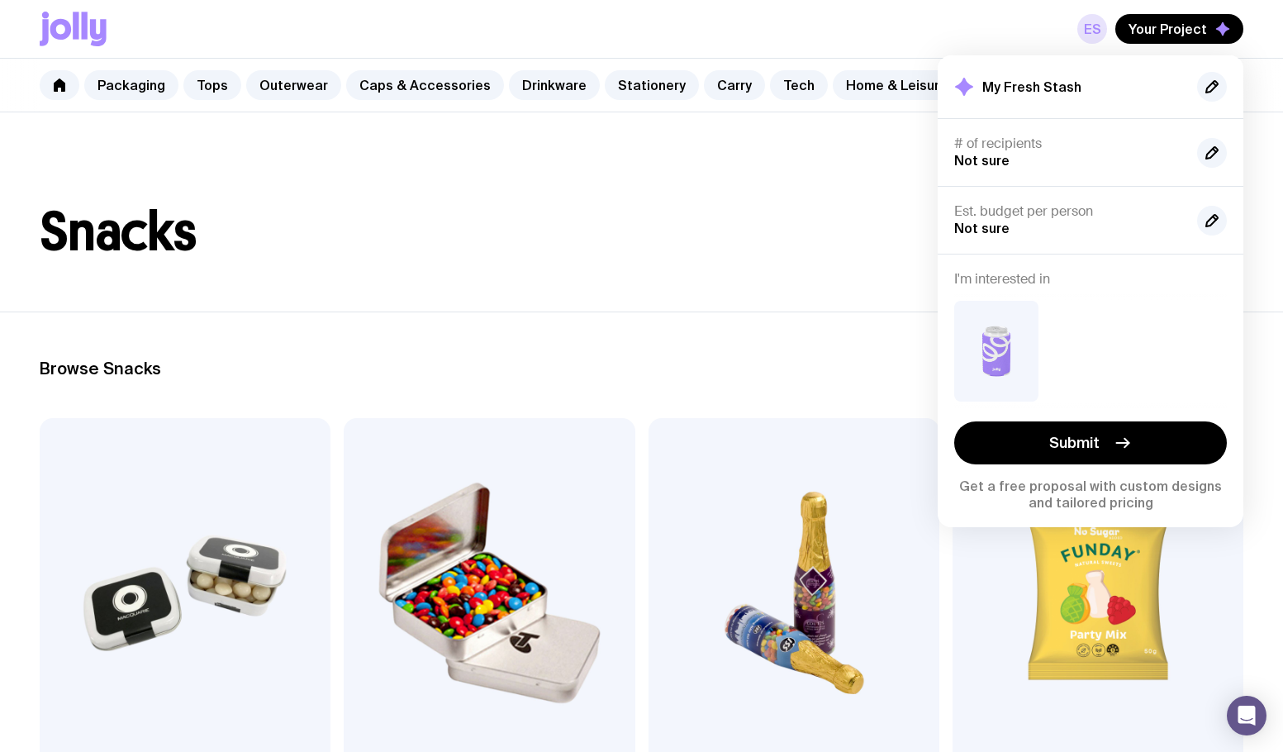
click at [1097, 22] on link "ES" at bounding box center [1092, 29] width 30 height 30
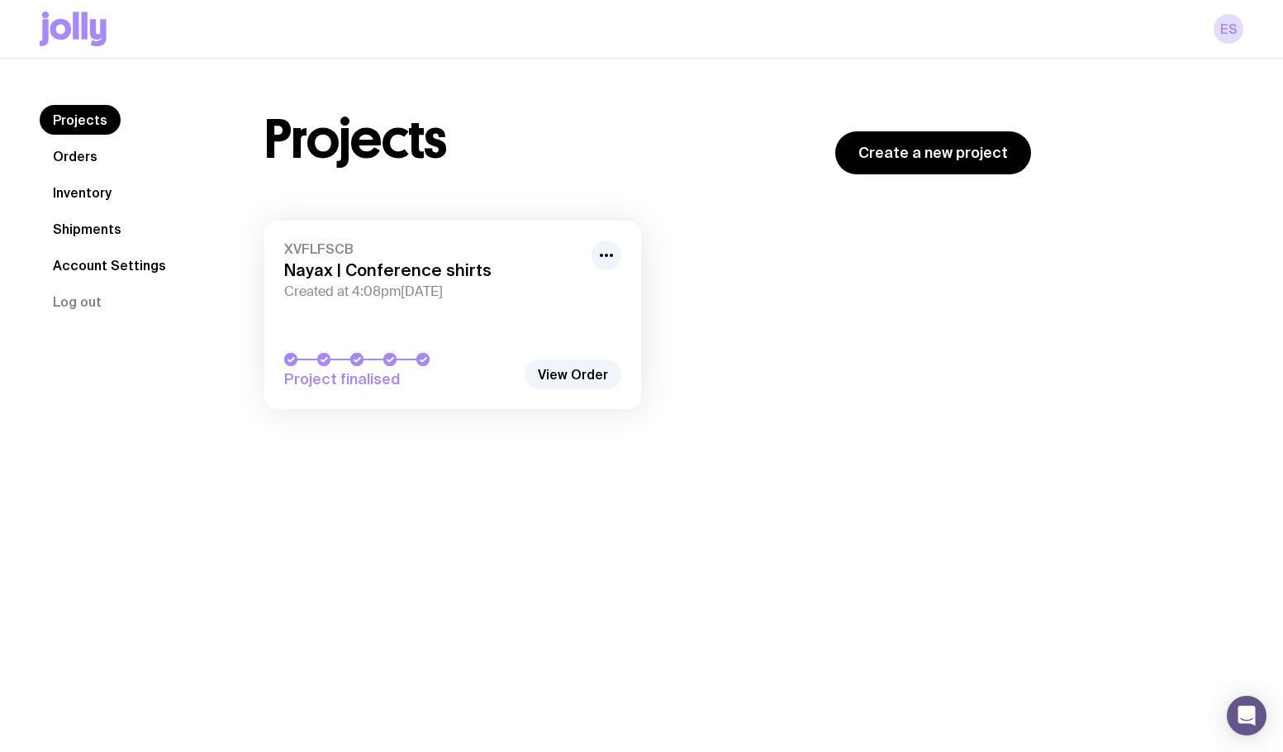
click at [95, 150] on link "Orders" at bounding box center [75, 156] width 71 height 30
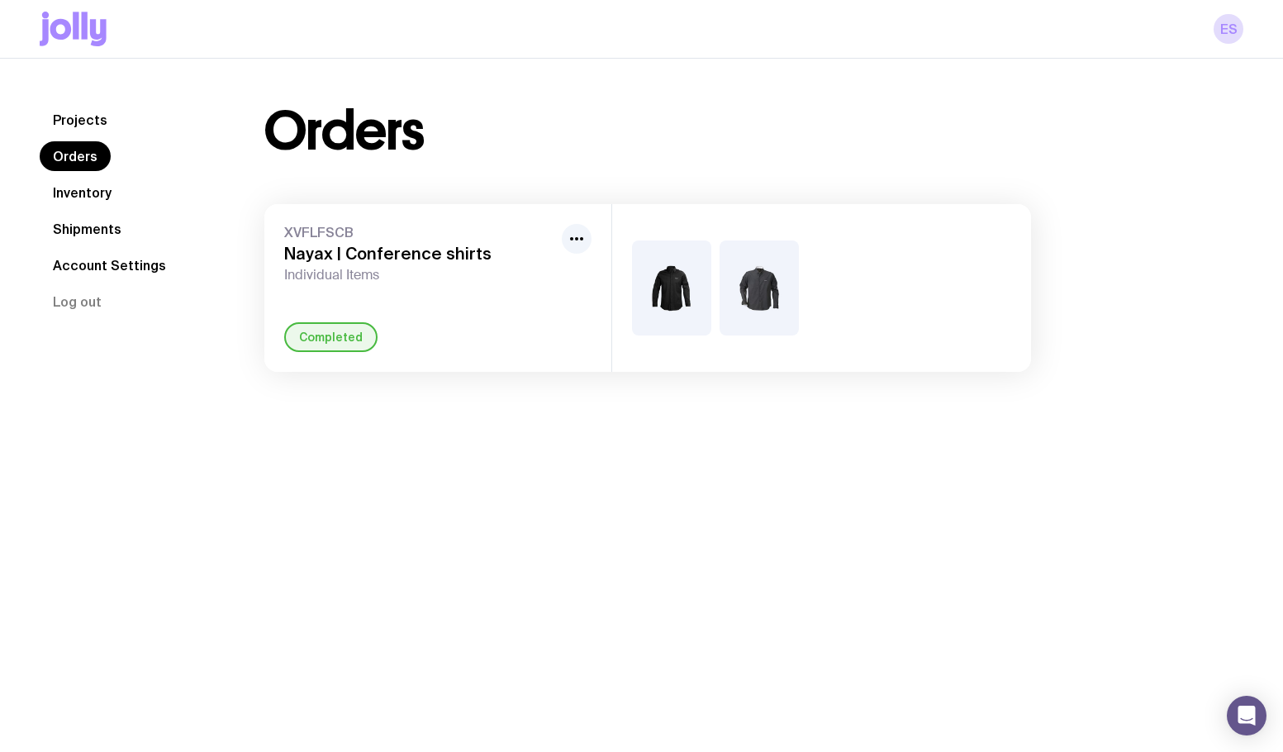
click at [79, 266] on link "Account Settings" at bounding box center [110, 265] width 140 height 30
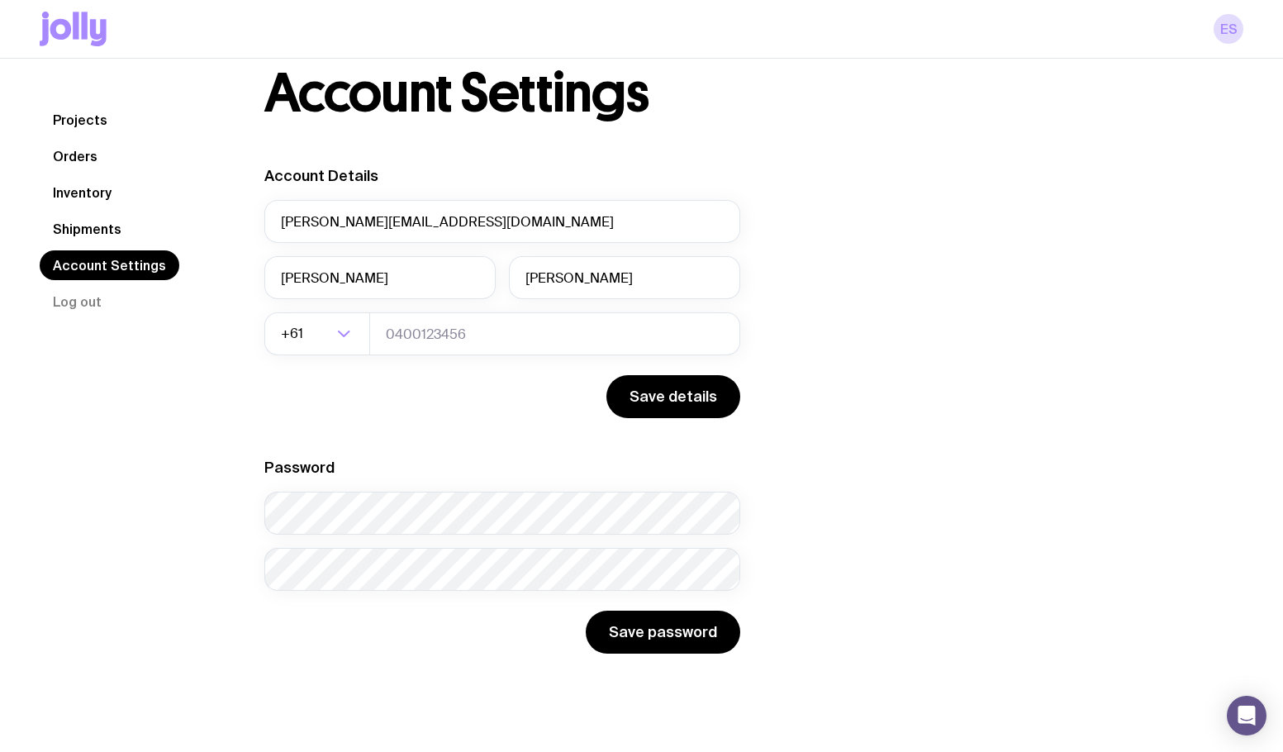
scroll to position [59, 0]
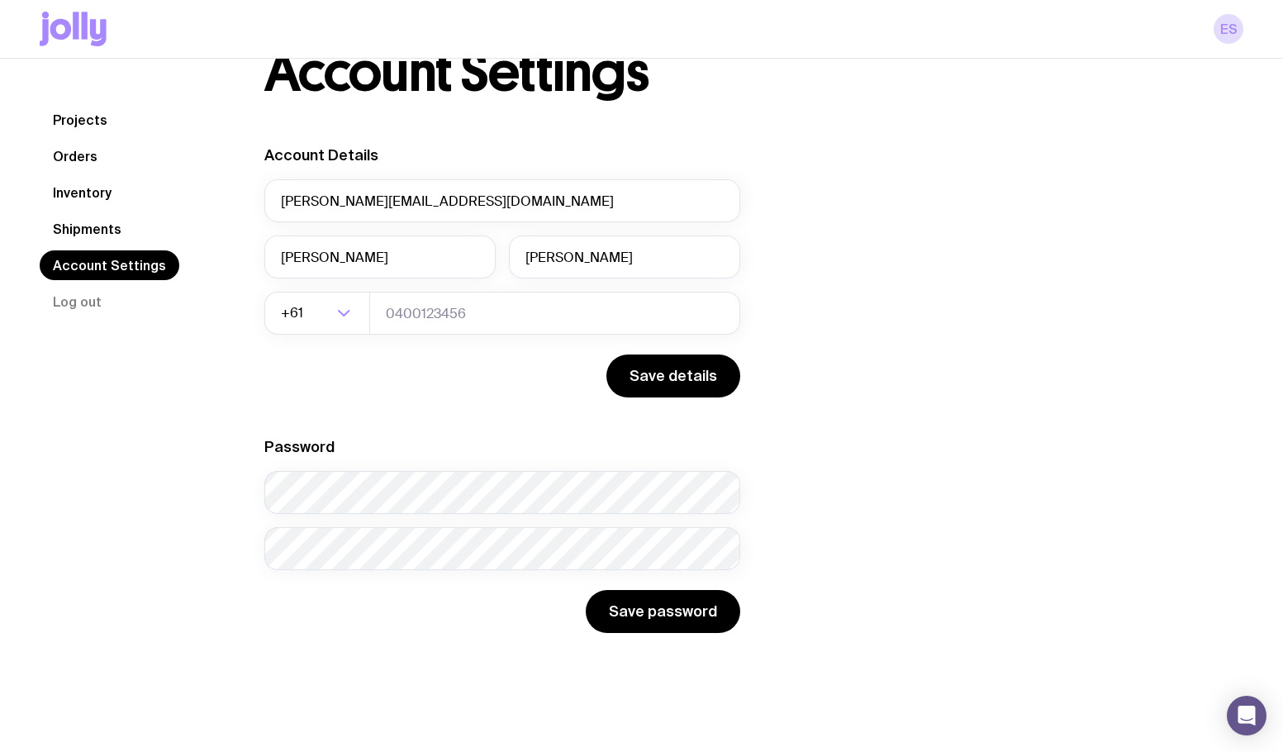
click at [97, 226] on link "Shipments" at bounding box center [87, 229] width 95 height 30
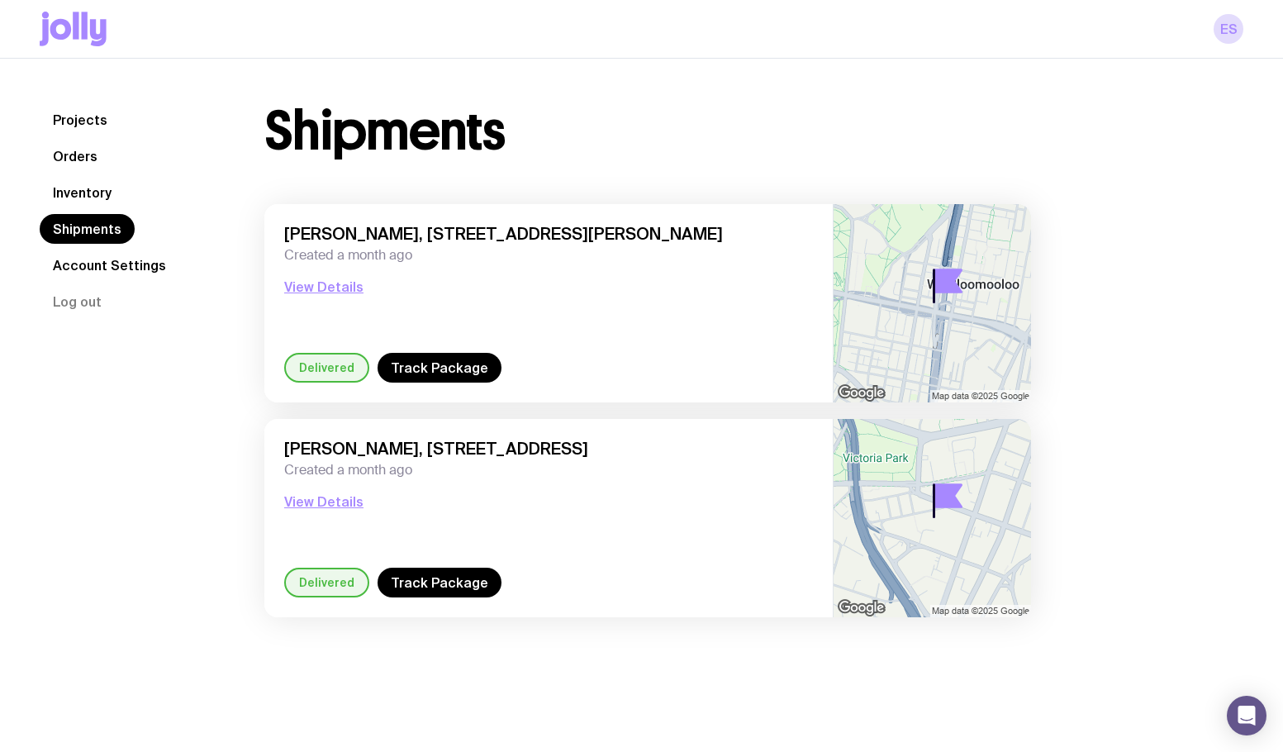
click at [74, 191] on link "Inventory" at bounding box center [82, 193] width 85 height 30
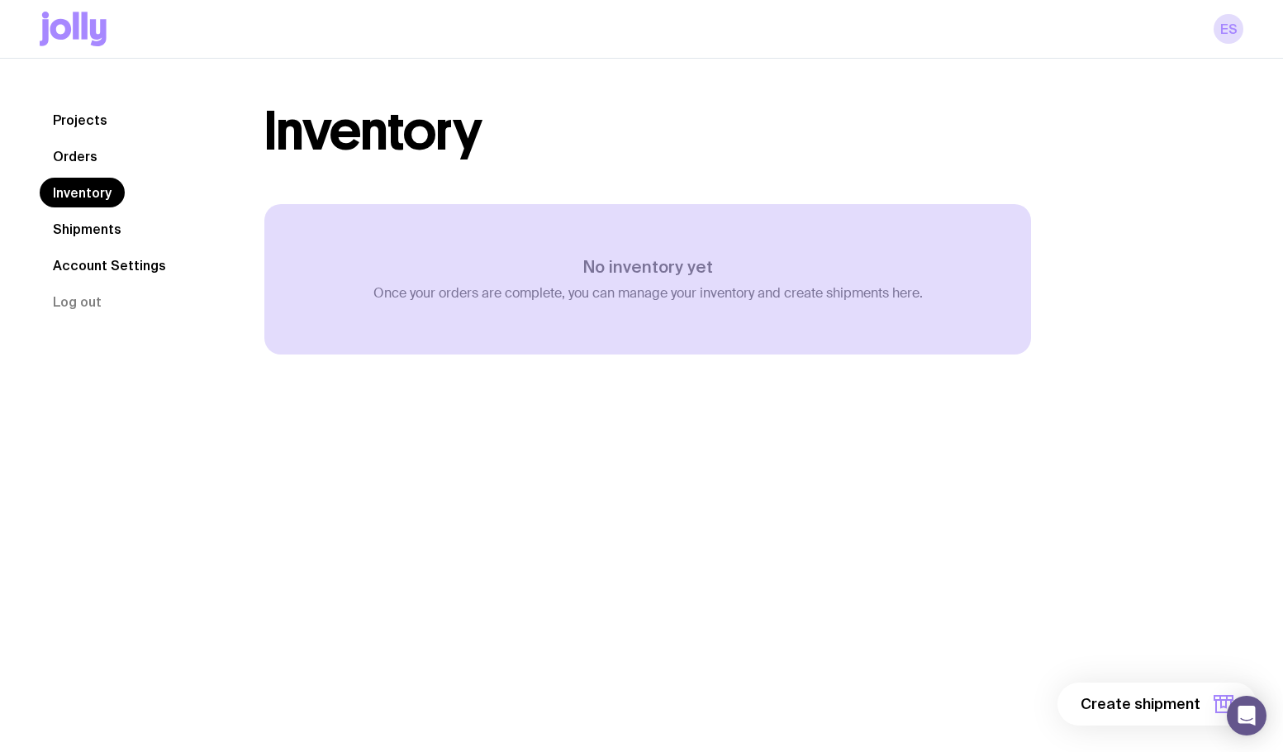
click at [87, 160] on link "Orders" at bounding box center [75, 156] width 71 height 30
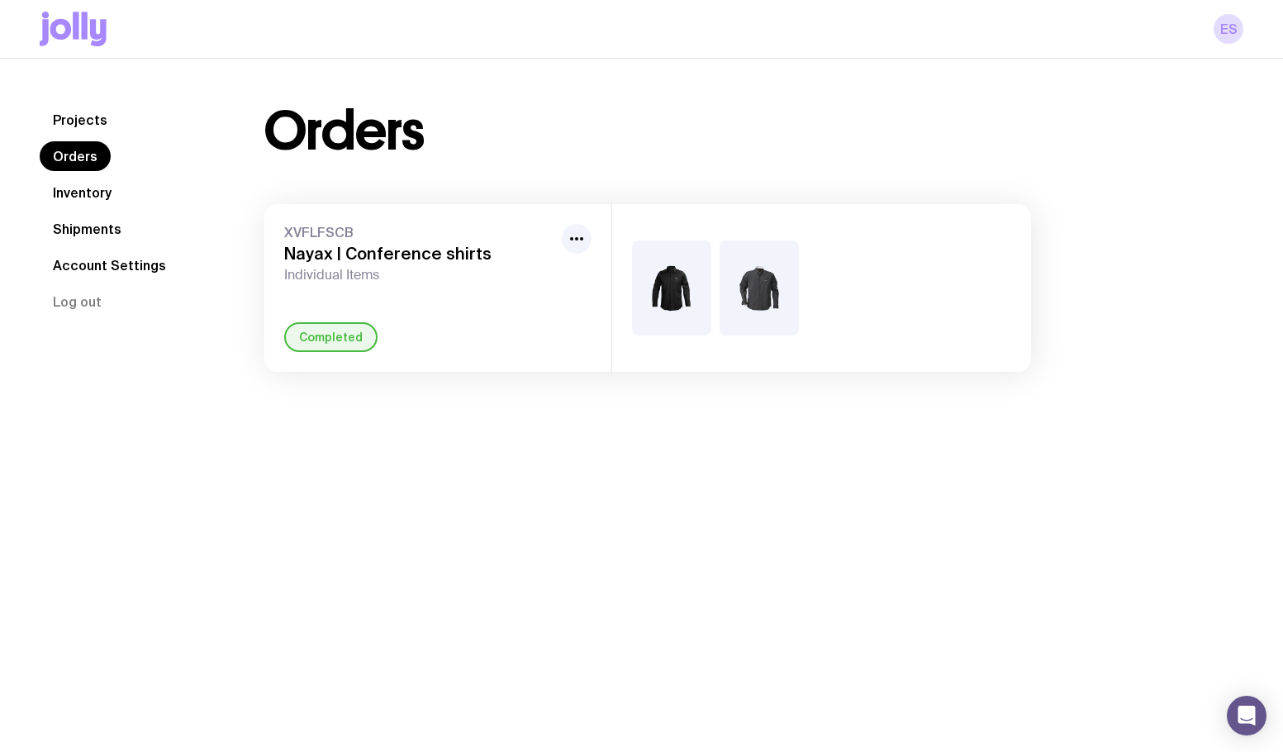
click at [81, 113] on link "Projects" at bounding box center [80, 120] width 81 height 30
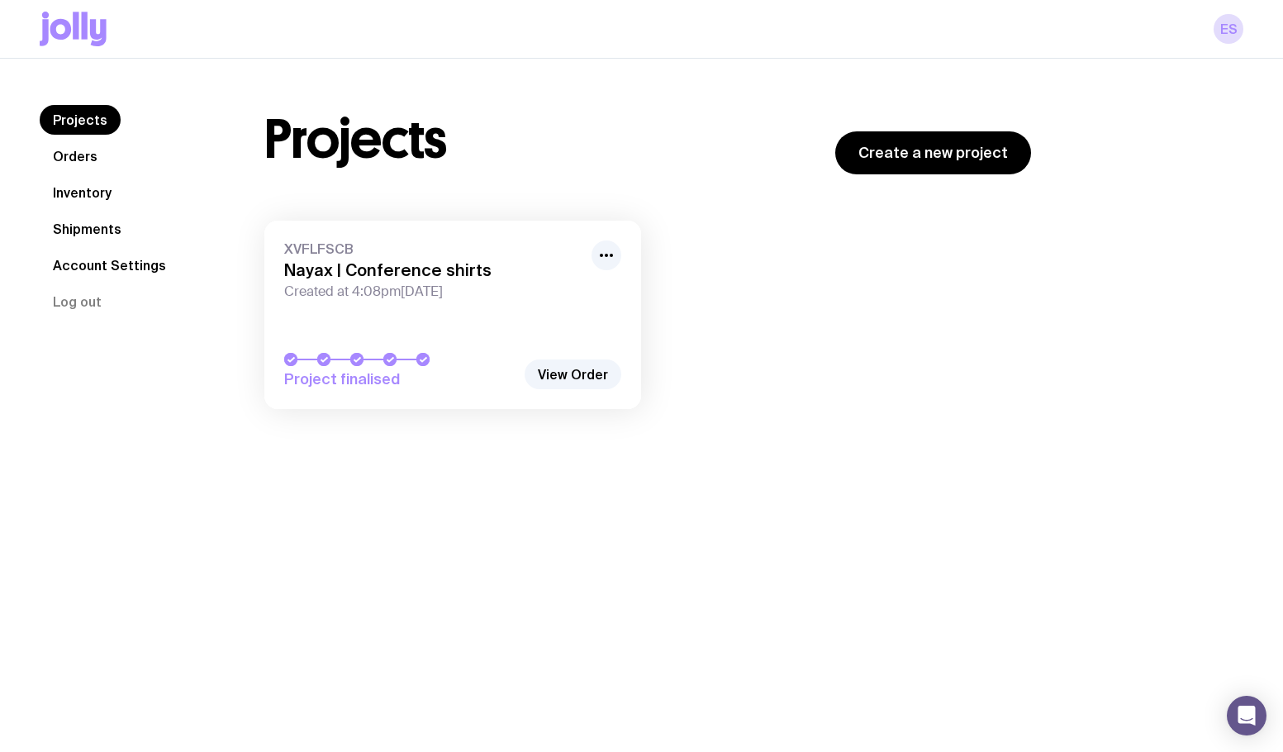
click at [484, 131] on div "Projects Create a new project" at bounding box center [647, 139] width 767 height 69
click at [70, 24] on icon at bounding box center [73, 29] width 67 height 35
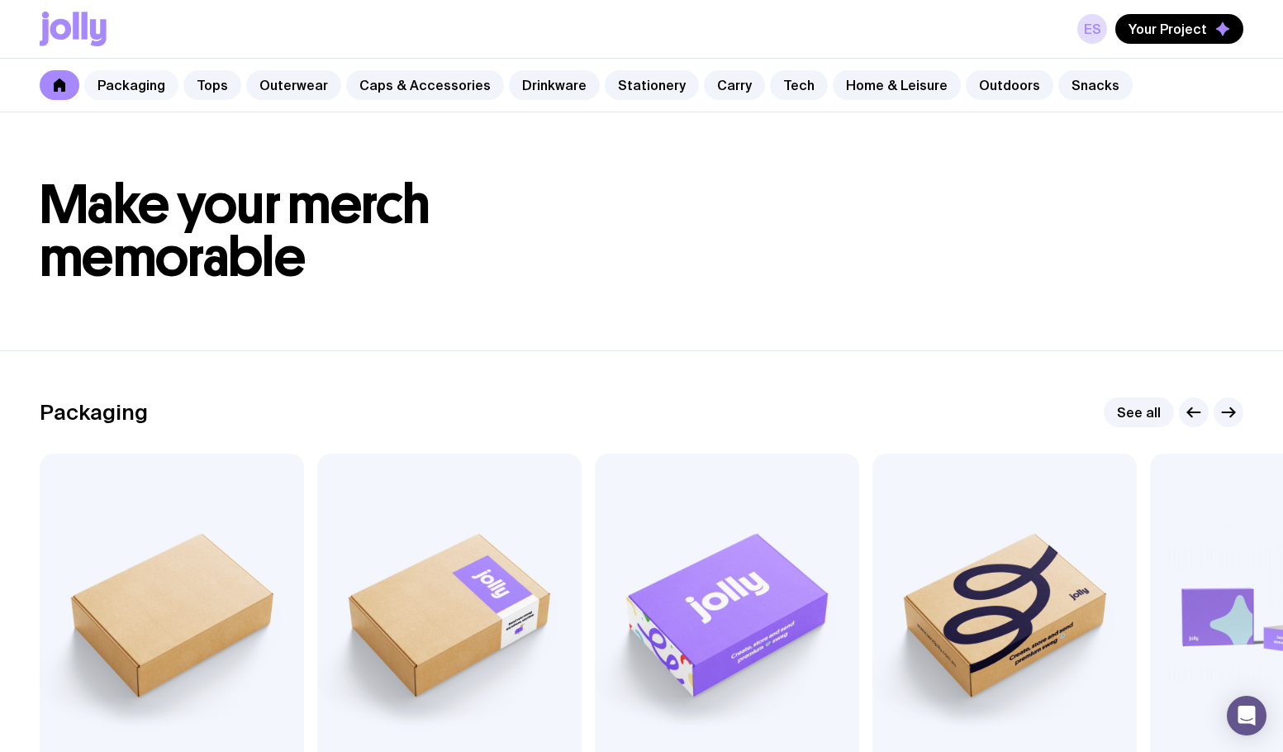
click at [132, 83] on link "Packaging" at bounding box center [131, 85] width 94 height 30
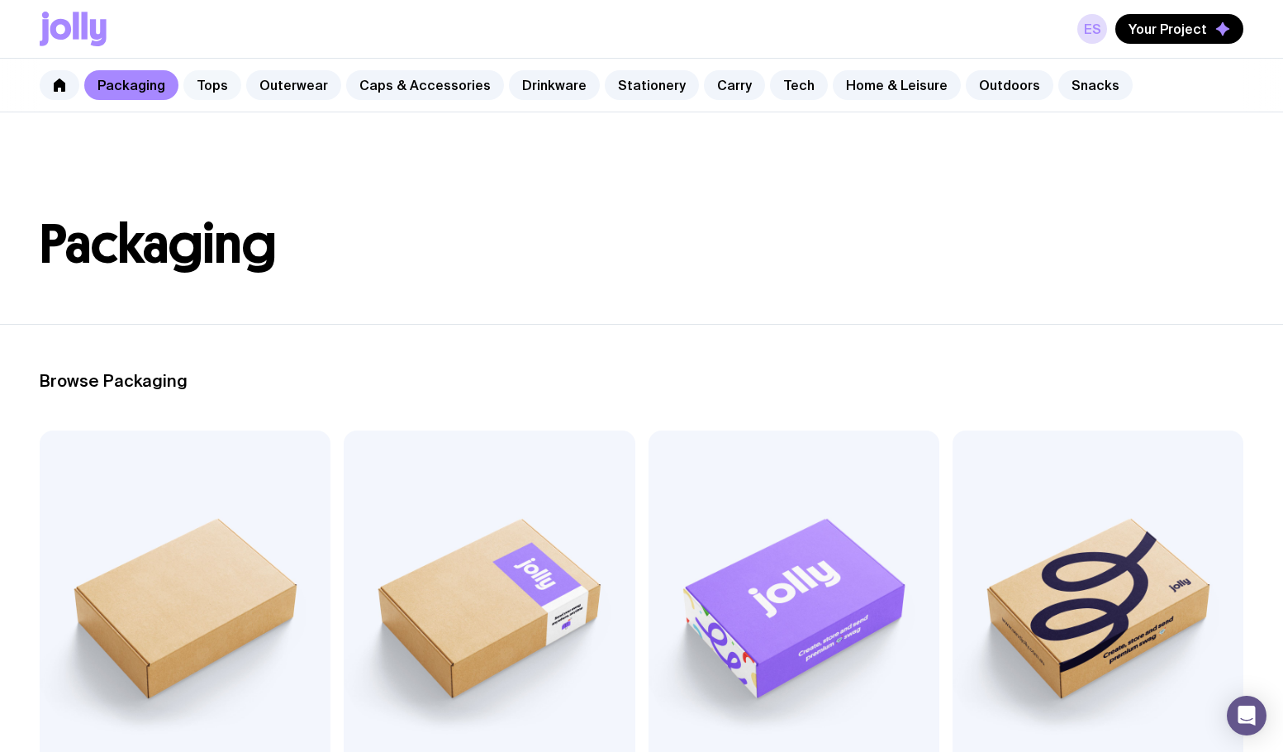
click at [210, 83] on link "Tops" at bounding box center [212, 85] width 58 height 30
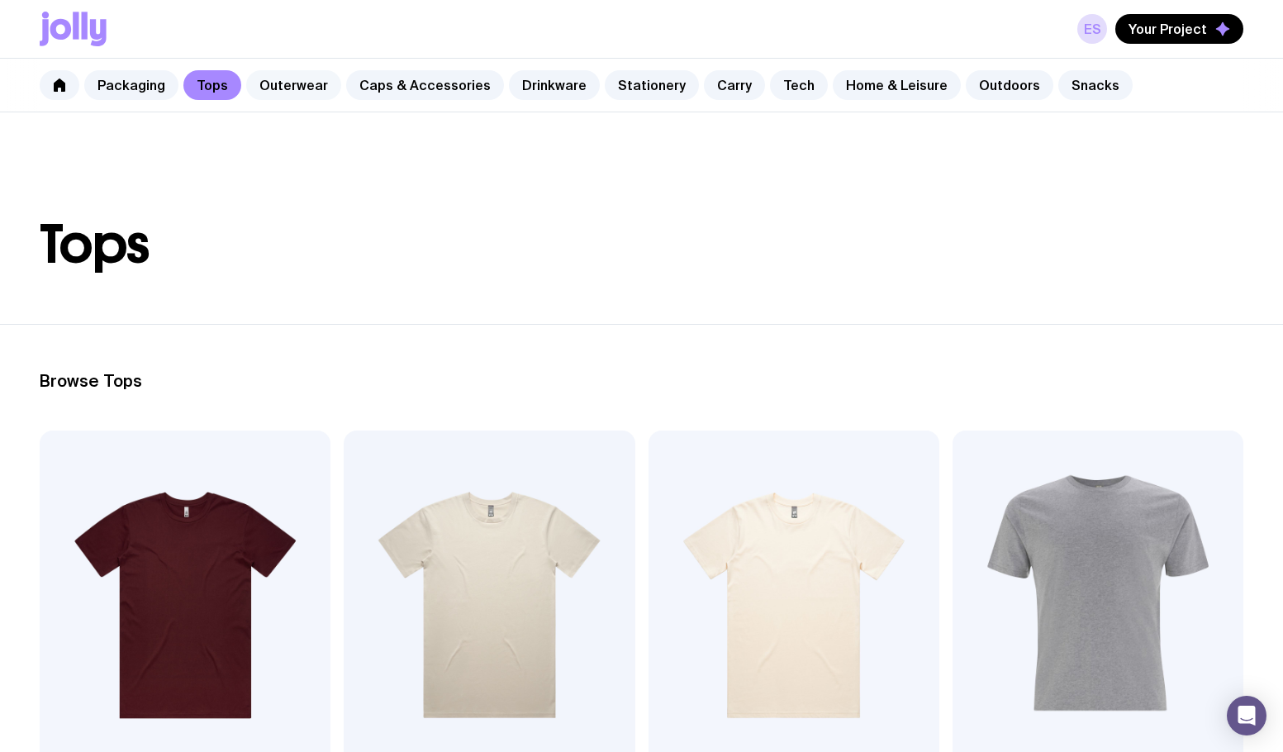
click at [297, 91] on link "Outerwear" at bounding box center [293, 85] width 95 height 30
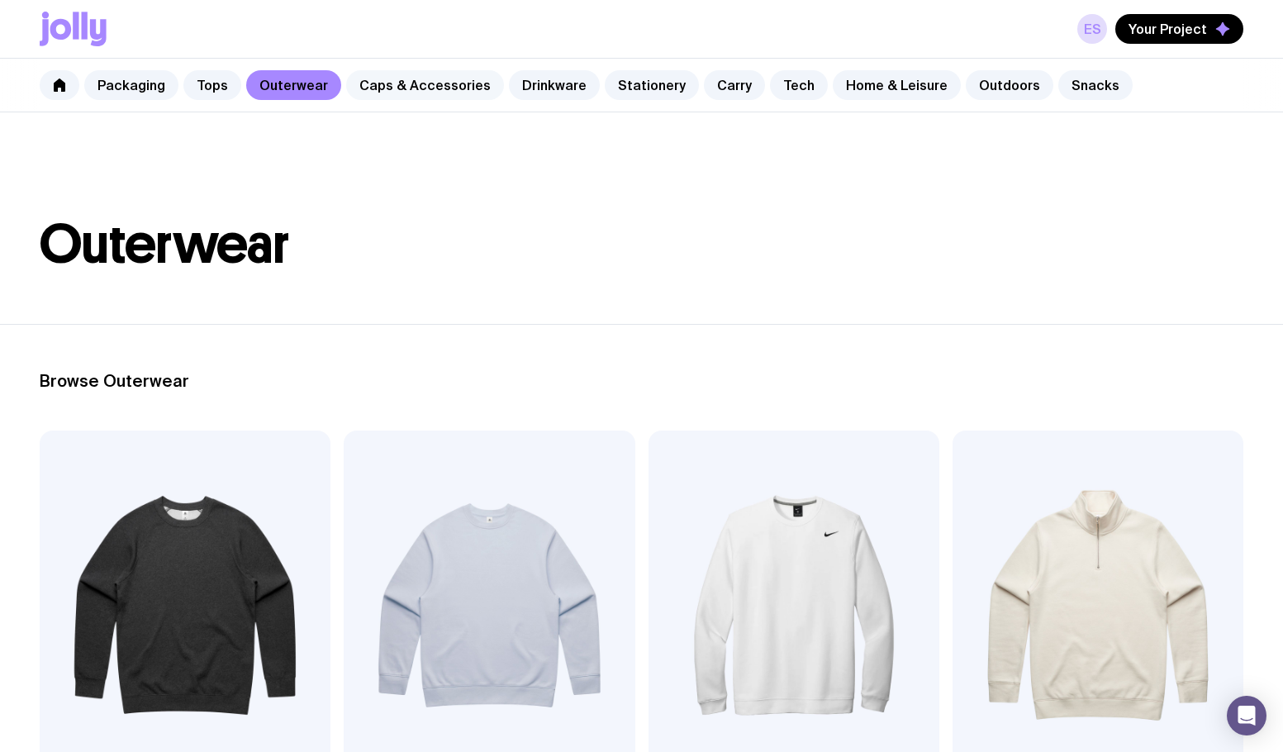
click at [424, 82] on link "Caps & Accessories" at bounding box center [425, 85] width 158 height 30
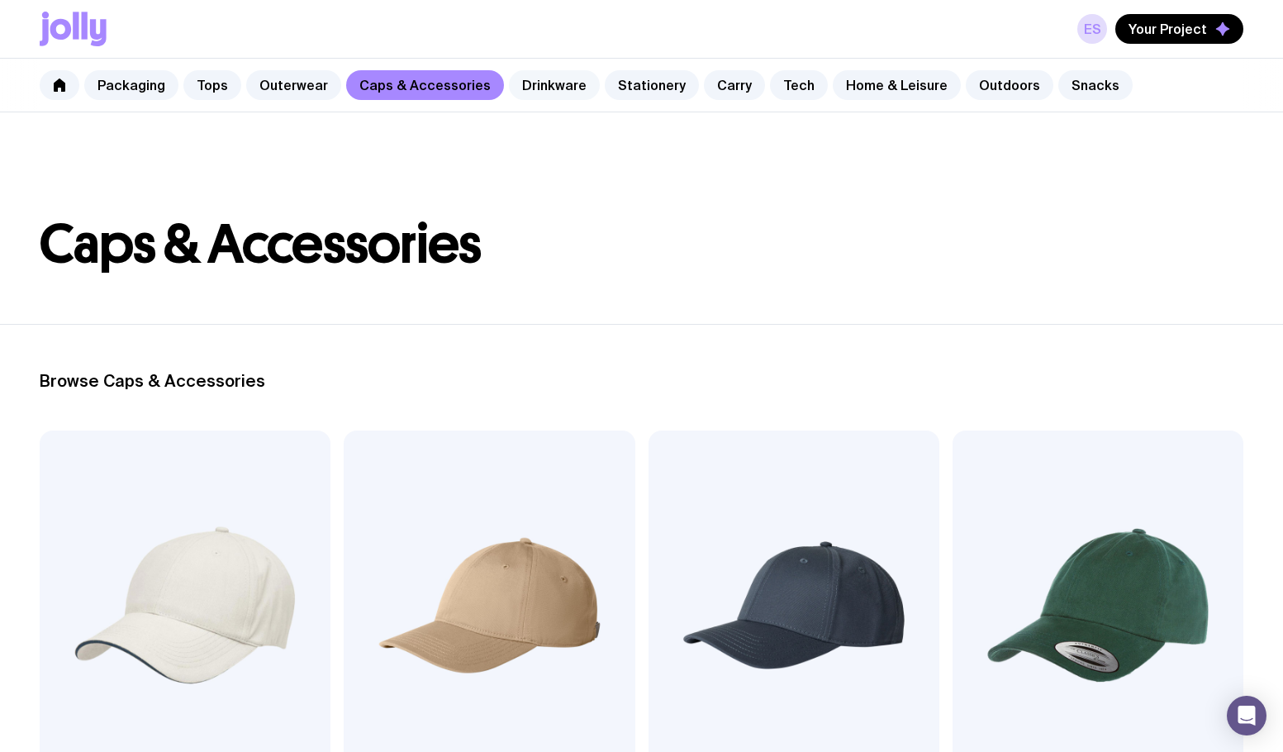
click at [540, 82] on link "Drinkware" at bounding box center [554, 85] width 91 height 30
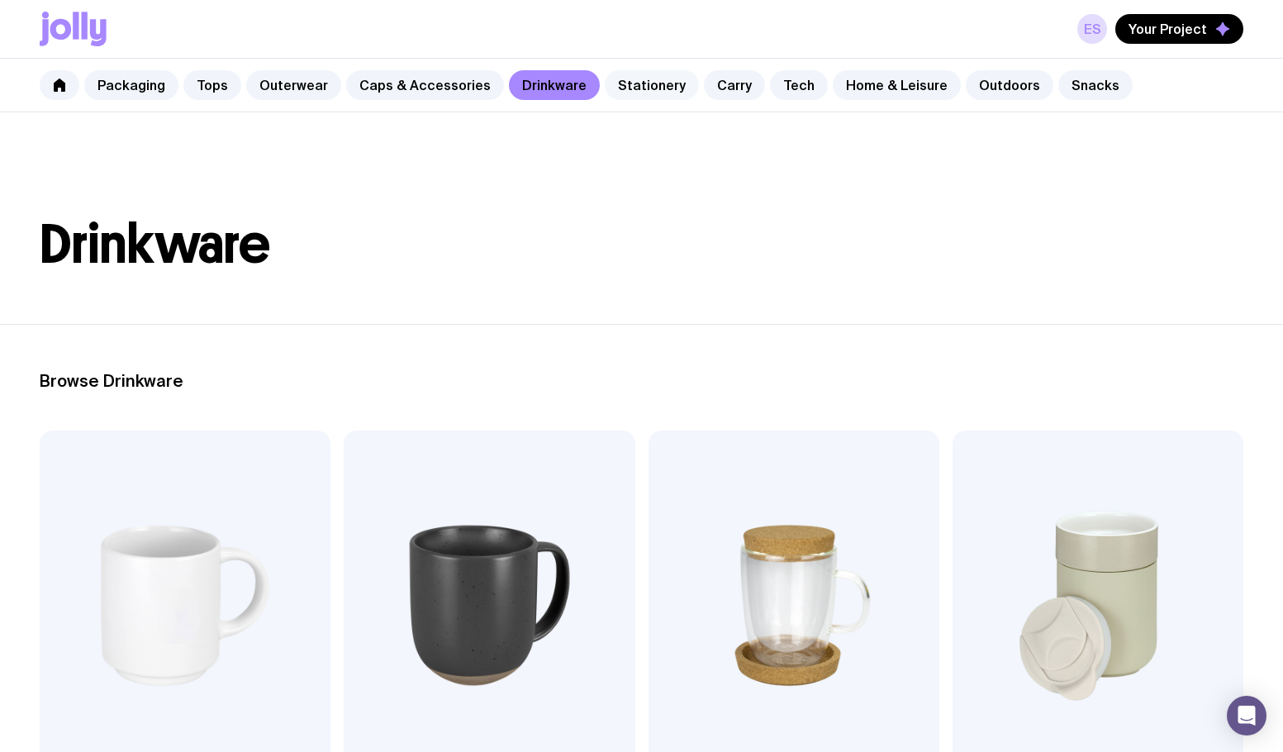
click at [636, 88] on link "Stationery" at bounding box center [652, 85] width 94 height 30
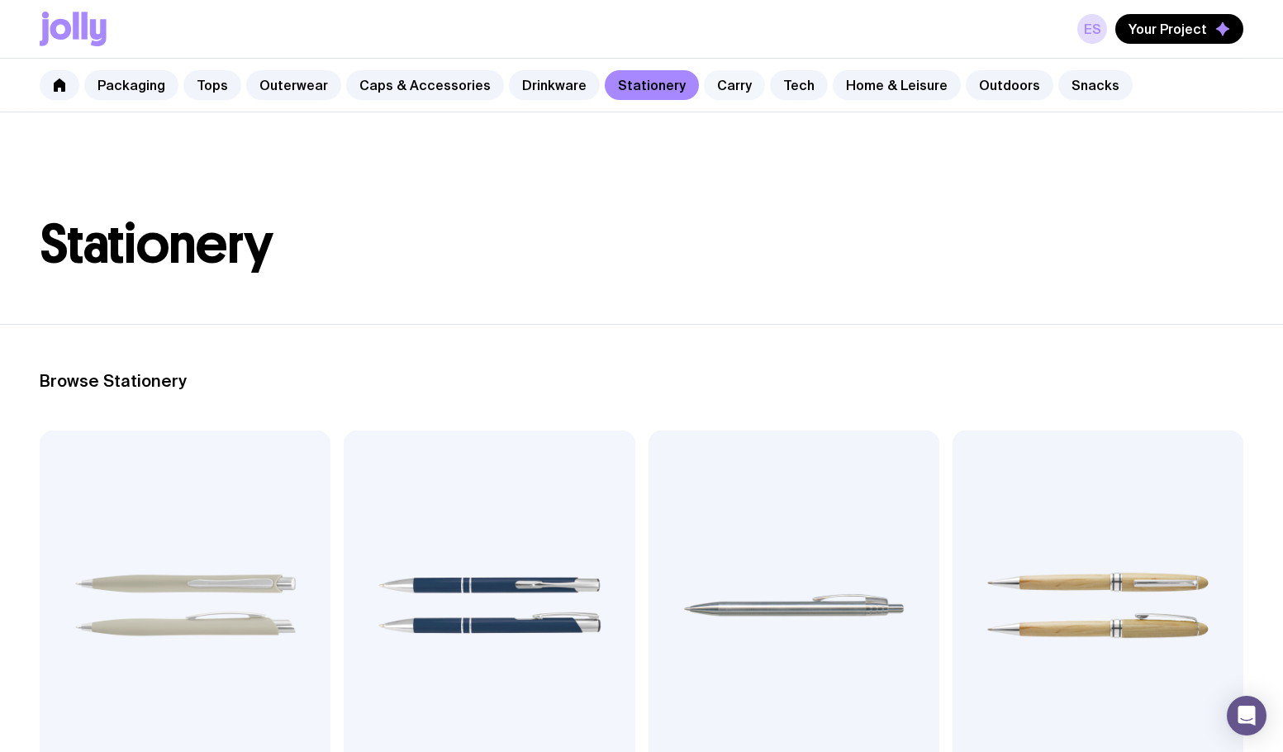
click at [704, 83] on link "Carry" at bounding box center [734, 85] width 61 height 30
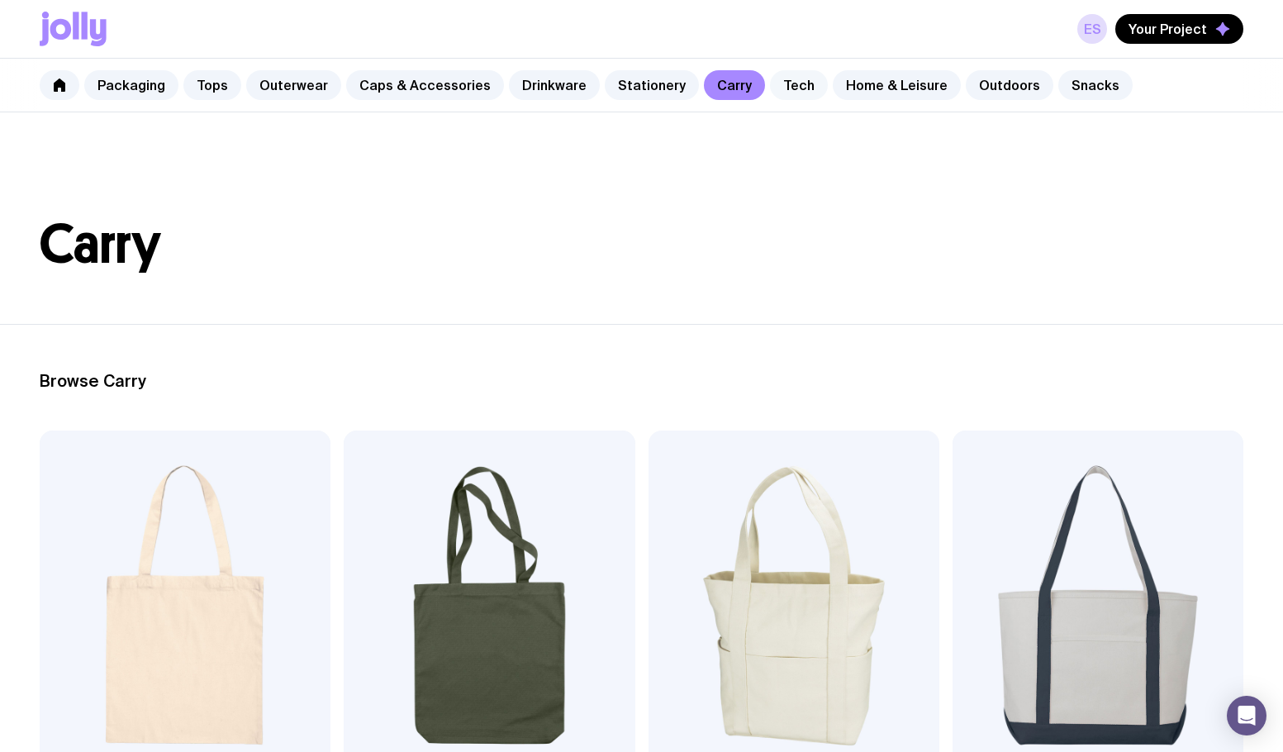
click at [775, 85] on link "Tech" at bounding box center [799, 85] width 58 height 30
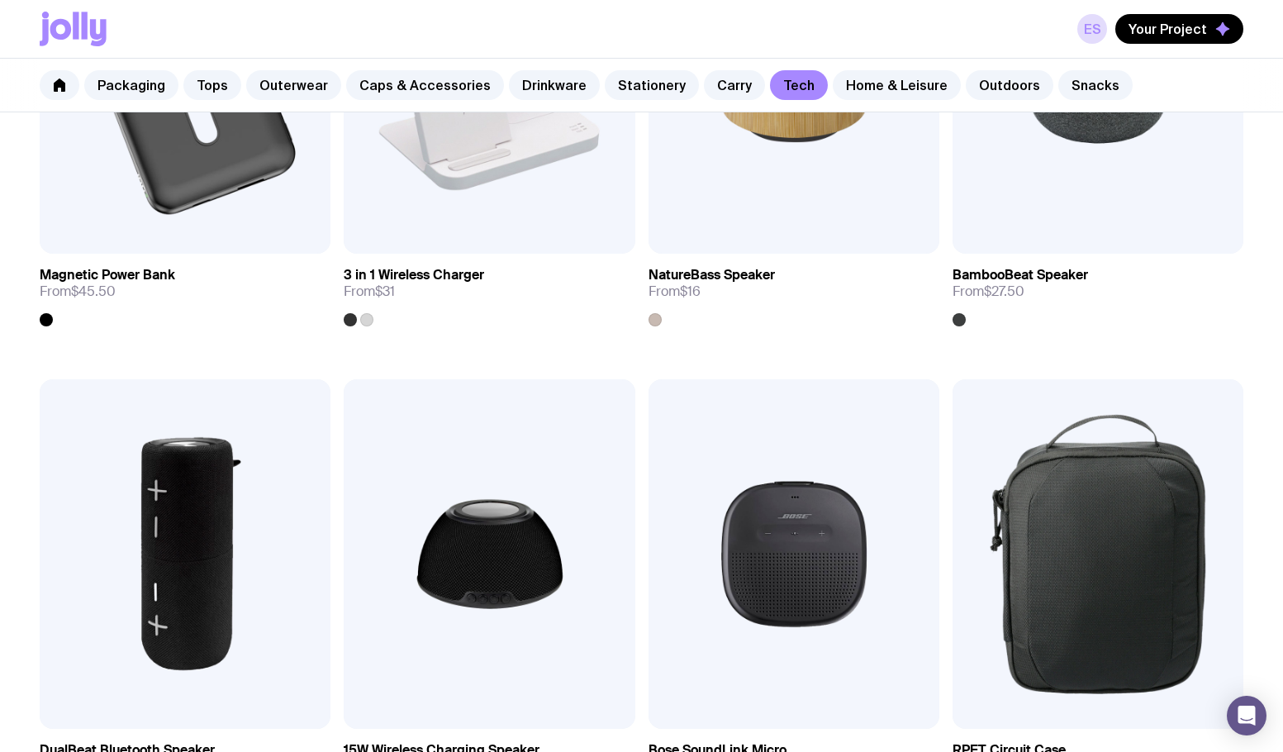
scroll to position [1487, 0]
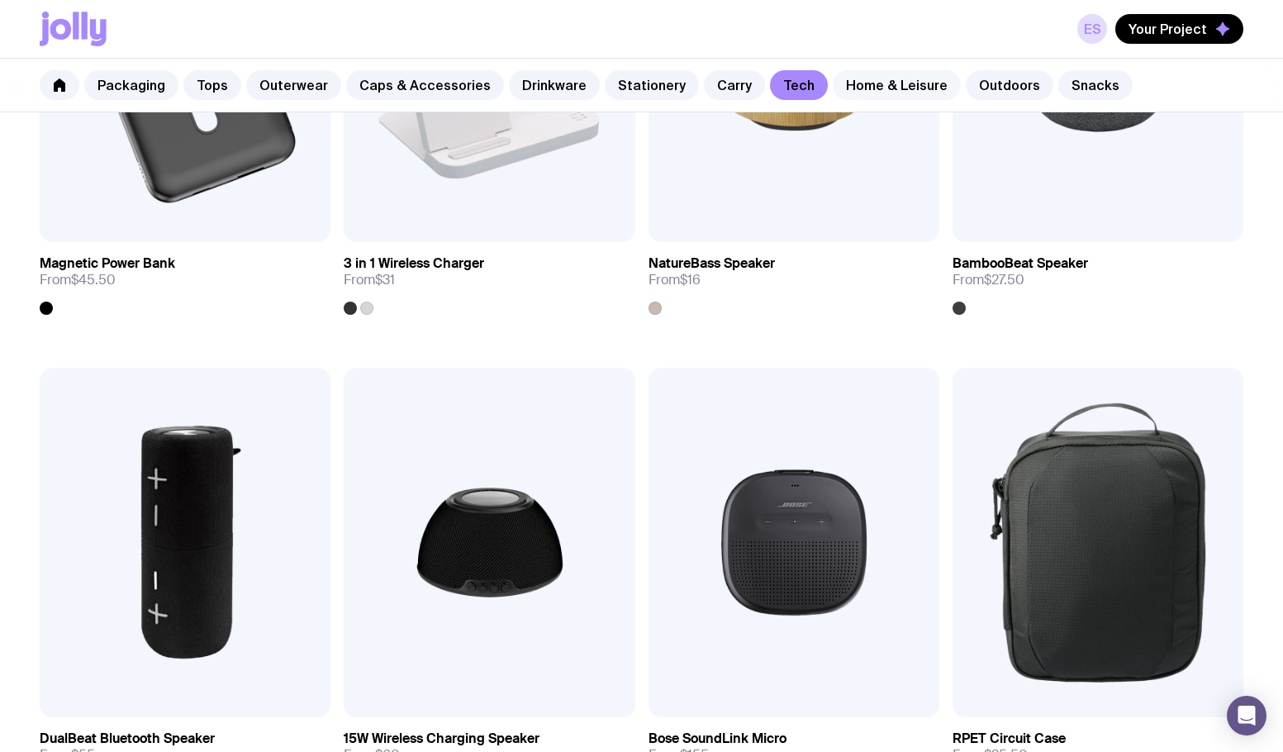
click at [868, 84] on link "Home & Leisure" at bounding box center [897, 85] width 128 height 30
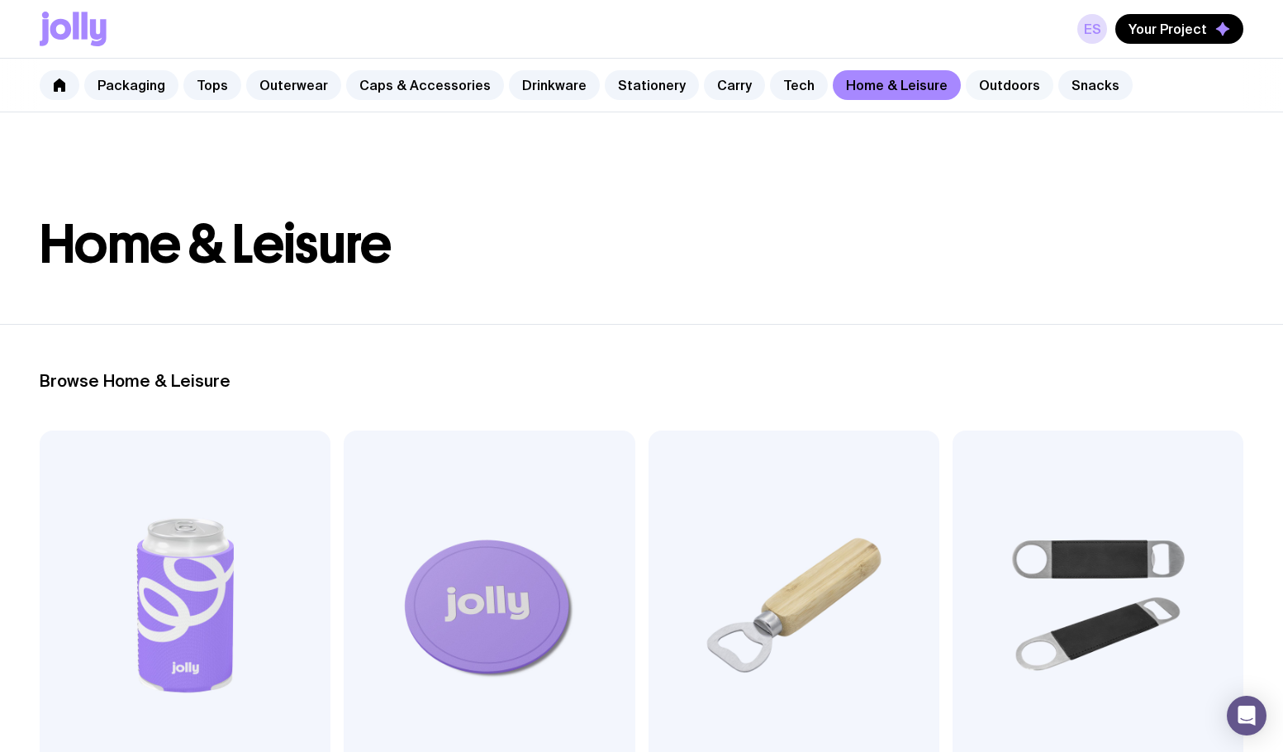
click at [969, 83] on link "Outdoors" at bounding box center [1010, 85] width 88 height 30
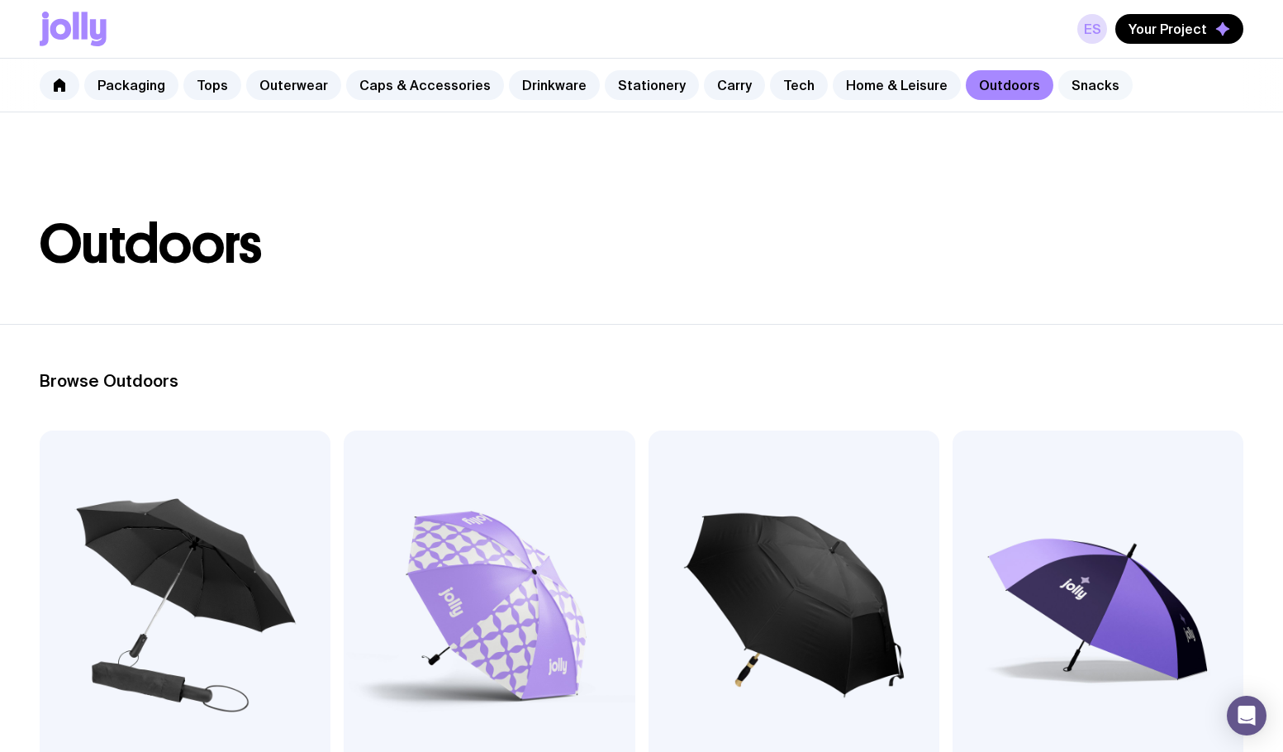
click at [1063, 91] on link "Snacks" at bounding box center [1095, 85] width 74 height 30
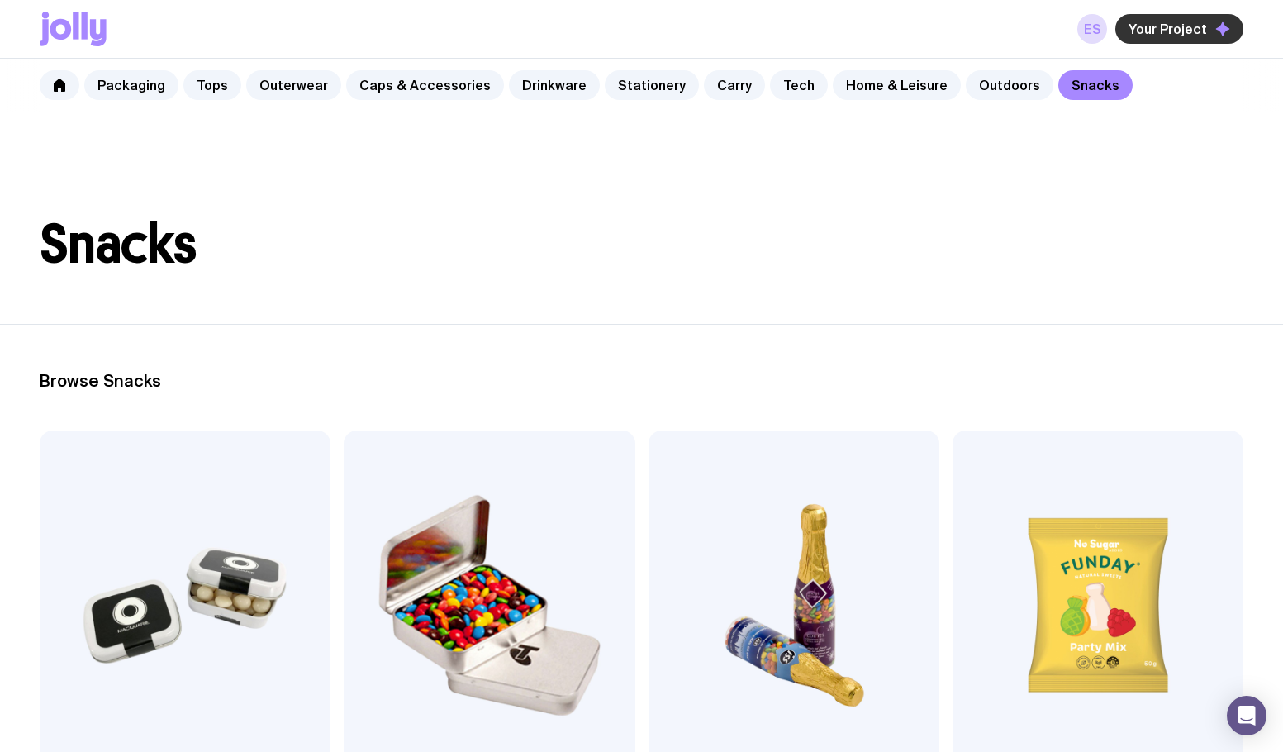
click at [1147, 32] on span "Your Project" at bounding box center [1168, 29] width 78 height 17
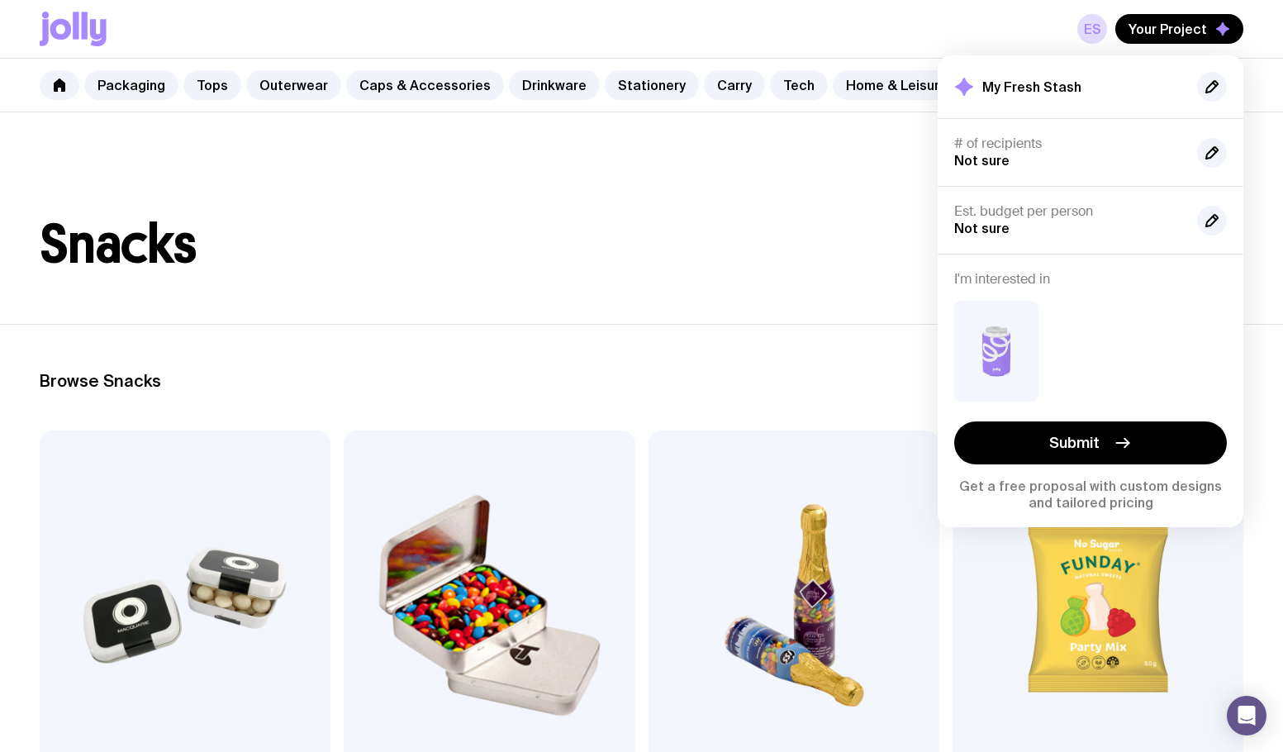
click at [971, 86] on icon at bounding box center [964, 87] width 18 height 18
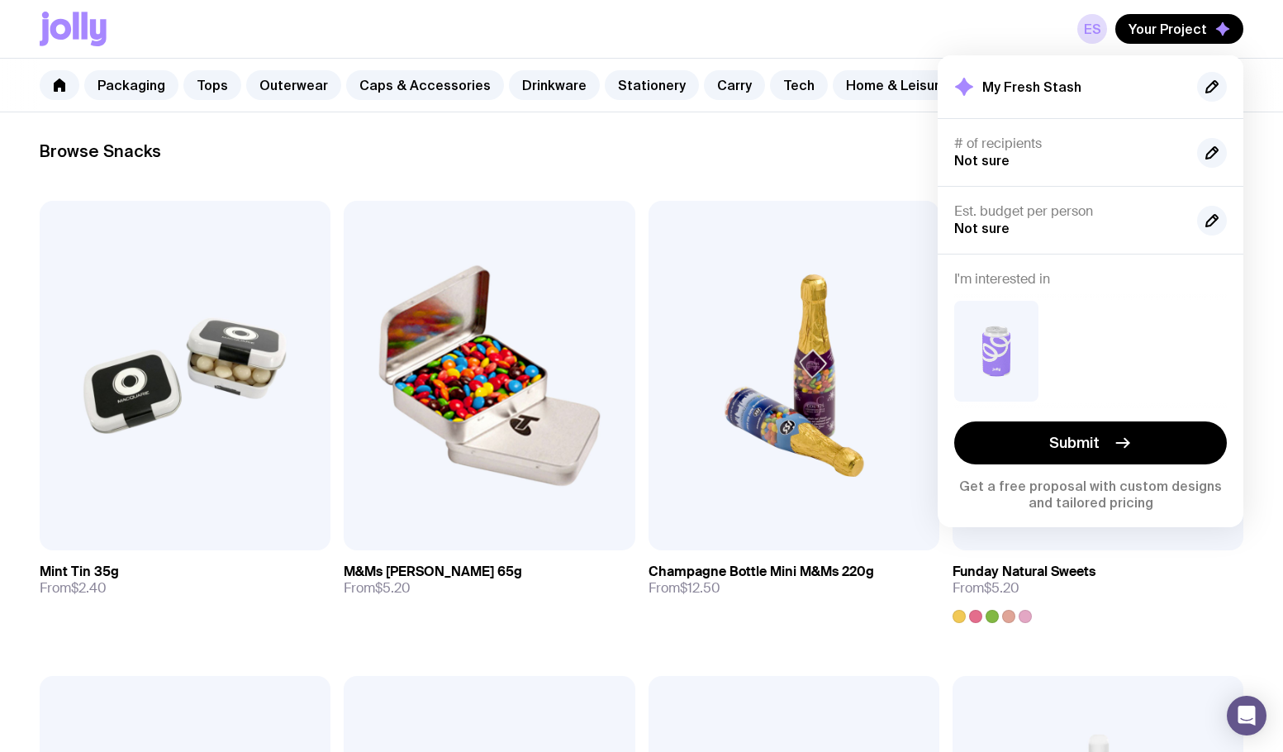
scroll to position [248, 0]
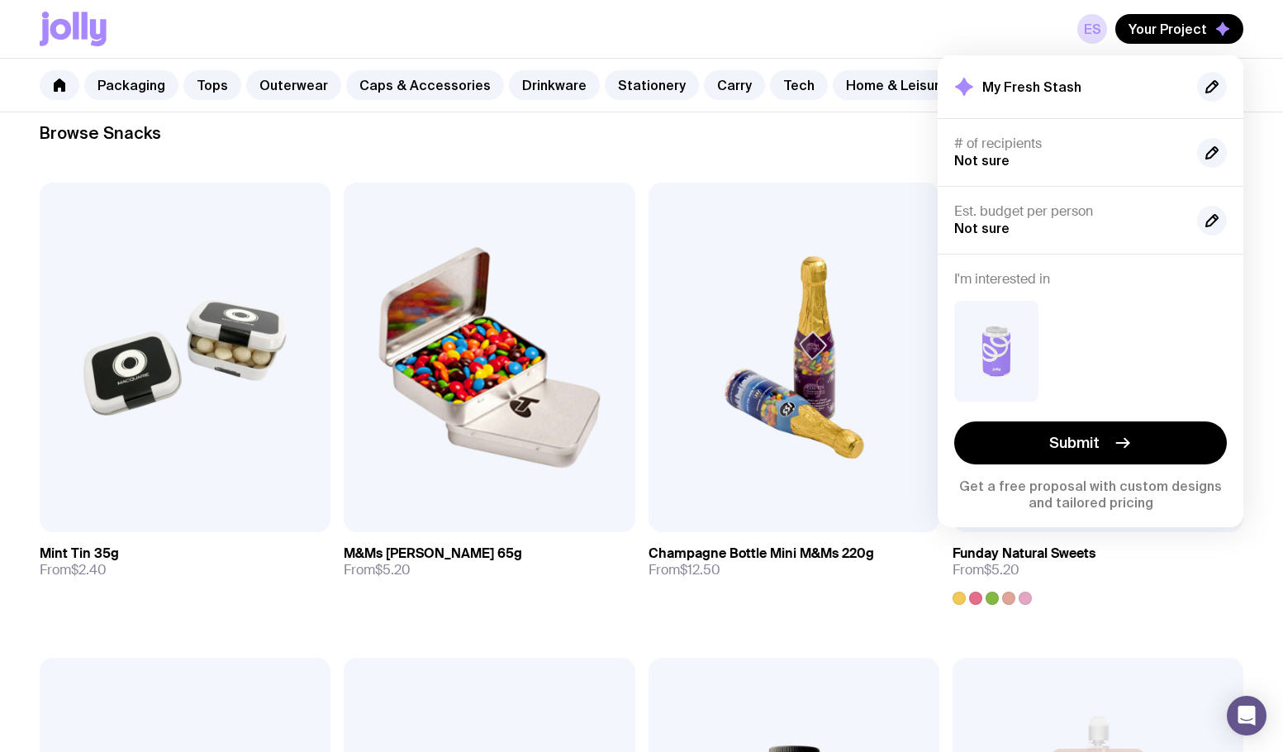
click at [1037, 281] on h4 "I'm interested in" at bounding box center [1090, 279] width 273 height 17
click at [999, 331] on img at bounding box center [996, 351] width 84 height 101
click at [1115, 317] on div at bounding box center [1090, 351] width 273 height 101
click at [81, 21] on icon at bounding box center [73, 29] width 67 height 35
